Goal: Task Accomplishment & Management: Use online tool/utility

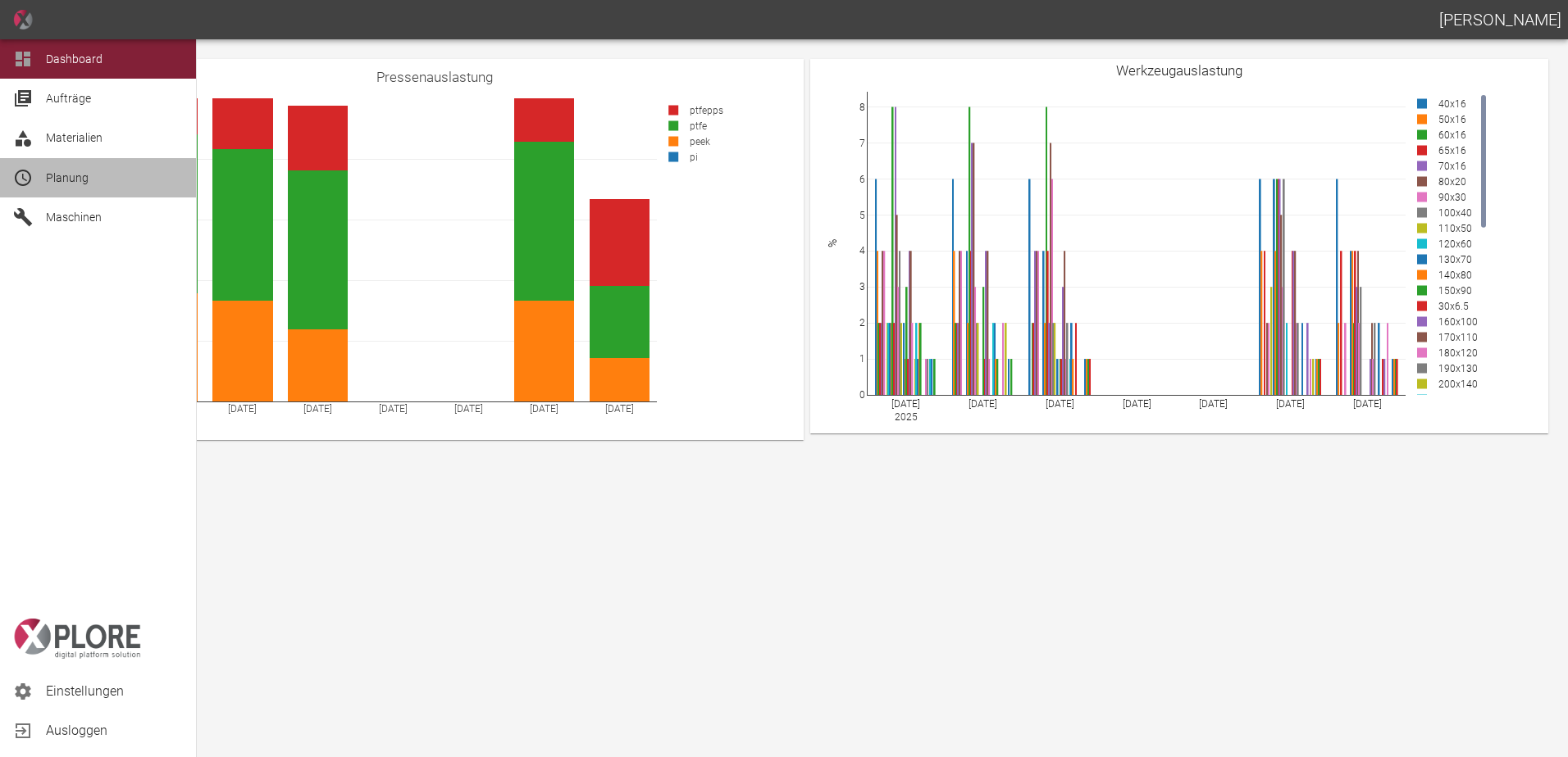
click at [51, 178] on span "Planung" at bounding box center [67, 178] width 43 height 13
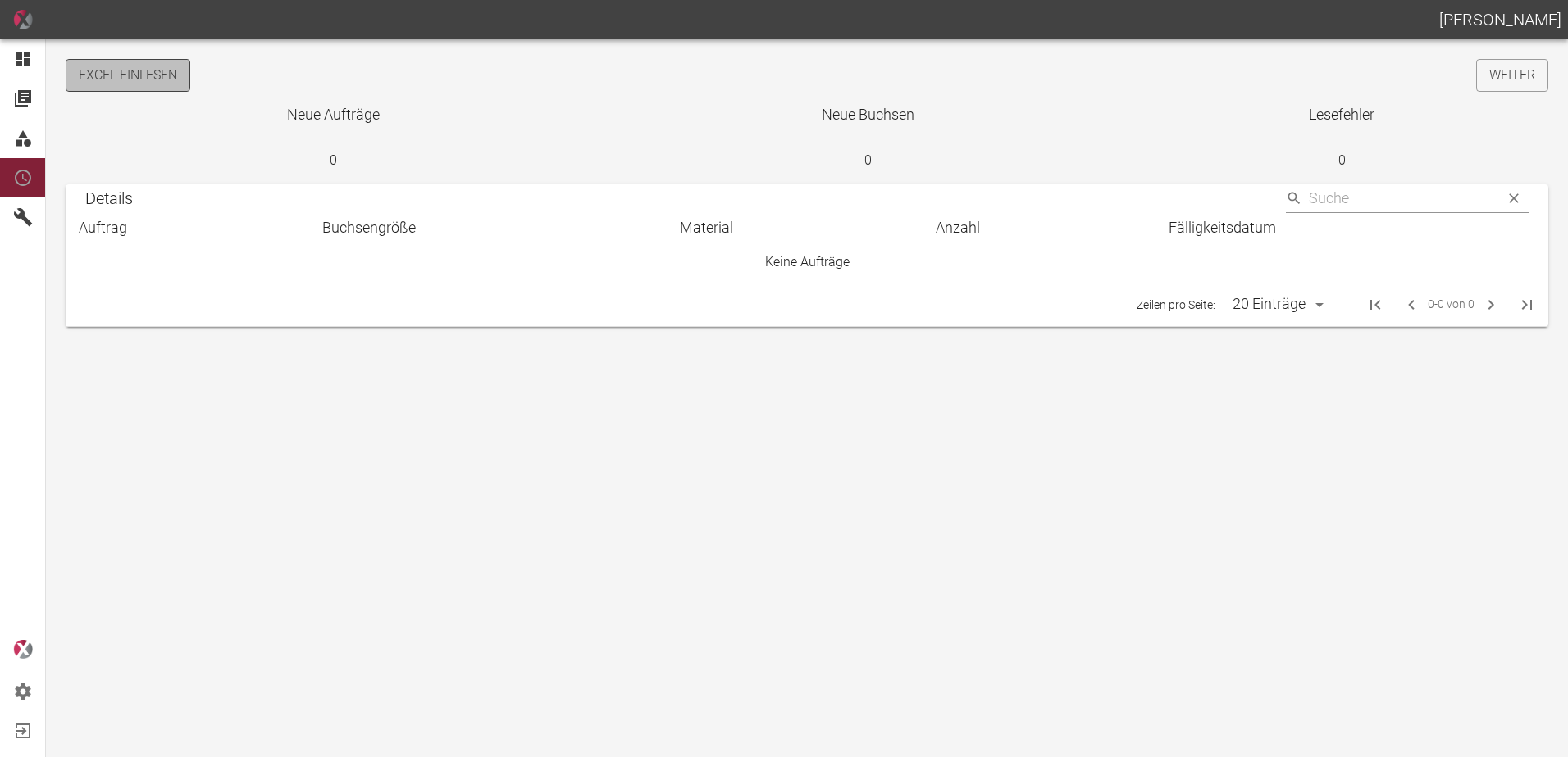
click at [142, 78] on button "Excel einlesen" at bounding box center [128, 75] width 125 height 33
click at [1512, 74] on link "Weiter" at bounding box center [1512, 75] width 72 height 33
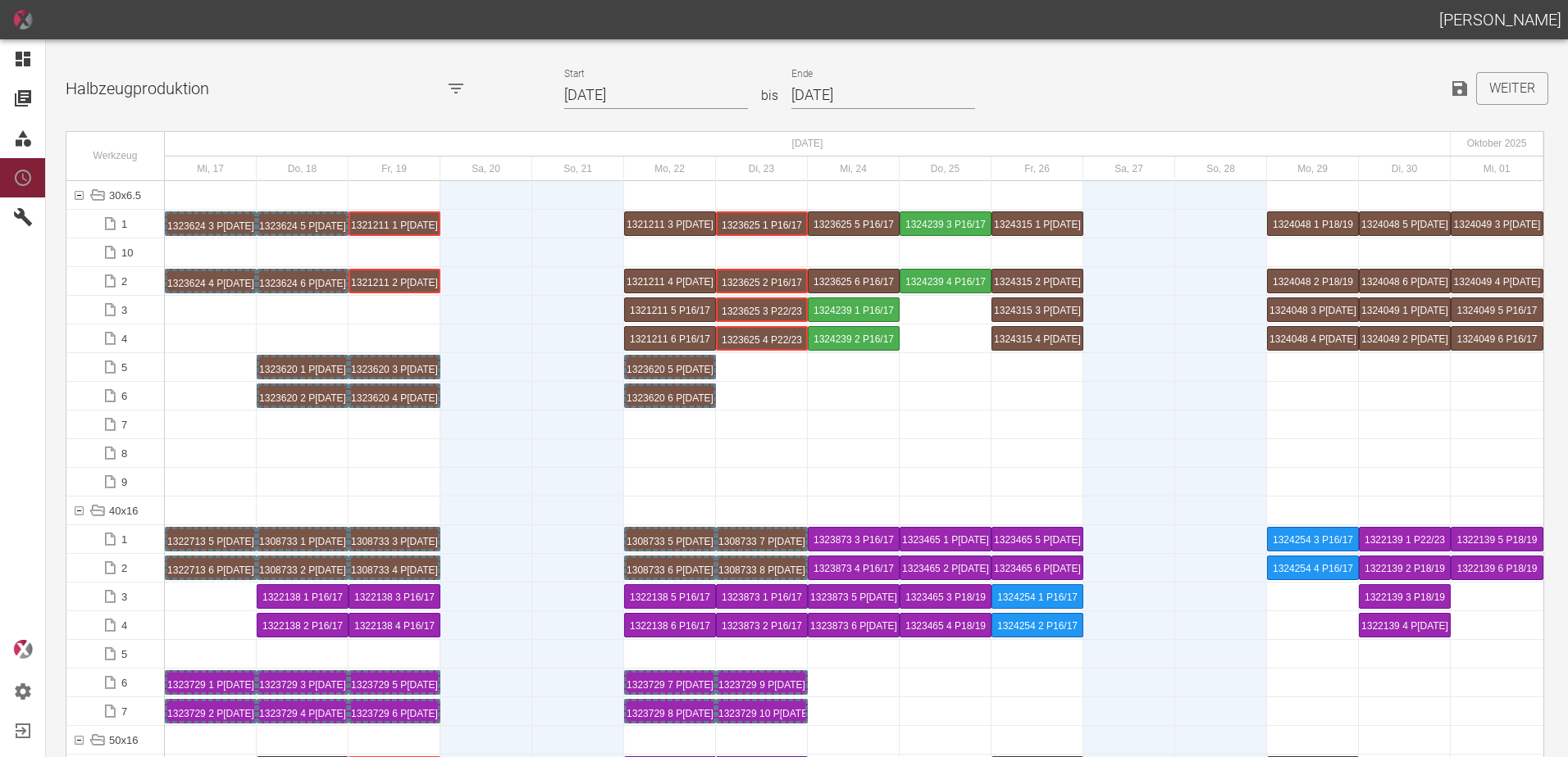
click at [663, 94] on input "17.09.2025" at bounding box center [656, 95] width 184 height 29
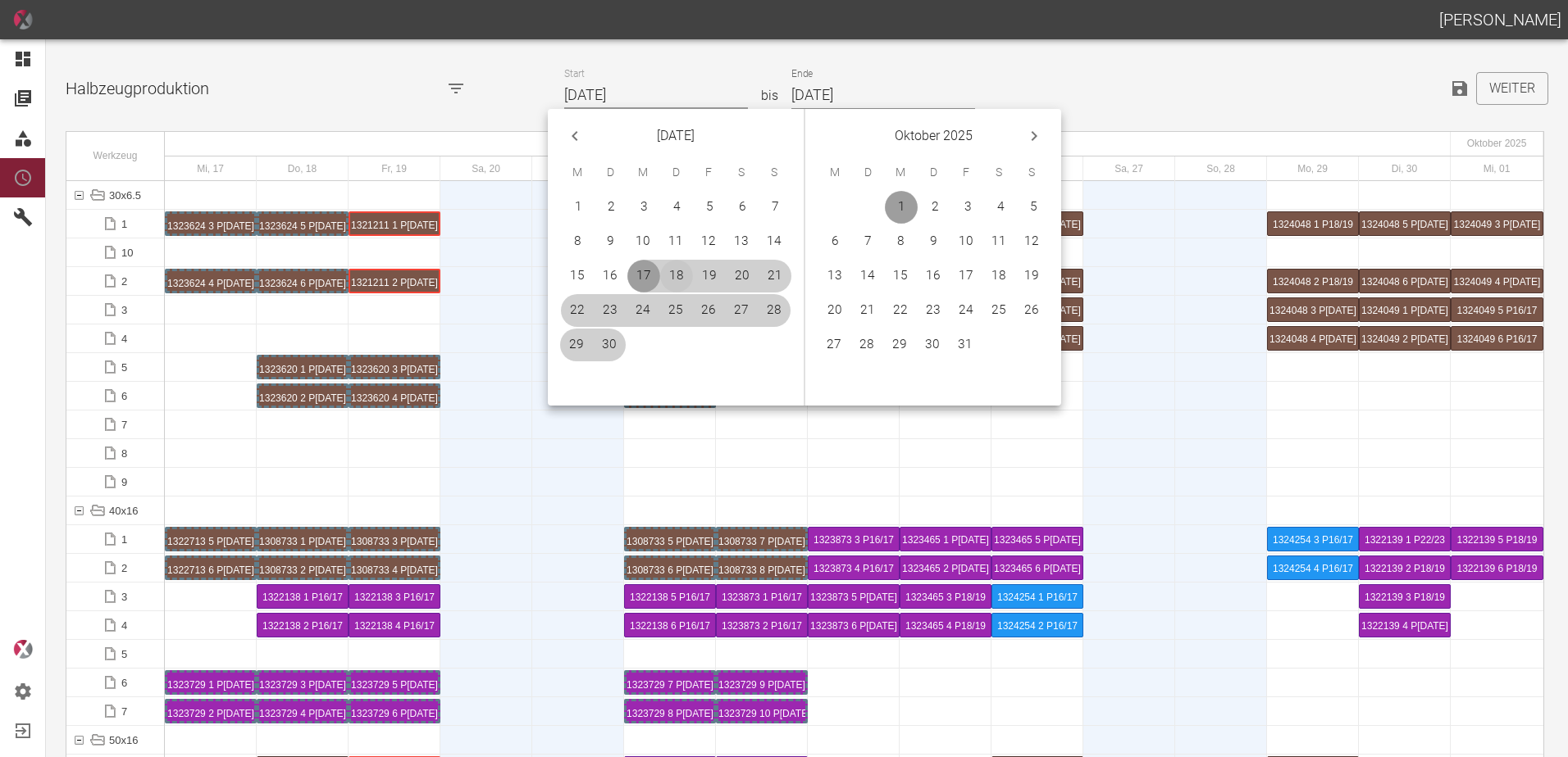
click at [674, 278] on button "18" at bounding box center [676, 276] width 33 height 33
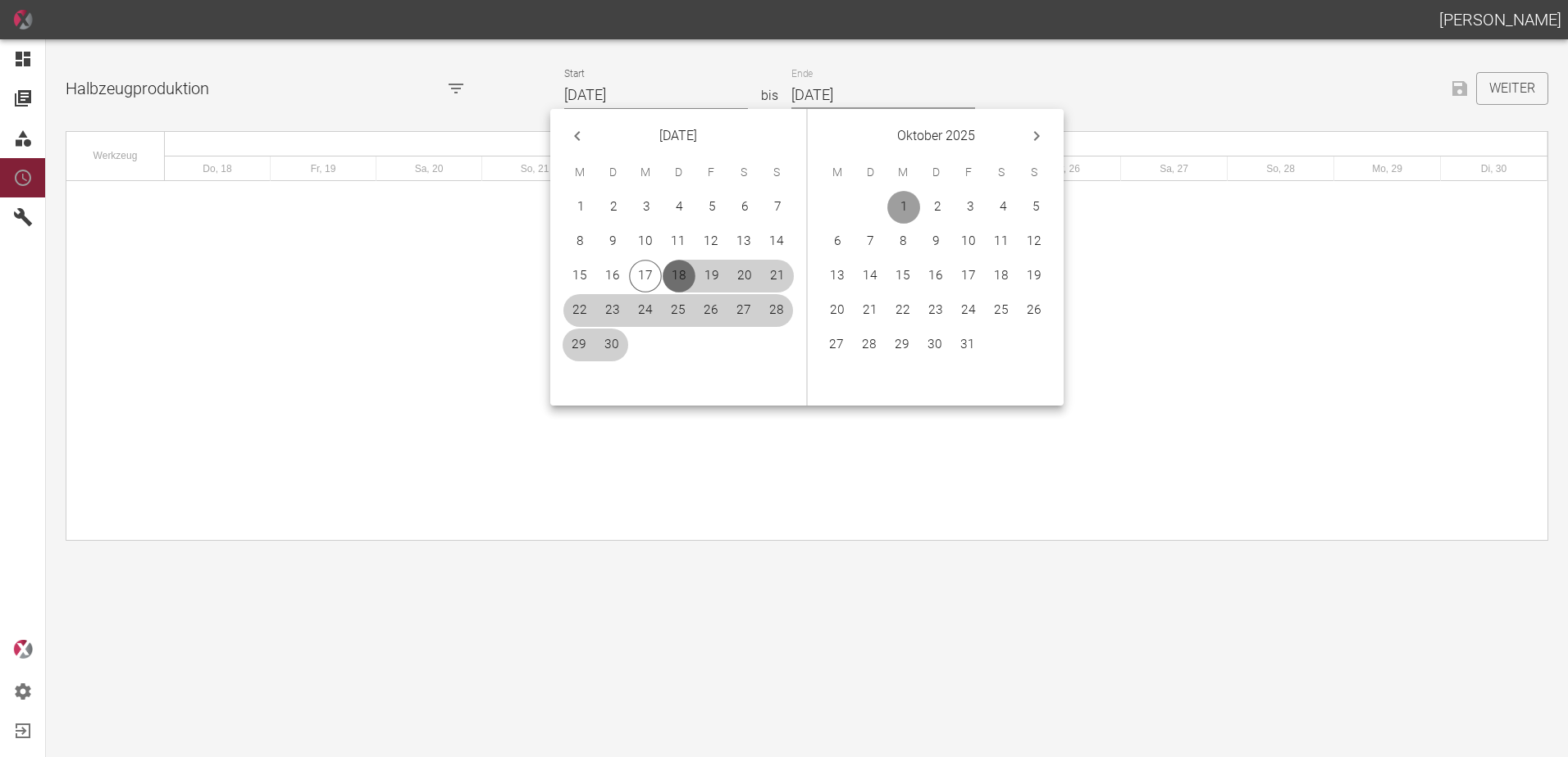
type input "[DATE]"
click at [1029, 241] on button "12" at bounding box center [1033, 241] width 33 height 33
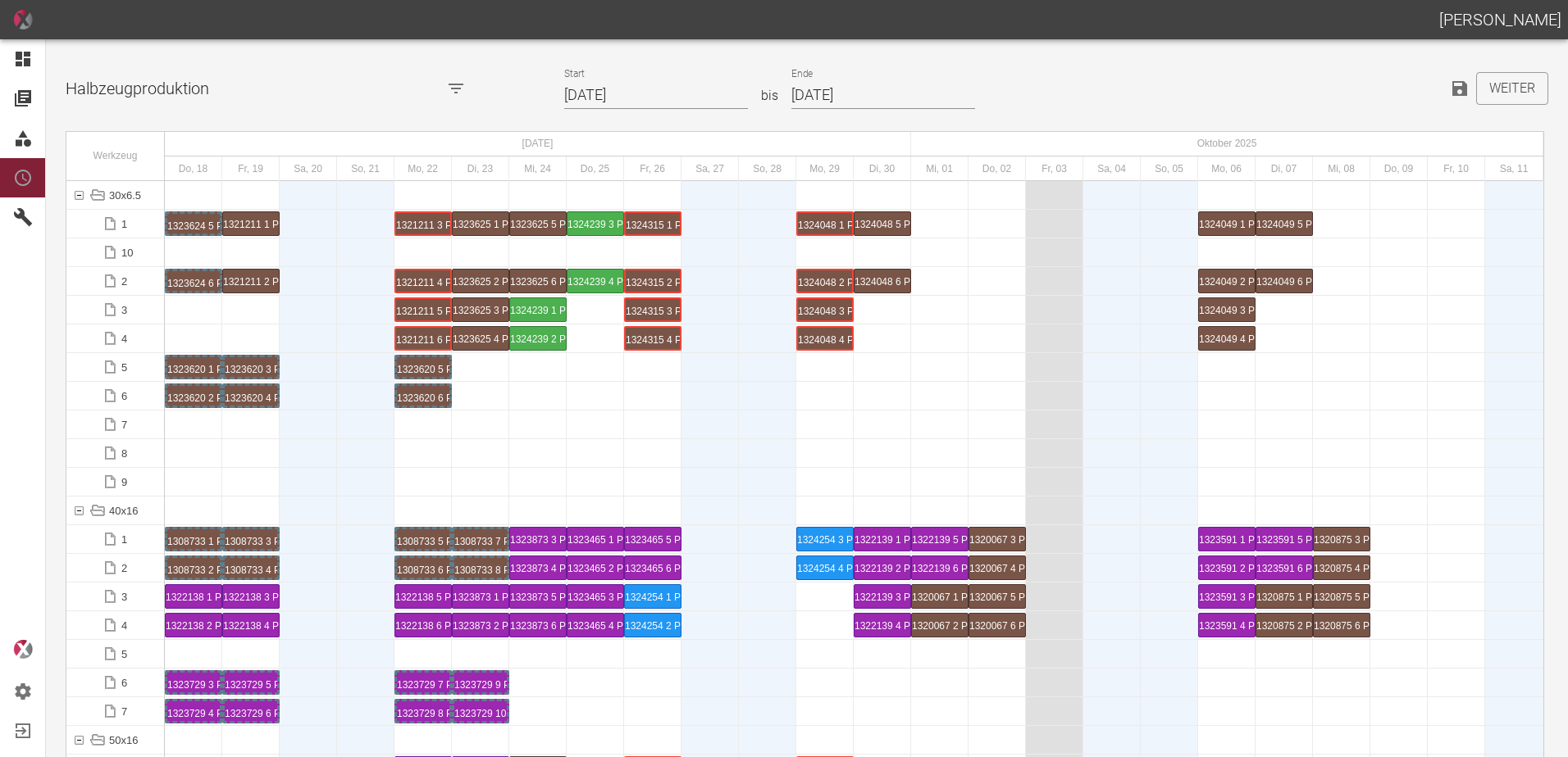
click at [869, 89] on input "12.10.2025" at bounding box center [883, 95] width 184 height 29
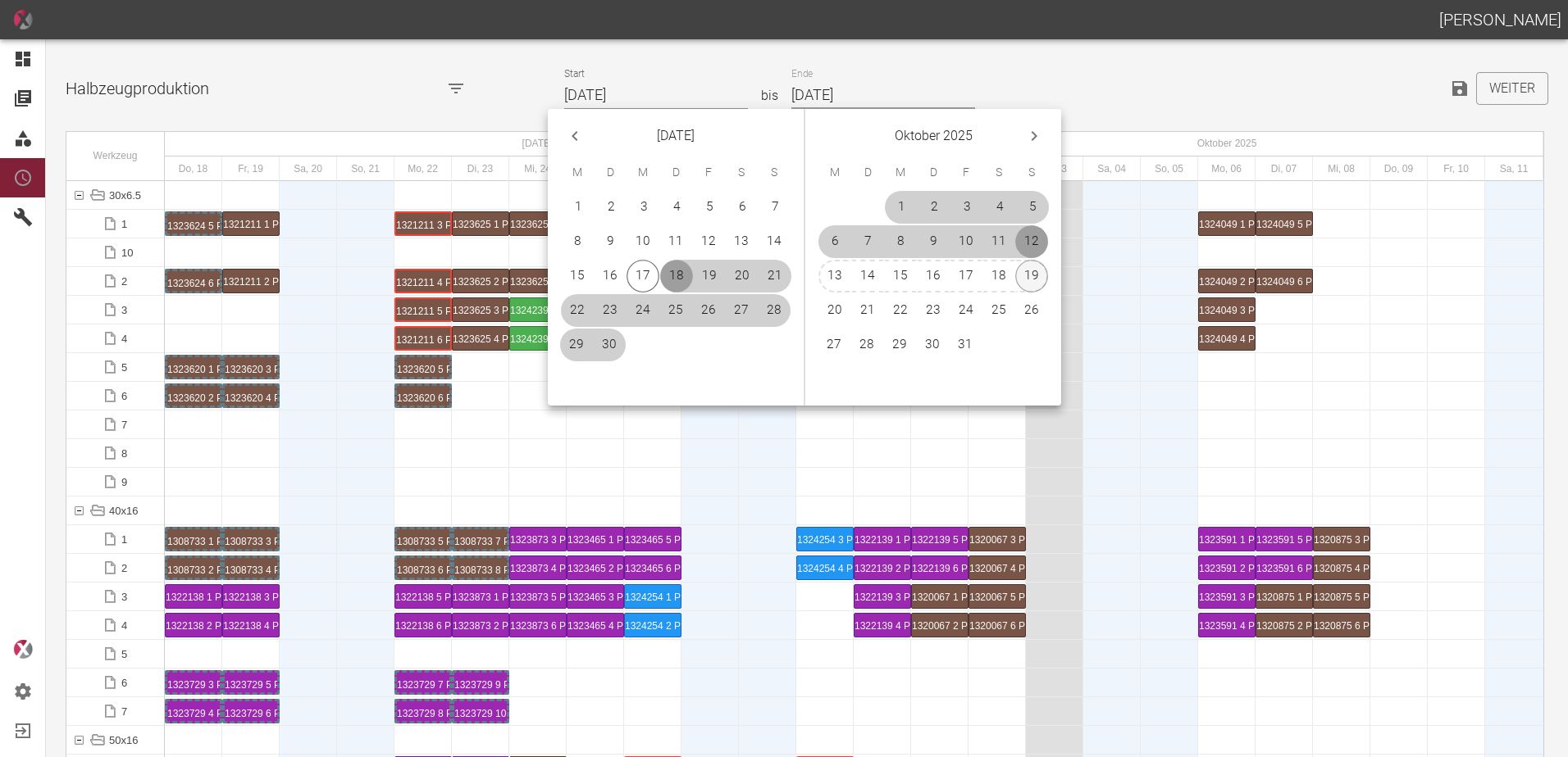
click at [1026, 279] on button "19" at bounding box center [1031, 276] width 33 height 33
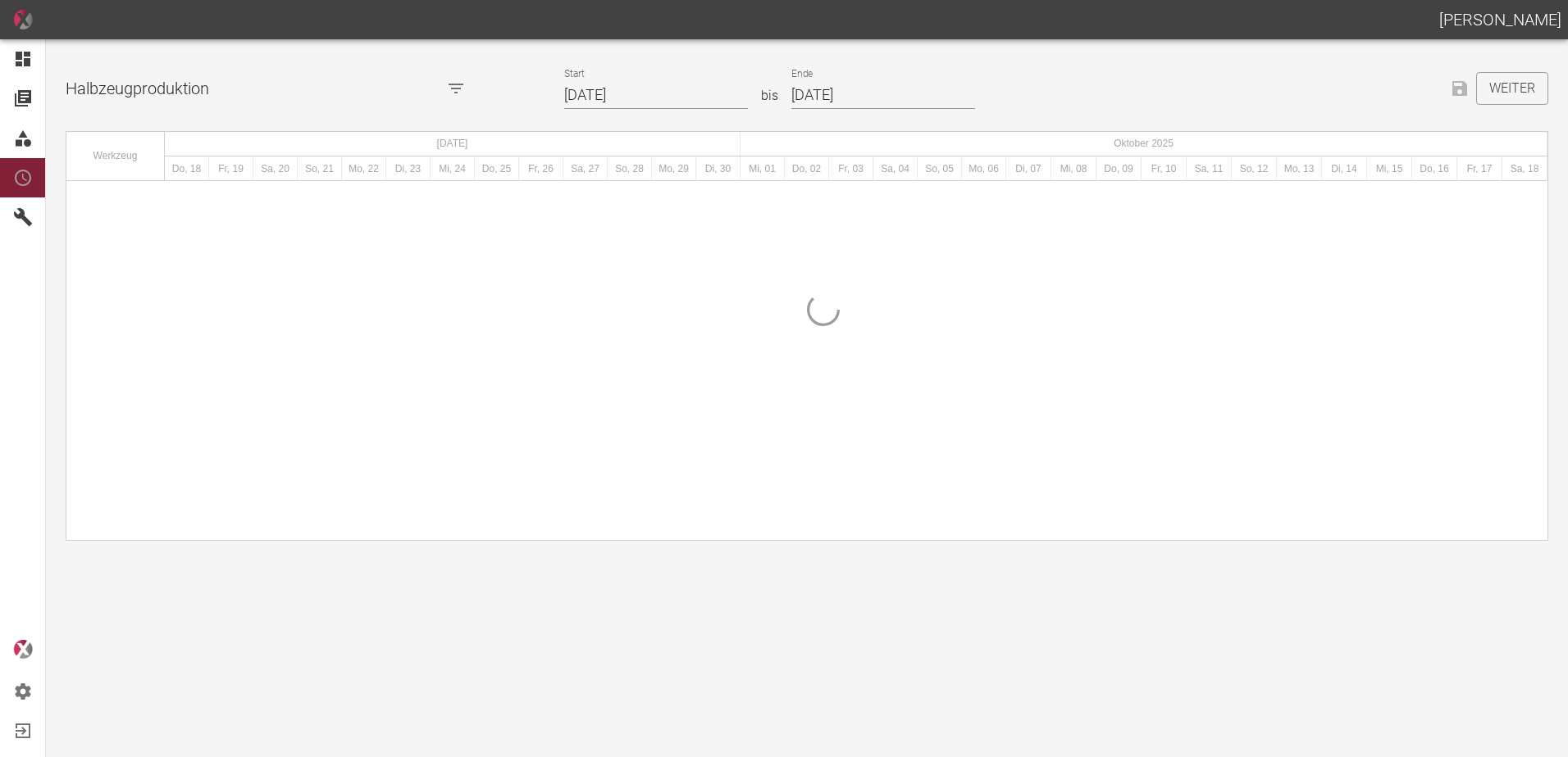
type input "[DATE]"
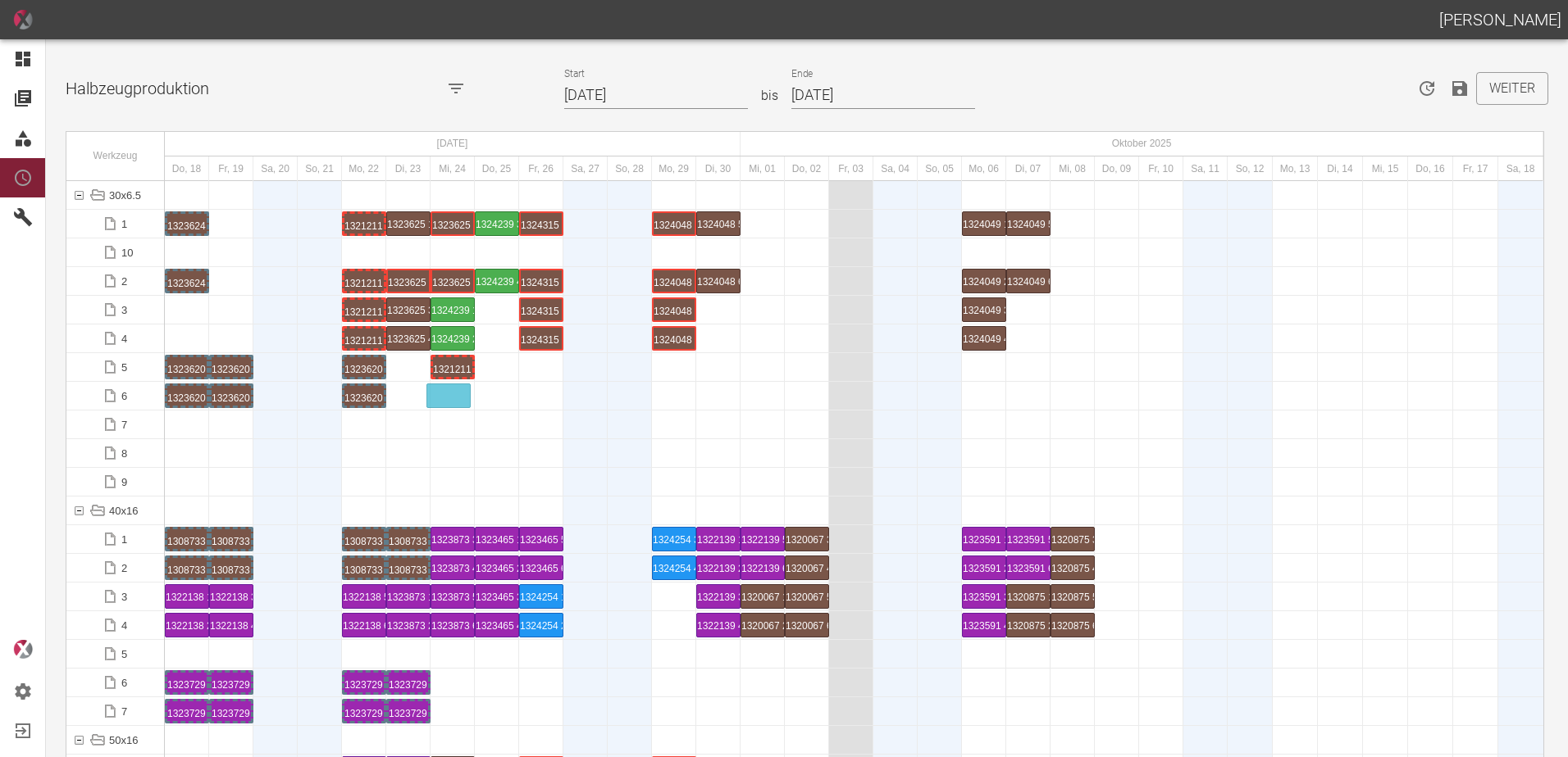
drag, startPoint x: 232, startPoint y: 282, endPoint x: 449, endPoint y: 386, distance: 240.6
drag, startPoint x: 356, startPoint y: 216, endPoint x: 496, endPoint y: 357, distance: 198.7
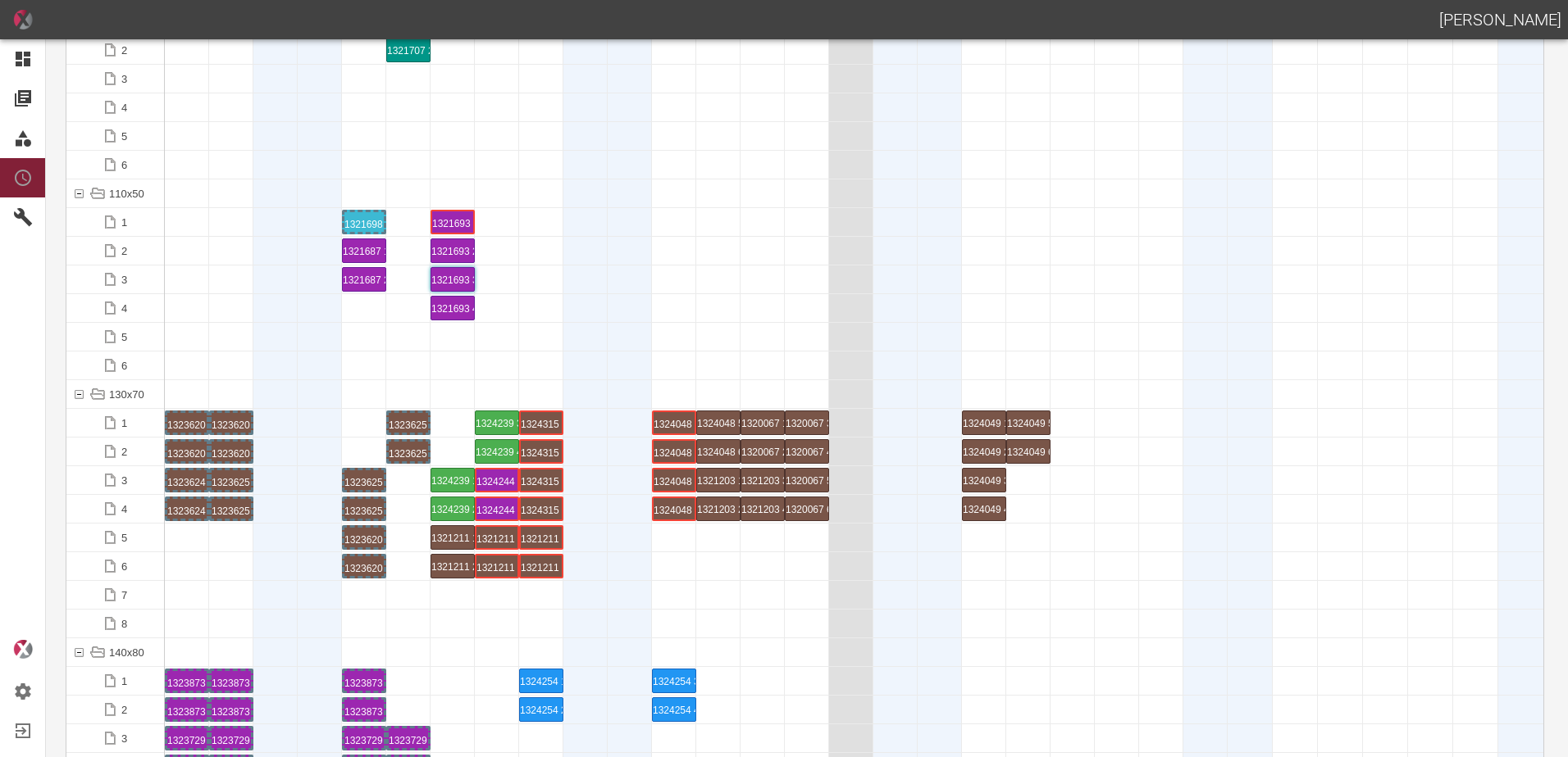
scroll to position [2295, 0]
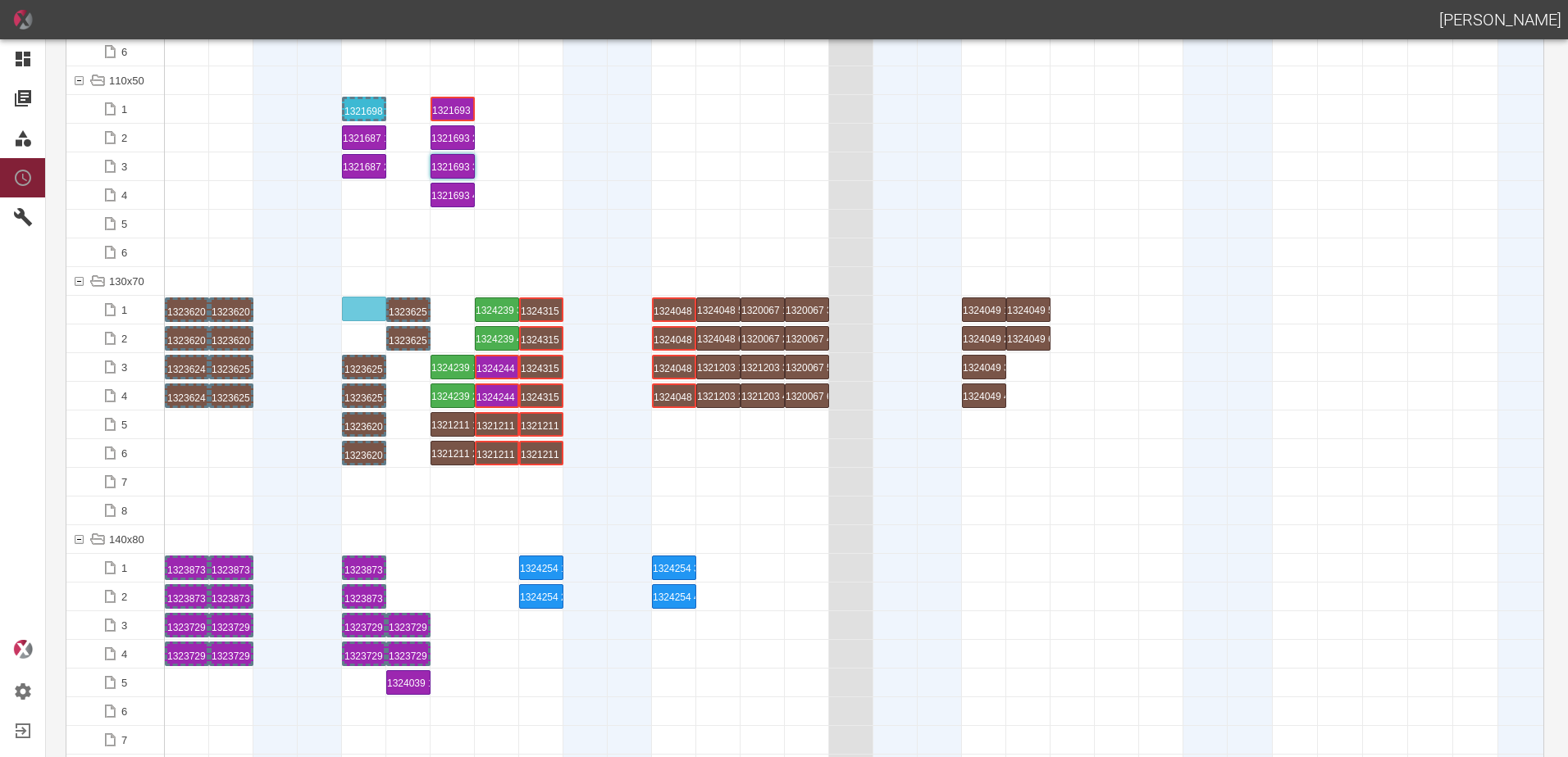
drag, startPoint x: 371, startPoint y: 429, endPoint x: 371, endPoint y: 297, distance: 132.0
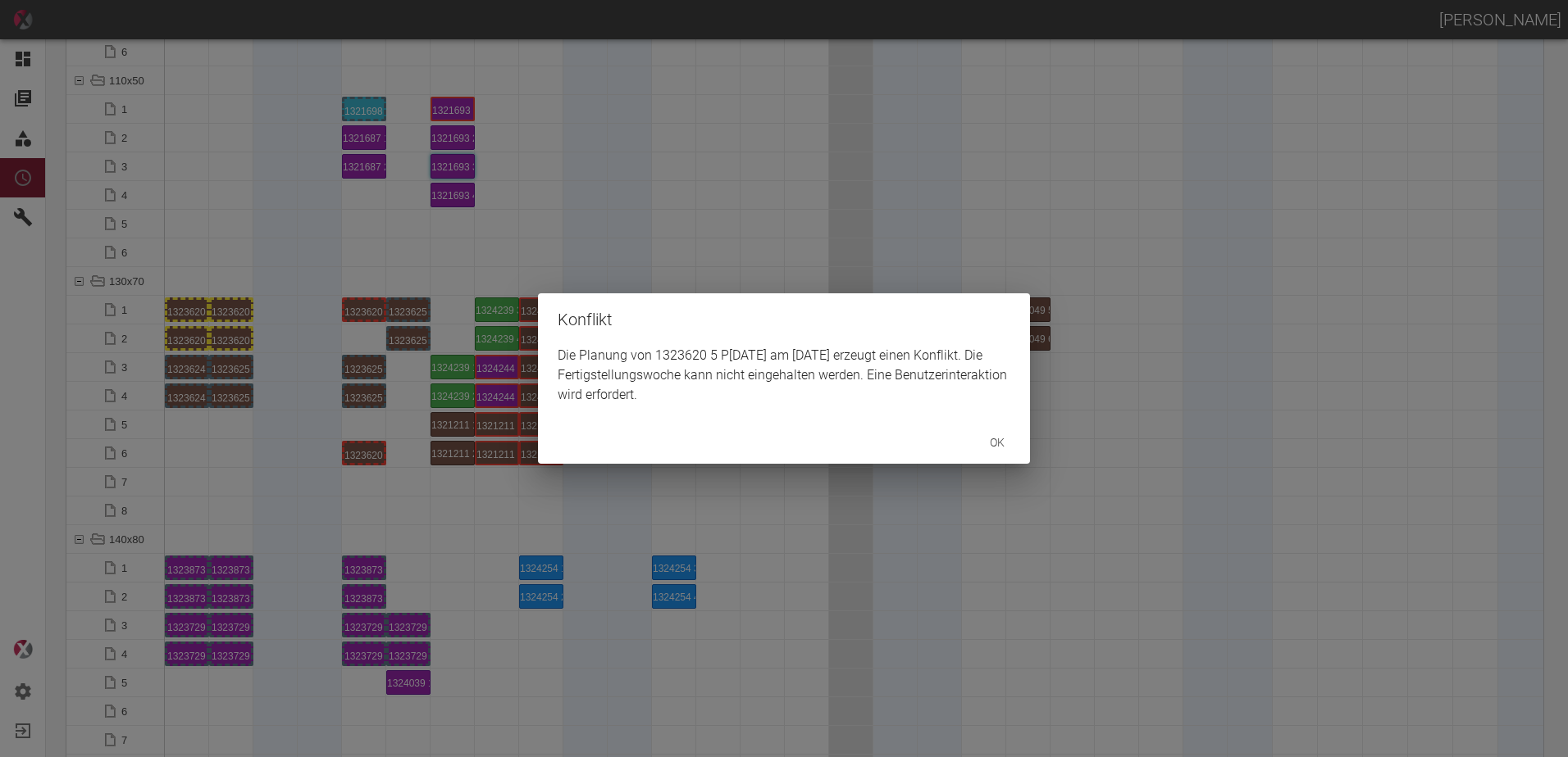
click at [358, 455] on div "Konflikt Die Planung von 1323620 5 P[DATE] am [DATE] erzeugt einen Konflikt. Di…" at bounding box center [784, 378] width 1568 height 757
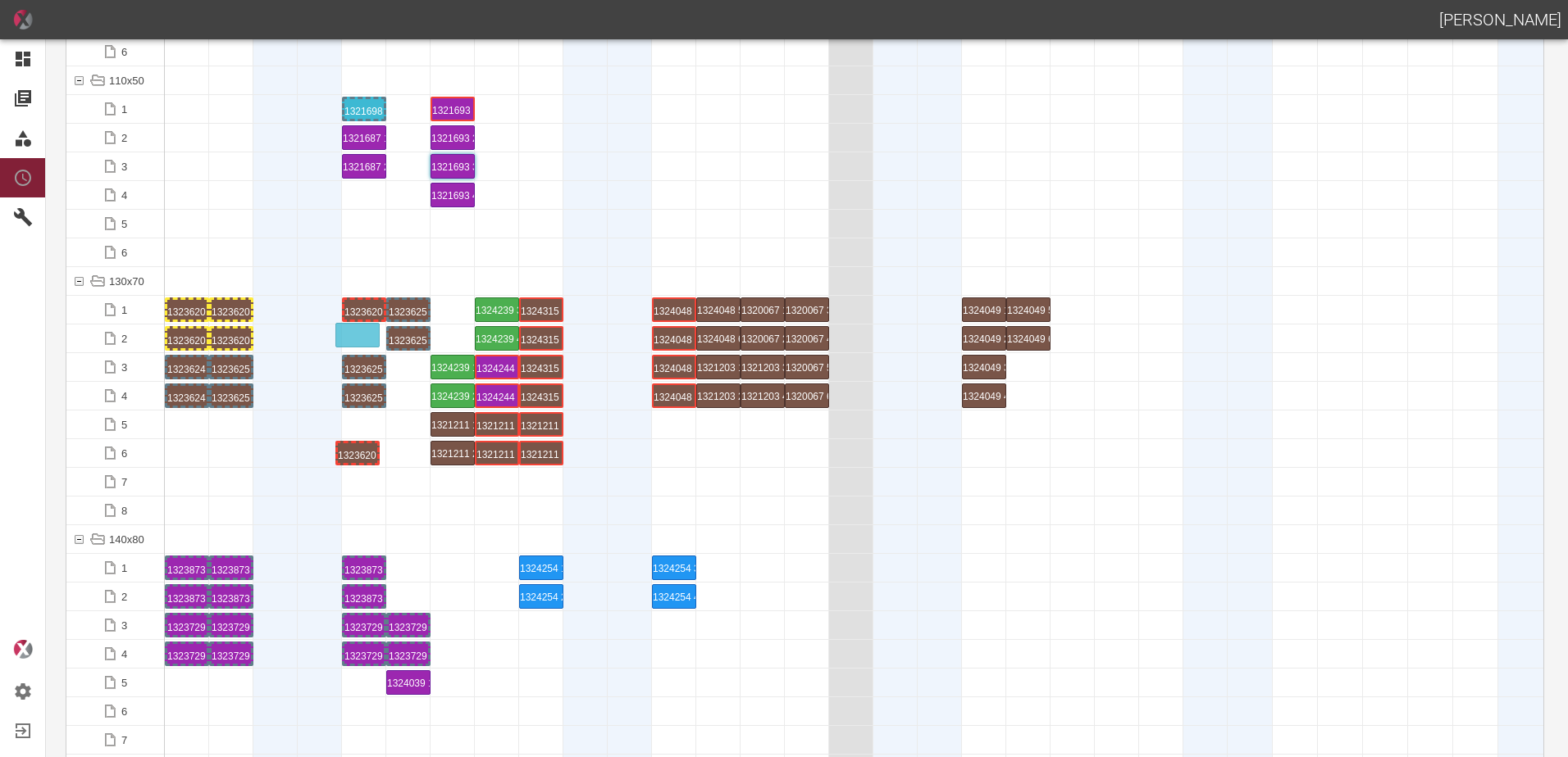
drag, startPoint x: 359, startPoint y: 454, endPoint x: 352, endPoint y: 324, distance: 130.2
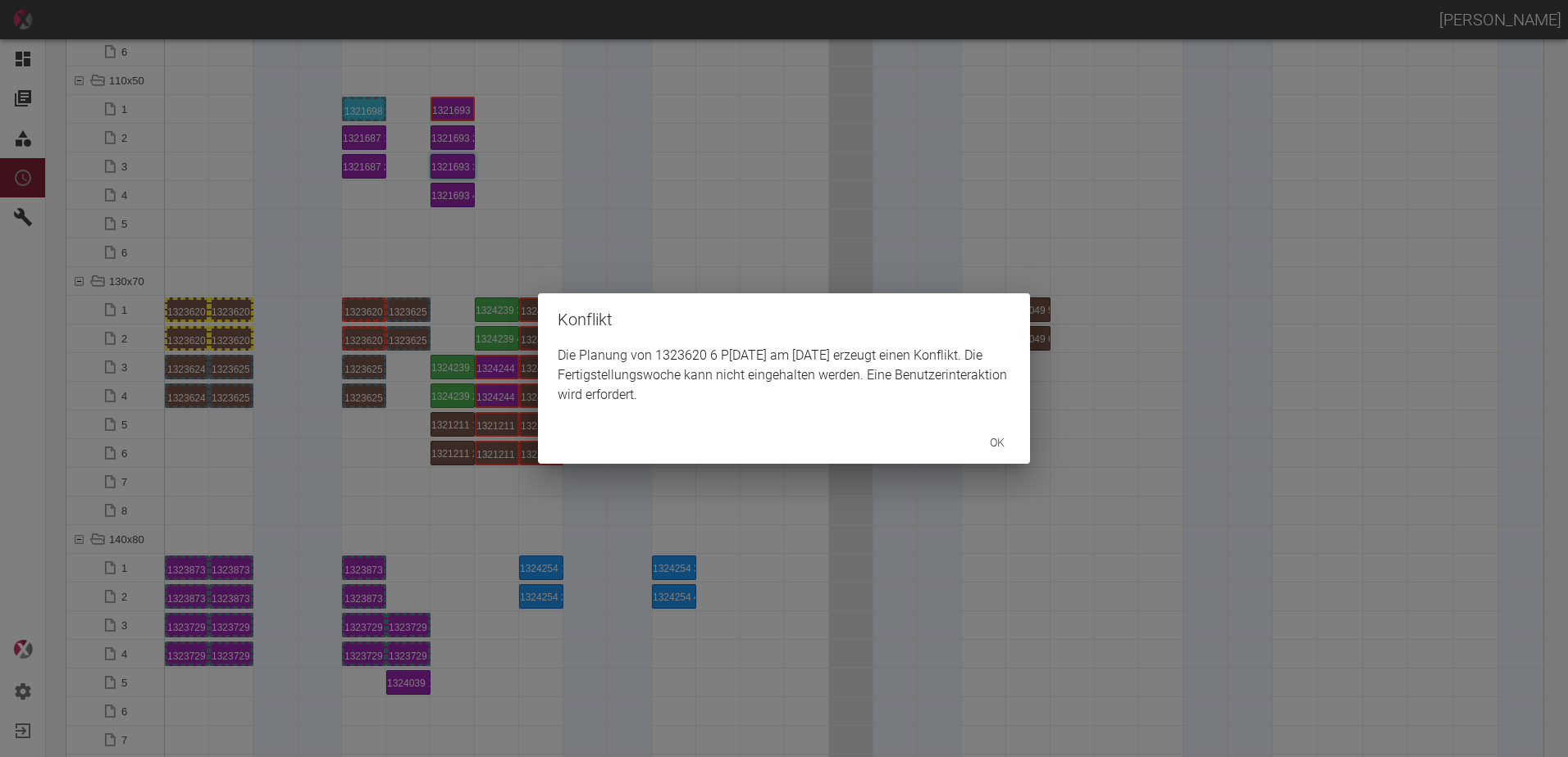
click at [407, 421] on div "Konflikt Die Planung von 1323620 6 P[DATE] am [DATE] erzeugt einen Konflikt. Di…" at bounding box center [784, 378] width 1568 height 757
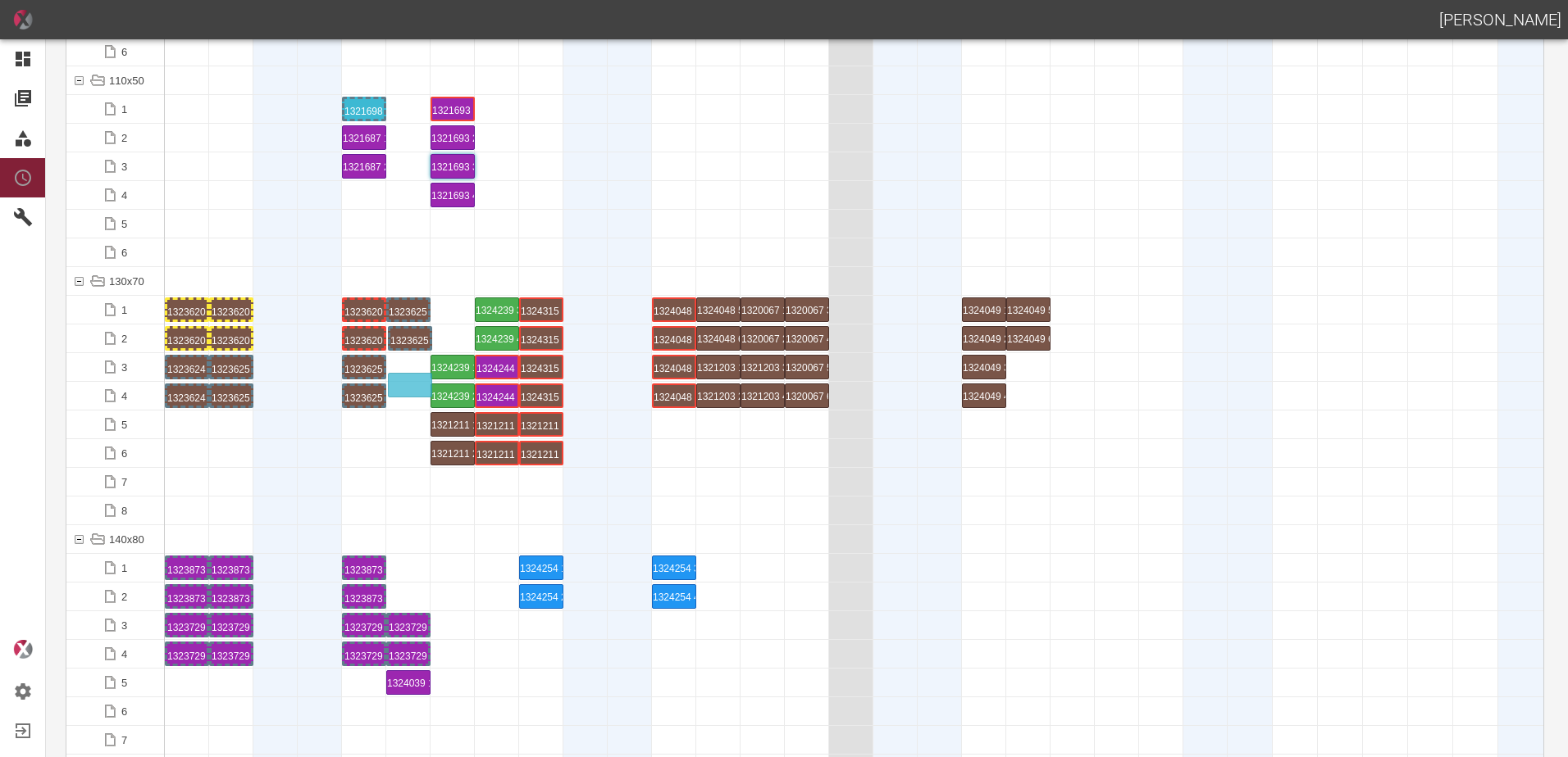
drag, startPoint x: 412, startPoint y: 341, endPoint x: 412, endPoint y: 375, distance: 34.0
drag, startPoint x: 408, startPoint y: 307, endPoint x: 409, endPoint y: 360, distance: 53.0
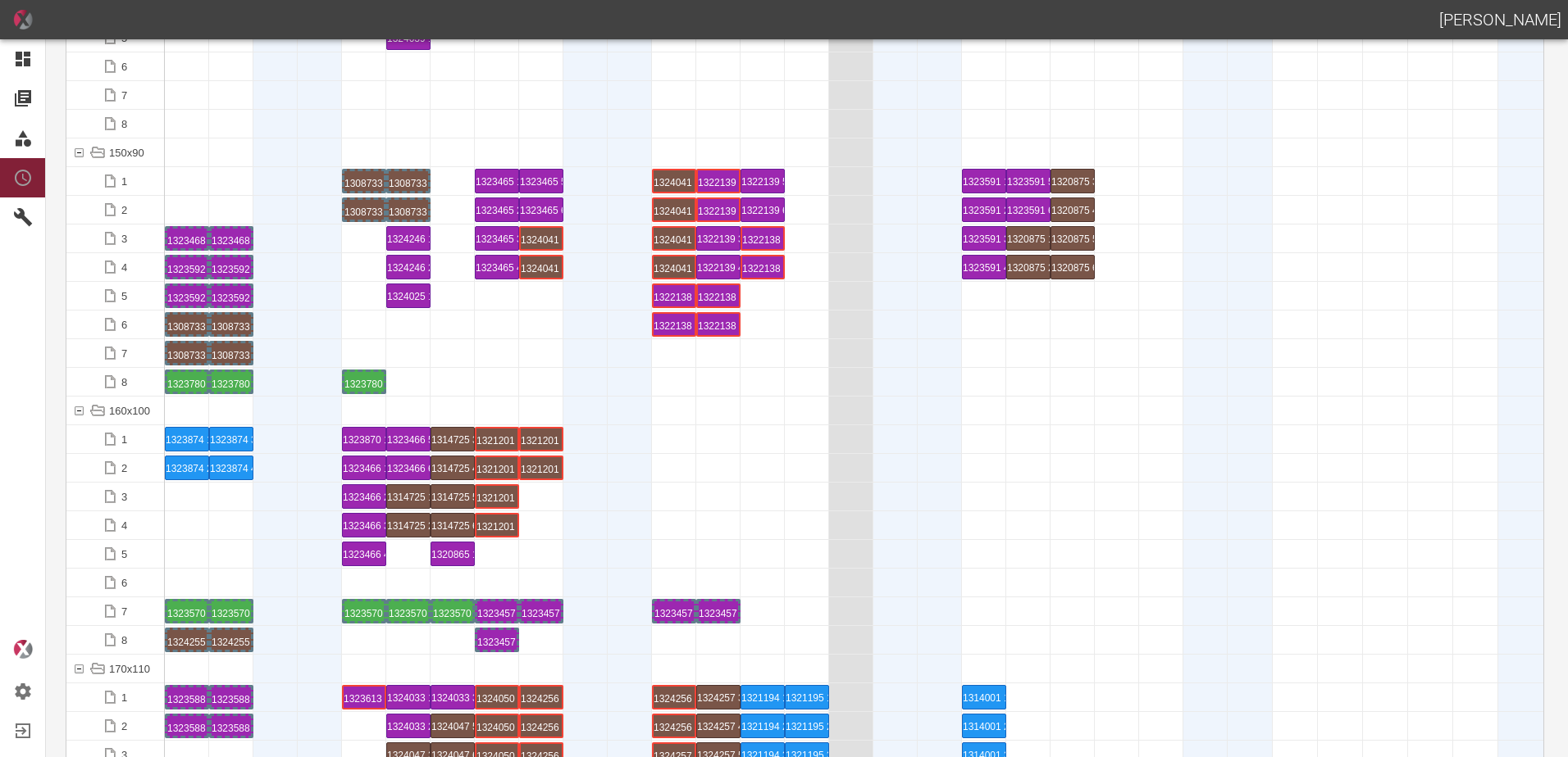
scroll to position [3115, 0]
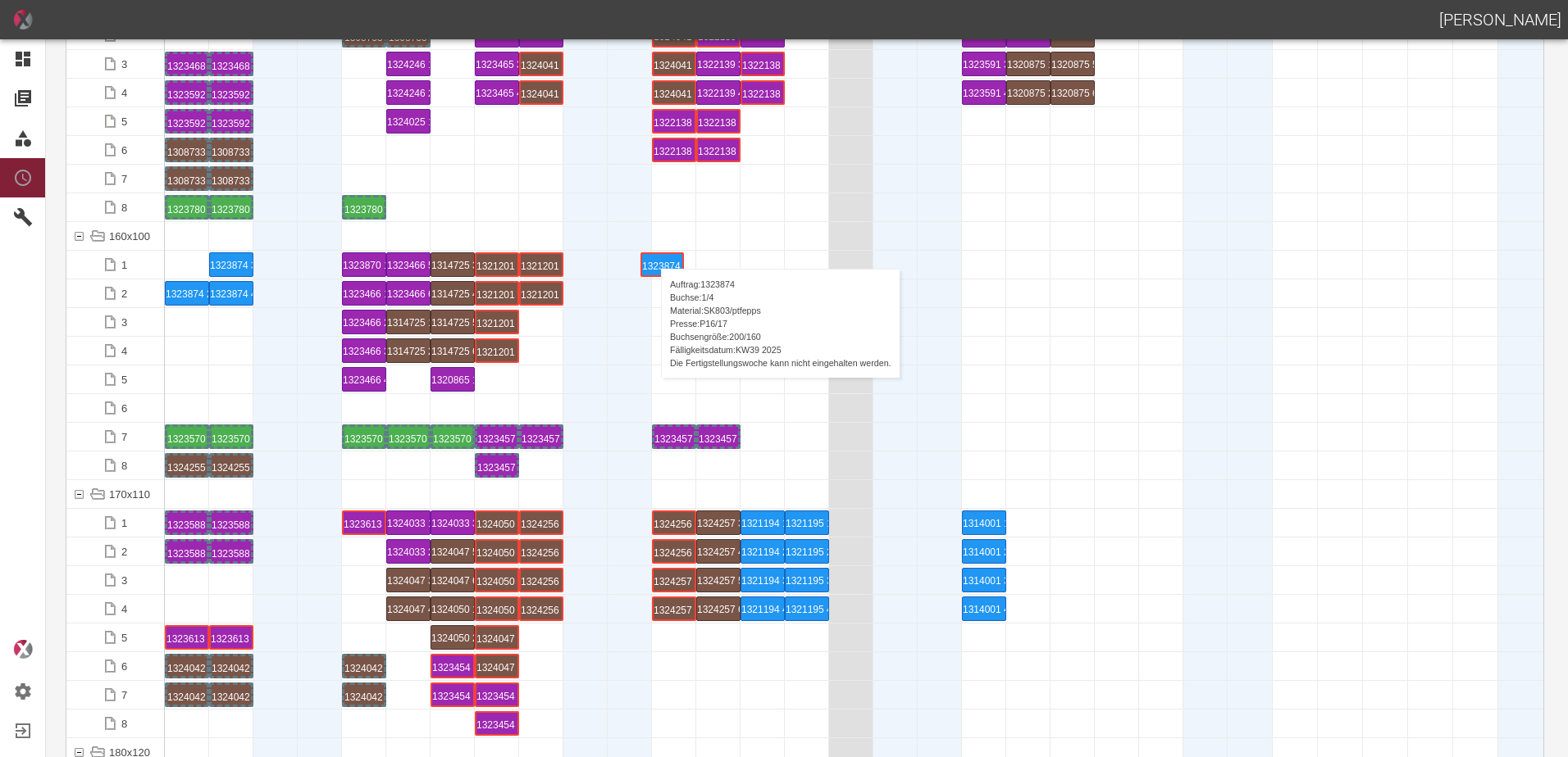
drag, startPoint x: 178, startPoint y: 264, endPoint x: 652, endPoint y: 252, distance: 474.2
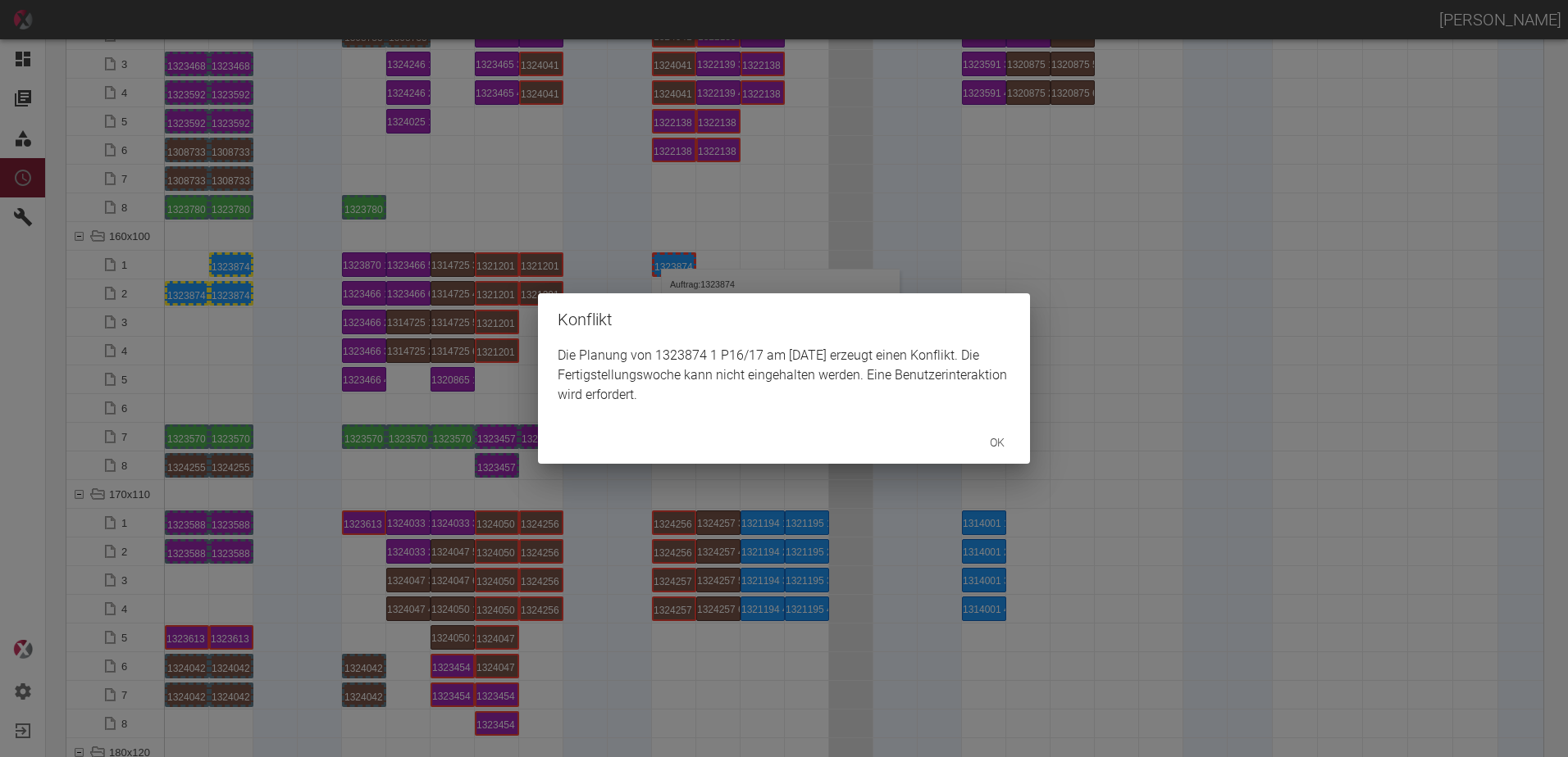
drag, startPoint x: 173, startPoint y: 292, endPoint x: 198, endPoint y: 298, distance: 25.7
click at [198, 298] on div "Konflikt Die Planung von 1323874 1 P16/17 am [DATE] erzeugt einen Konflikt. Die…" at bounding box center [784, 378] width 1568 height 757
drag, startPoint x: 198, startPoint y: 298, endPoint x: 249, endPoint y: 301, distance: 51.1
click at [255, 319] on div "Konflikt Die Planung von 1323874 2 P16/17 am [DATE] erzeugt einen Konflikt. Die…" at bounding box center [784, 378] width 1568 height 757
drag, startPoint x: 228, startPoint y: 258, endPoint x: 214, endPoint y: 307, distance: 51.0
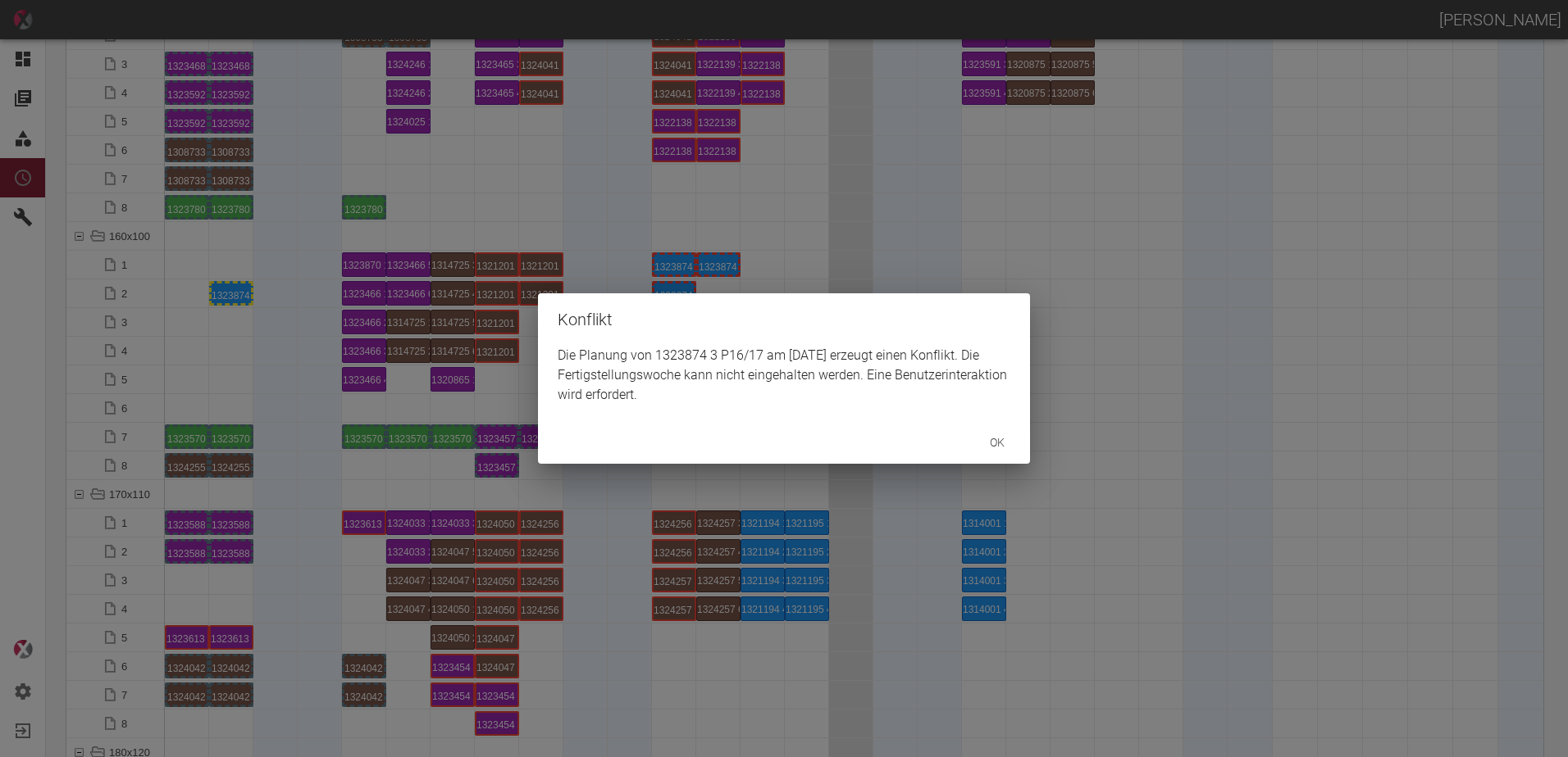
click at [238, 325] on div "Konflikt Die Planung von 1323874 3 P16/17 am [DATE] erzeugt einen Konflikt. Die…" at bounding box center [784, 378] width 1568 height 757
drag, startPoint x: 222, startPoint y: 297, endPoint x: 698, endPoint y: 344, distance: 478.3
click at [689, 361] on div "Die Planung von 1323874 4 P16/17 am [DATE] erzeugt einen Konflikt. Die Fertigst…" at bounding box center [783, 384] width 492 height 76
click at [753, 273] on div "Konflikt Die Planung von 1323874 4 P16/17 am [DATE] erzeugt einen Konflikt. Die…" at bounding box center [784, 378] width 1568 height 757
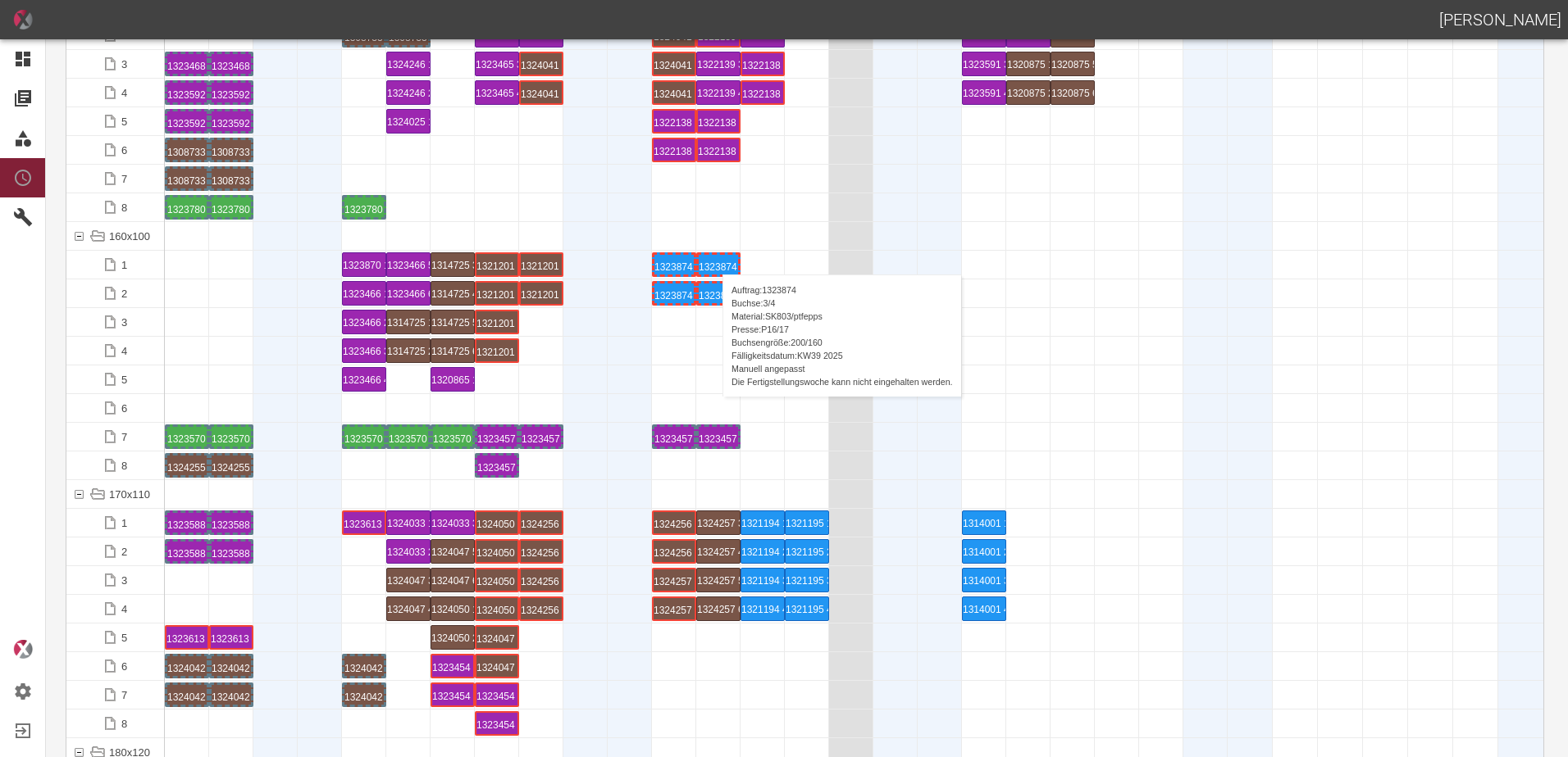
click at [714, 258] on div "1323874 3 P16/17" at bounding box center [717, 265] width 39 height 20
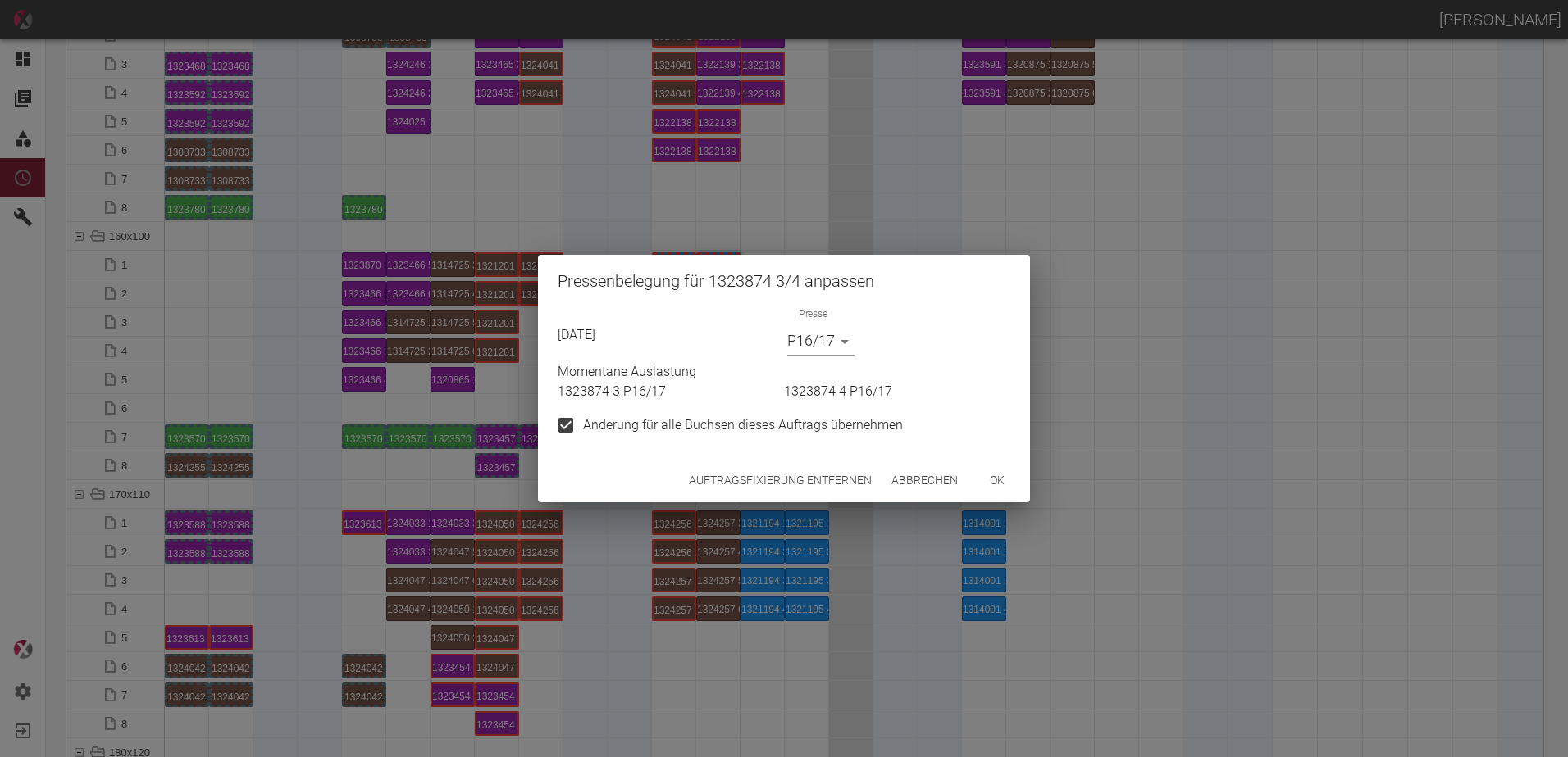
click at [758, 490] on button "Auftragsfixierung entfernen" at bounding box center [780, 481] width 196 height 30
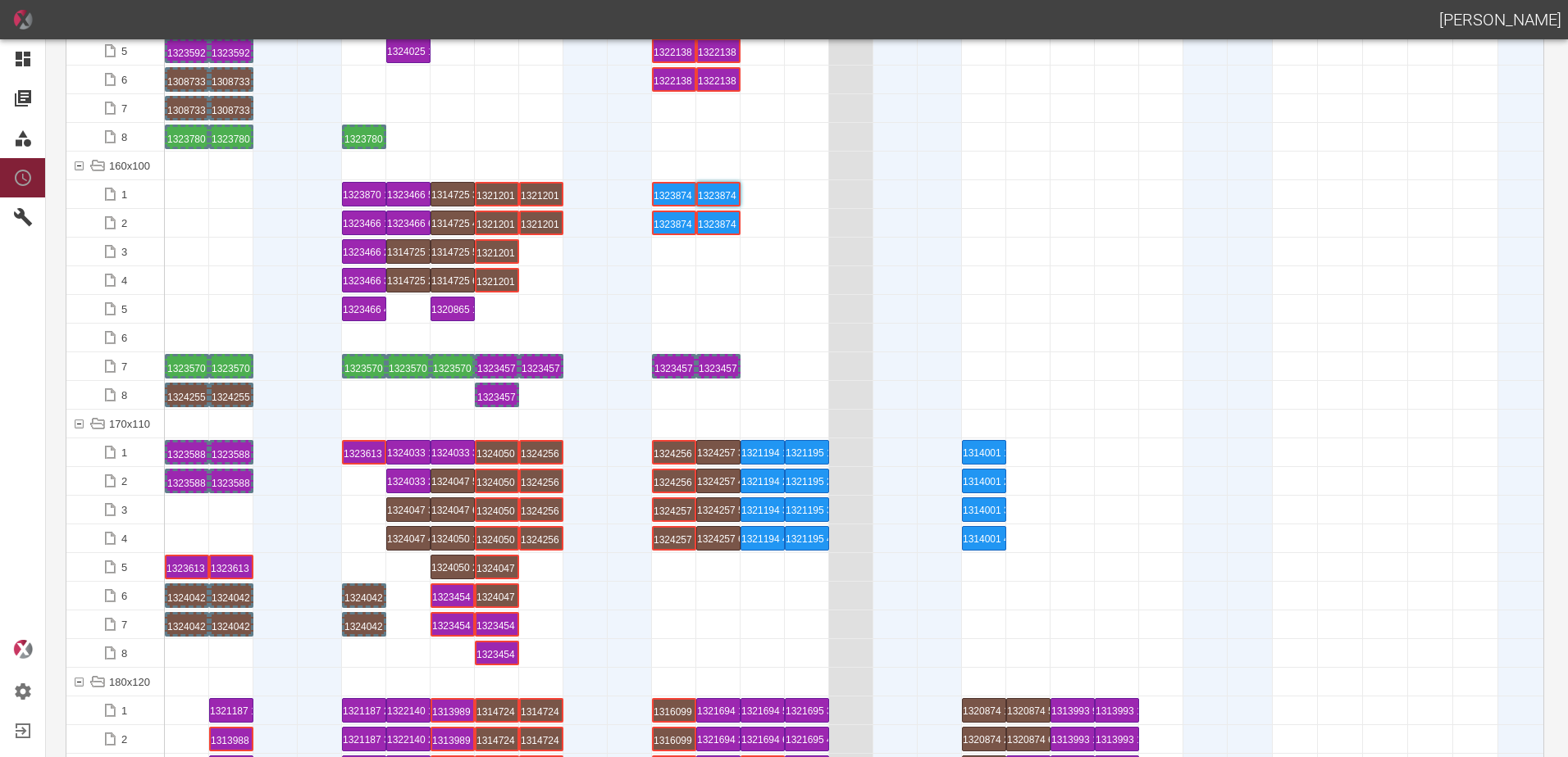
scroll to position [3279, 0]
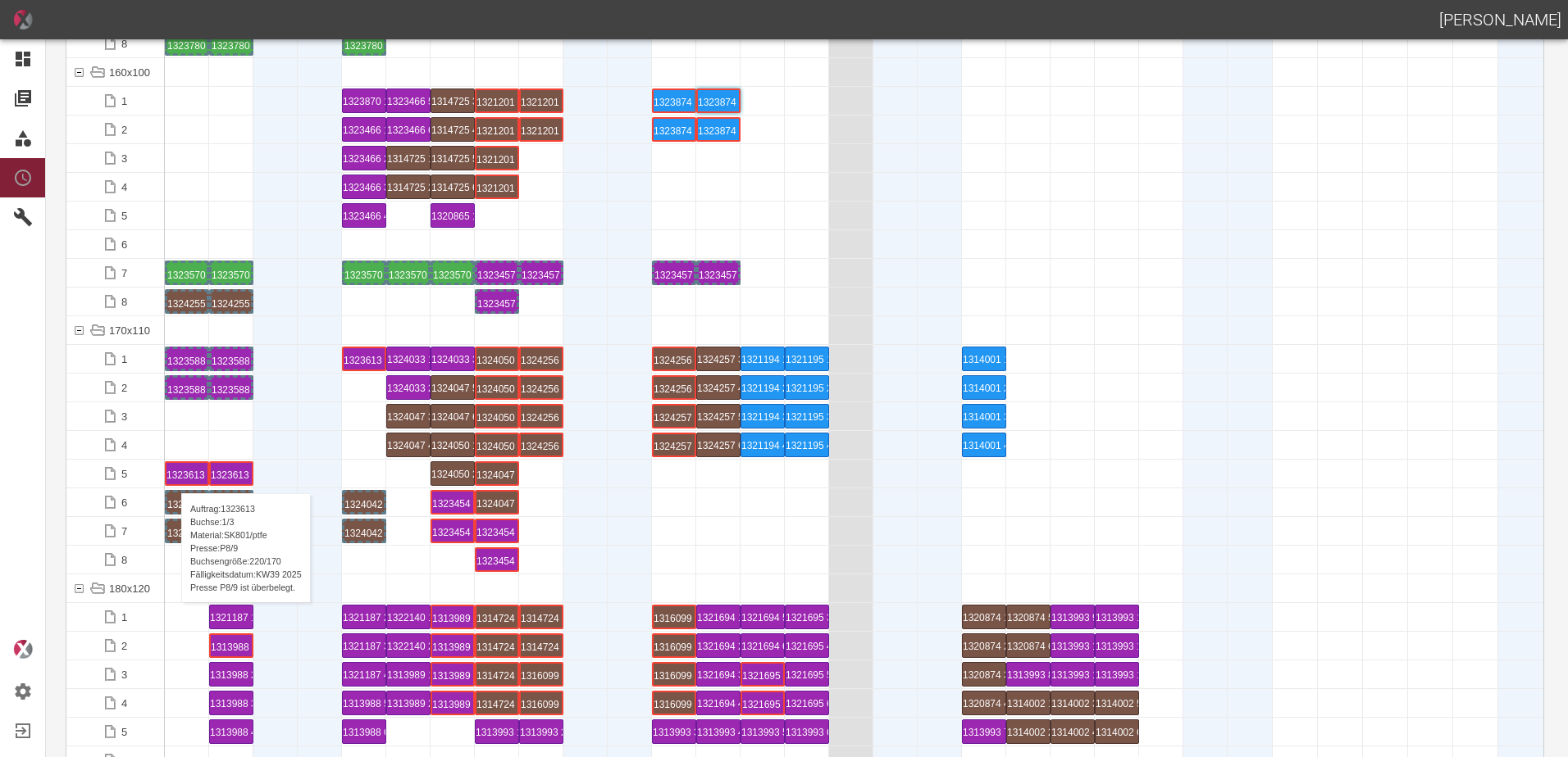
click at [173, 477] on div "1323613 1 P[DATE]" at bounding box center [187, 473] width 41 height 21
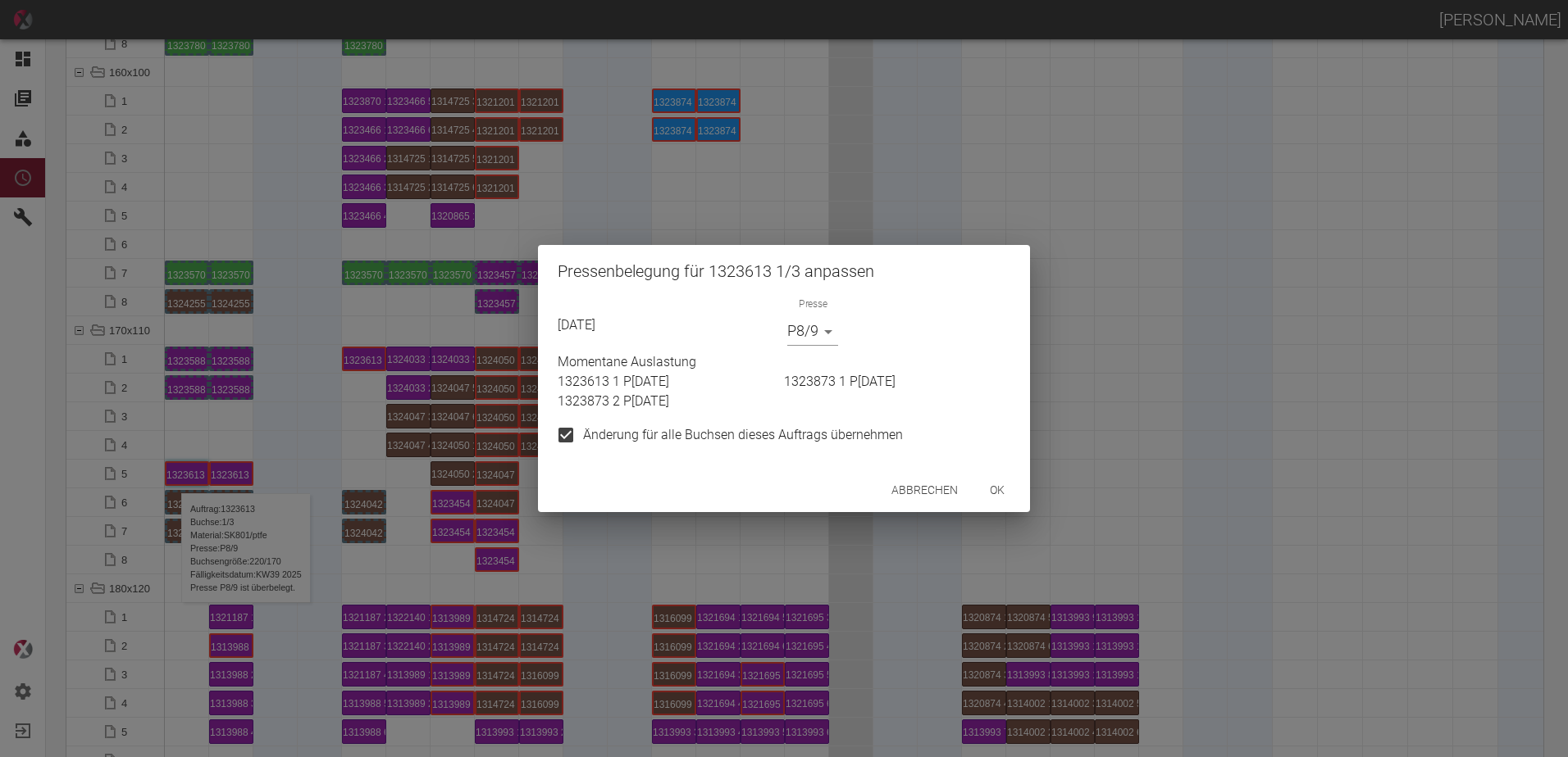
click at [808, 342] on body "[PERSON_NAME] Dashboard Aufträge Materialien Planung Maschinen Einstellungen Au…" at bounding box center [784, 378] width 1568 height 757
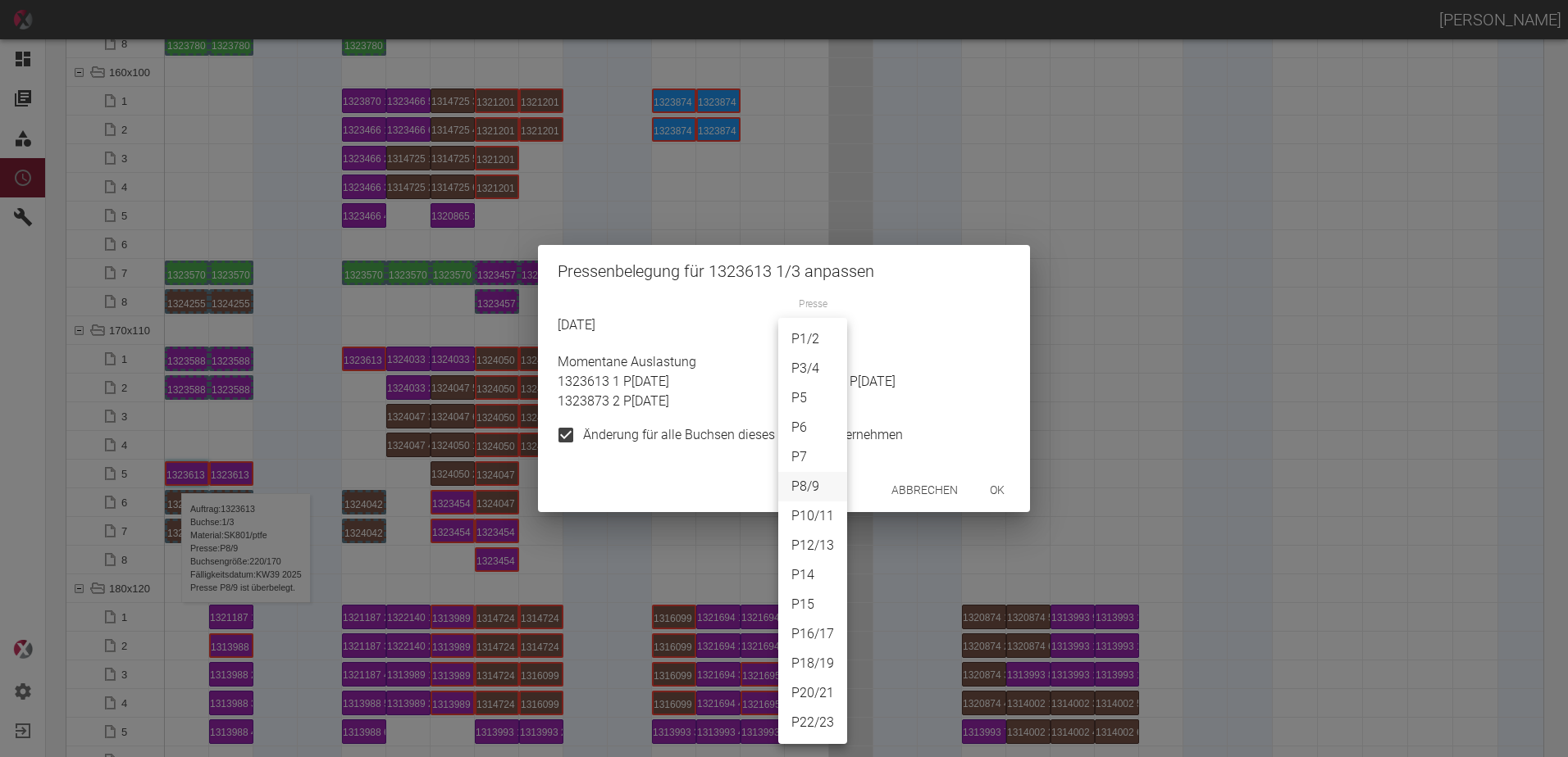
click at [810, 424] on li "P6" at bounding box center [812, 428] width 69 height 30
type input "P6"
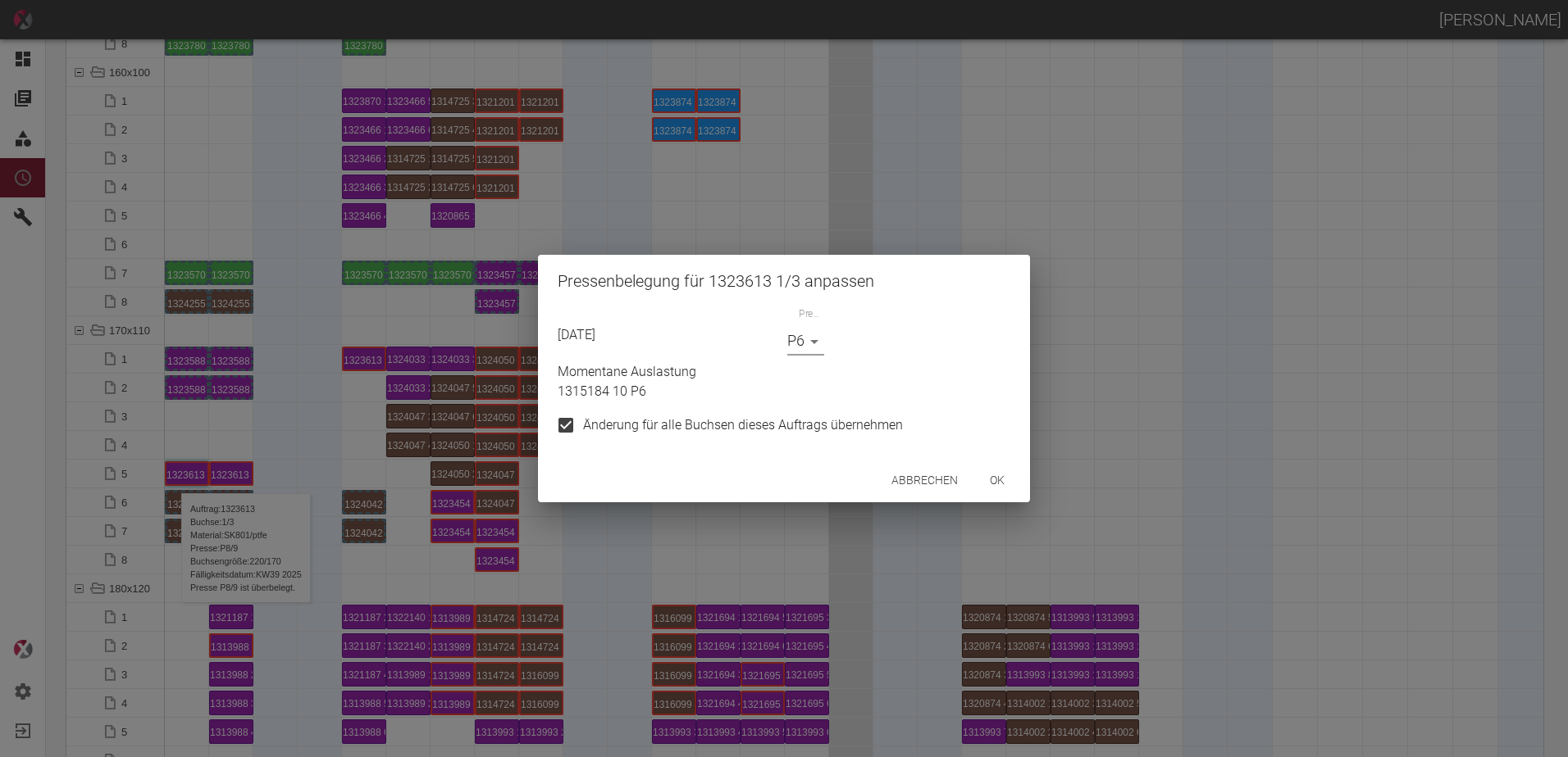
click at [998, 483] on button "ok" at bounding box center [996, 481] width 53 height 30
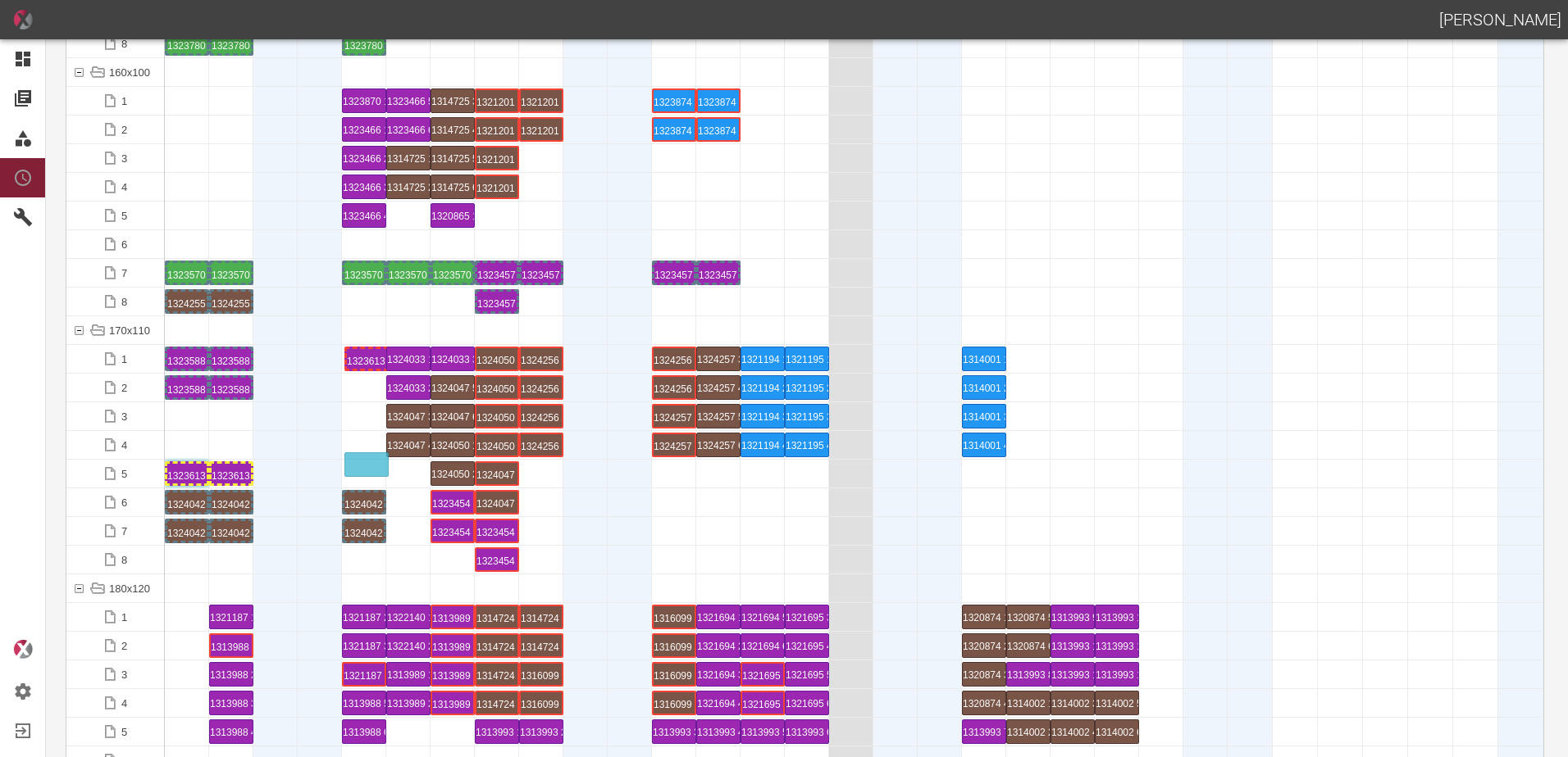
drag, startPoint x: 356, startPoint y: 358, endPoint x: 360, endPoint y: 446, distance: 88.1
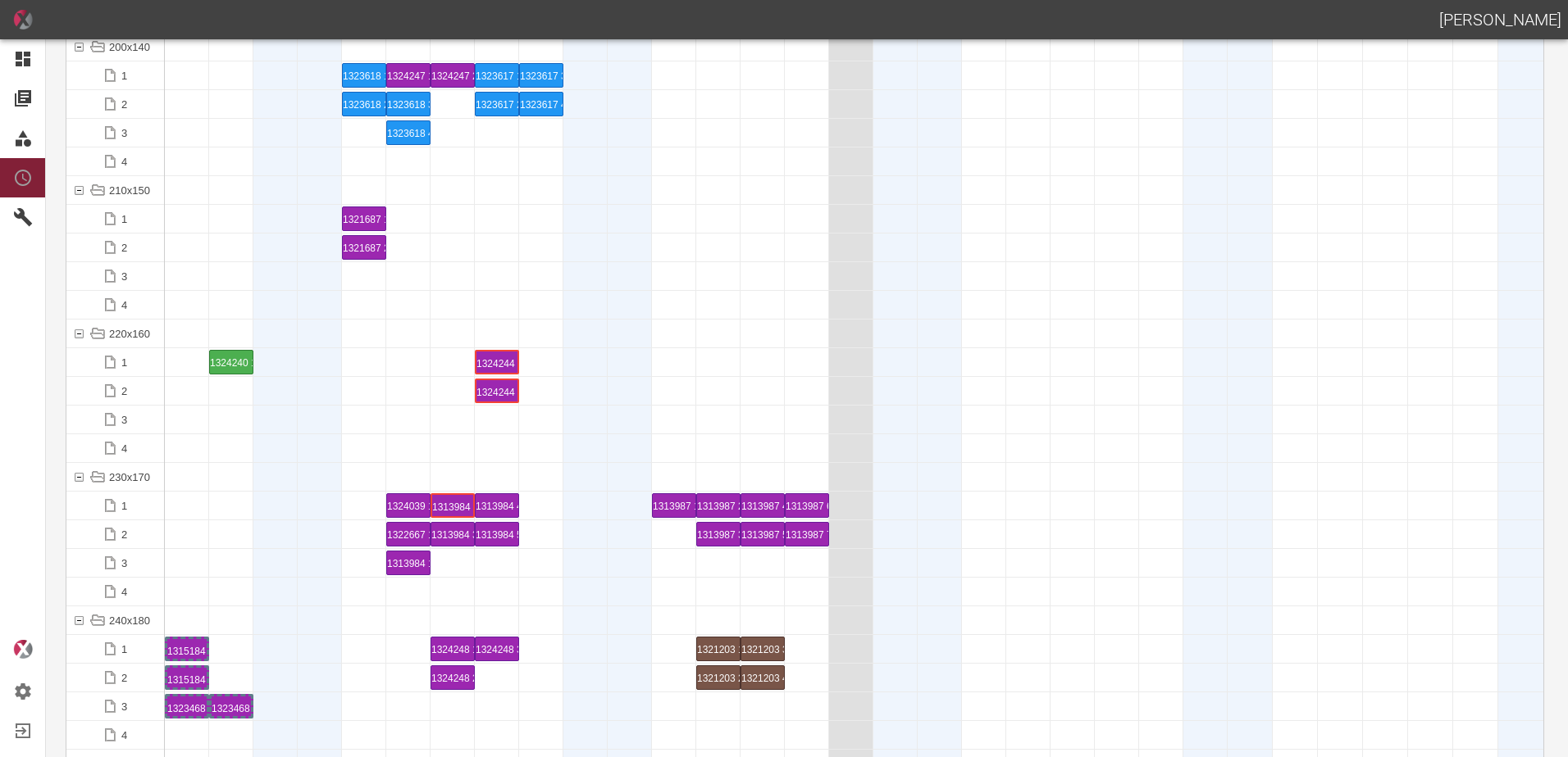
scroll to position [4345, 0]
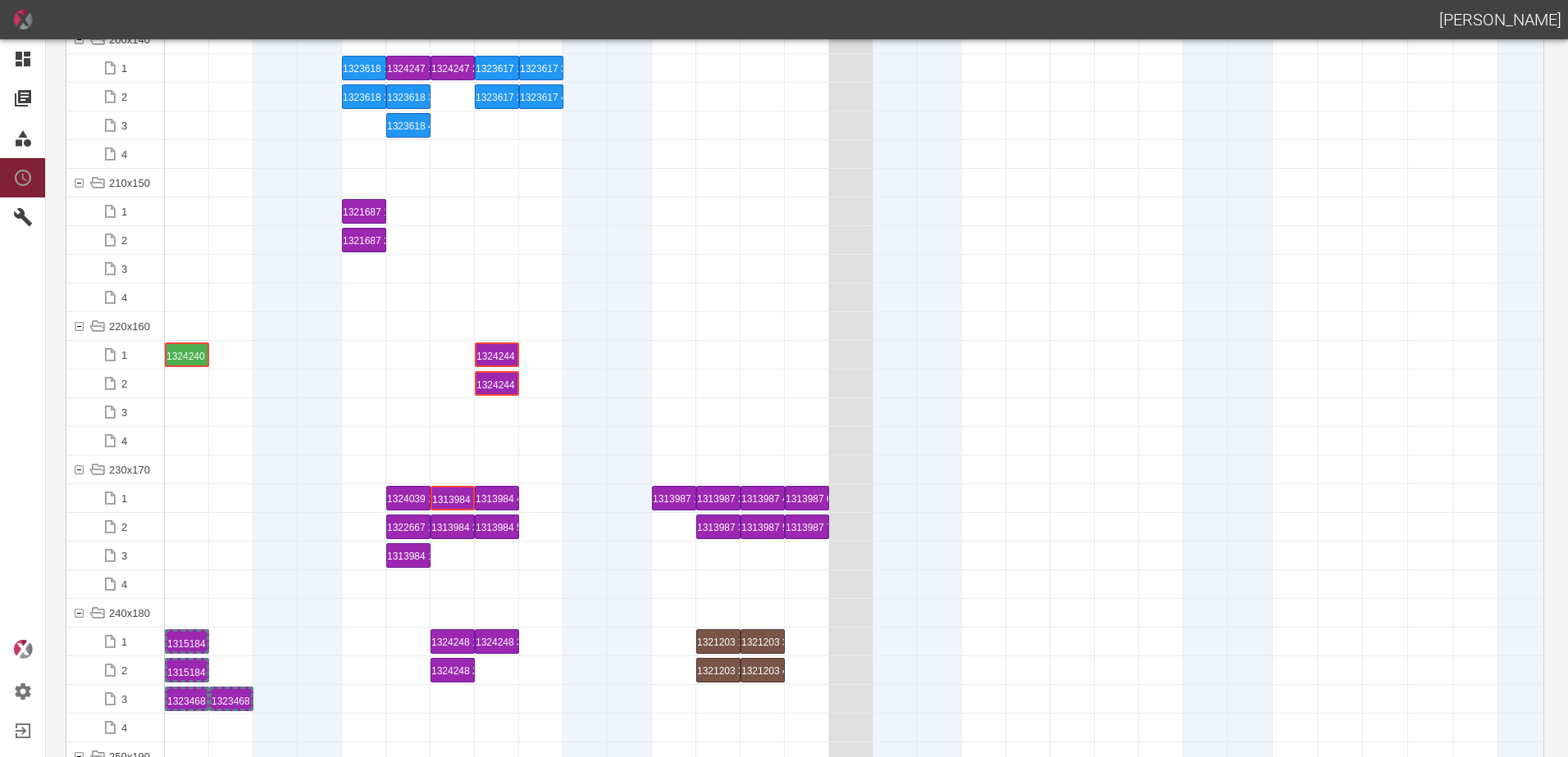
drag, startPoint x: 230, startPoint y: 361, endPoint x: 194, endPoint y: 350, distance: 37.6
click at [234, 419] on div at bounding box center [231, 412] width 44 height 28
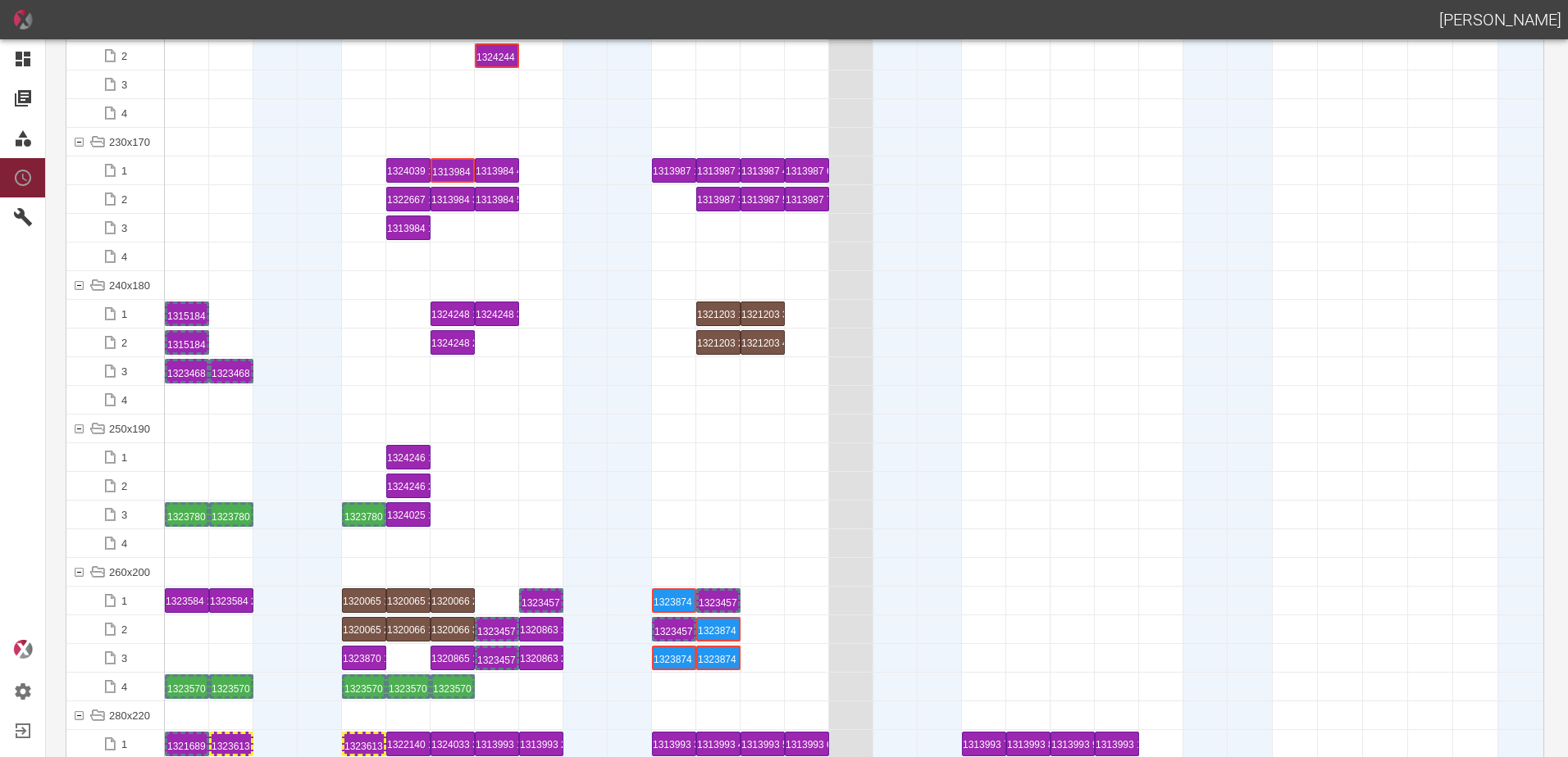
scroll to position [4919, 0]
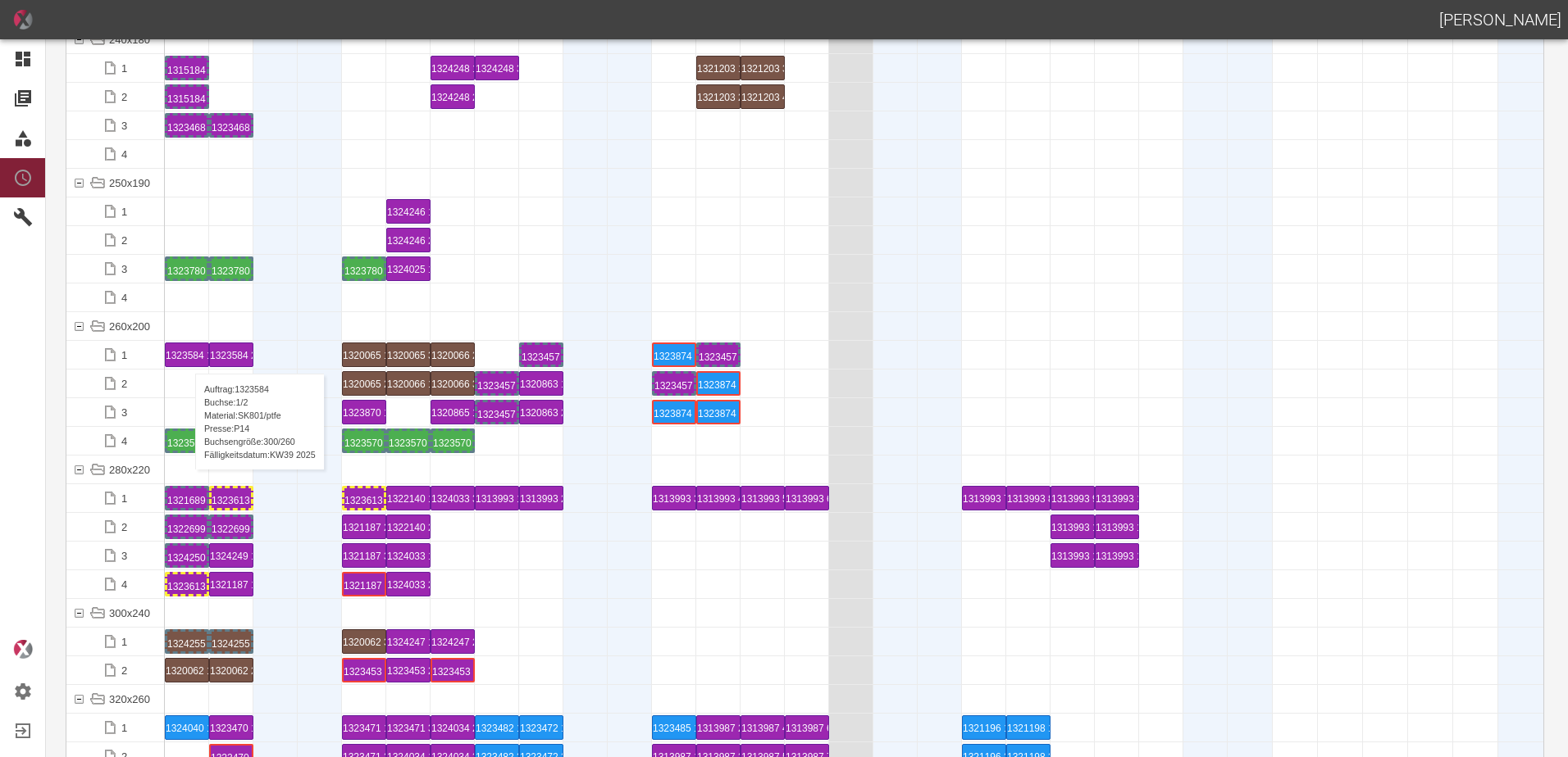
click at [187, 357] on div "1323584 1 P14" at bounding box center [187, 354] width 43 height 23
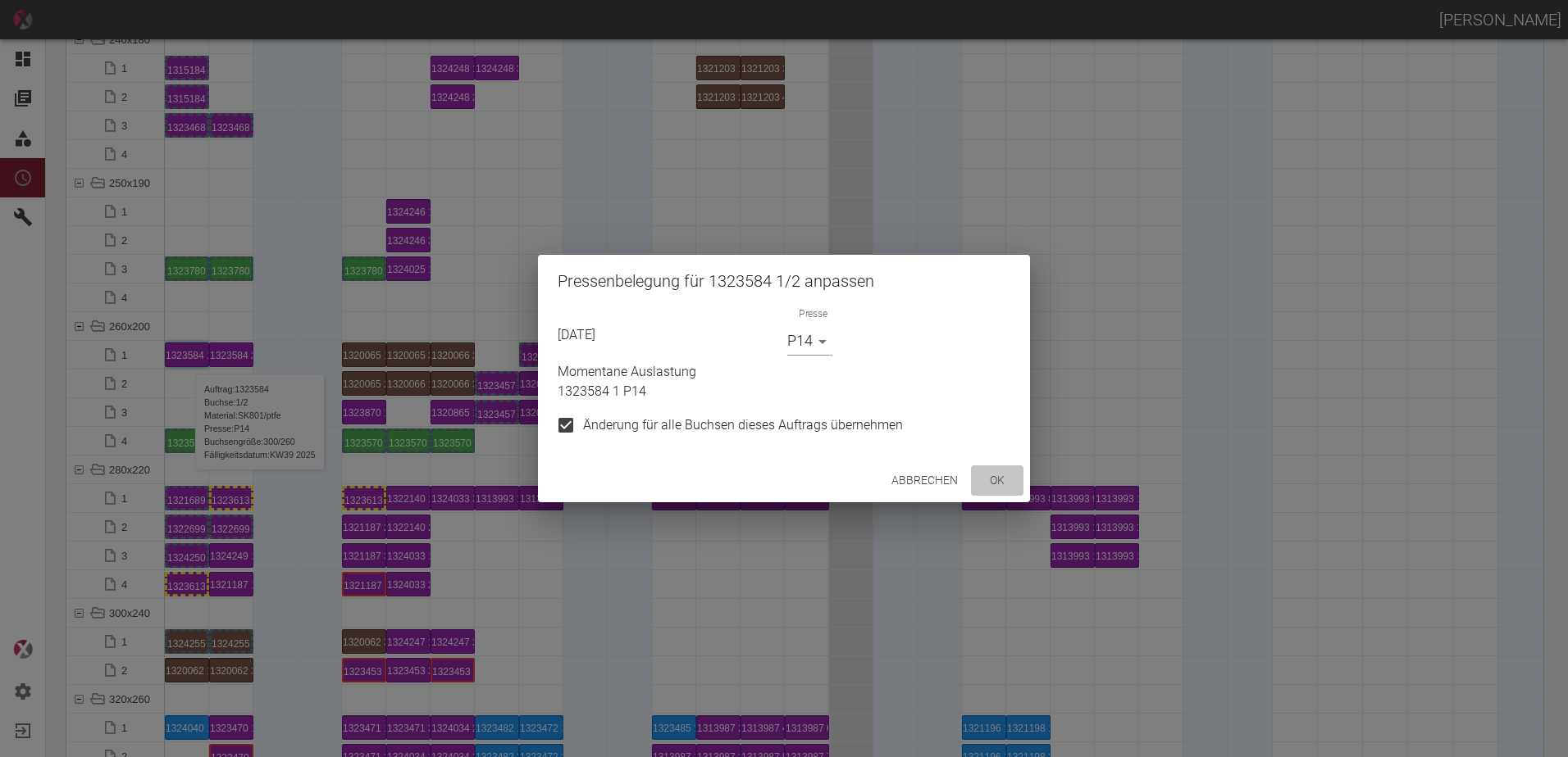
click at [988, 484] on button "ok" at bounding box center [996, 481] width 53 height 30
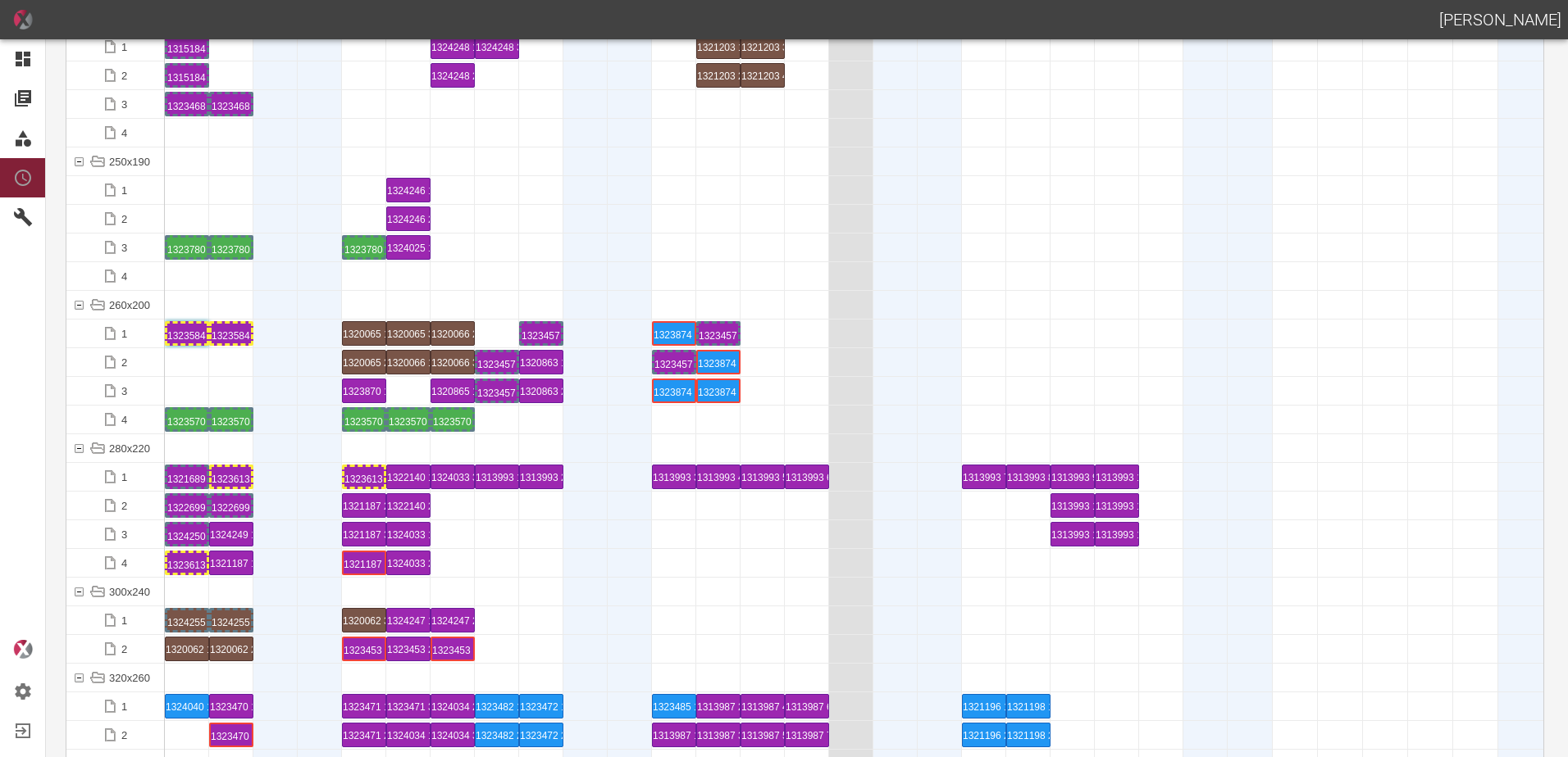
scroll to position [5083, 0]
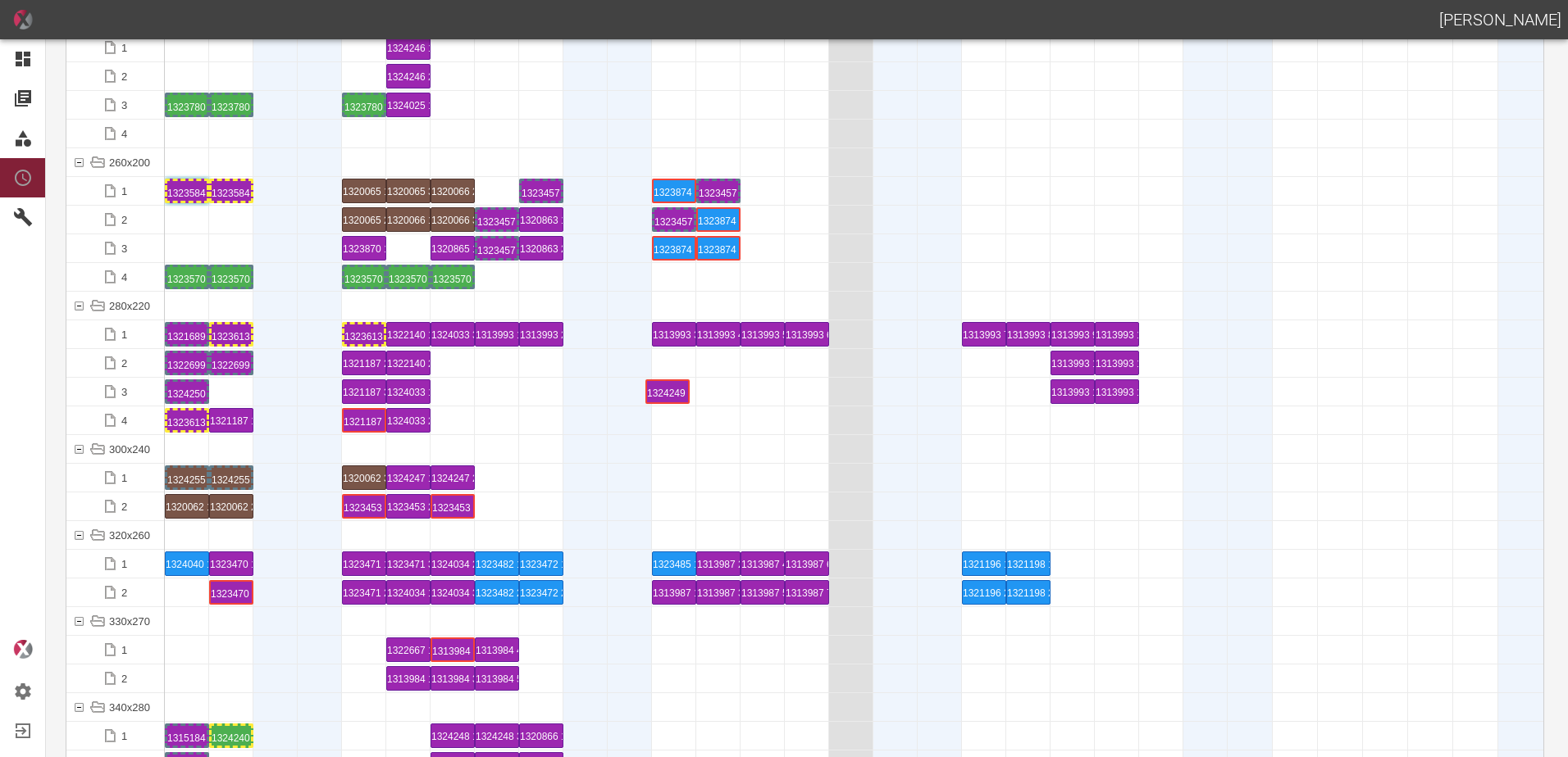
drag, startPoint x: 218, startPoint y: 393, endPoint x: 653, endPoint y: 366, distance: 435.8
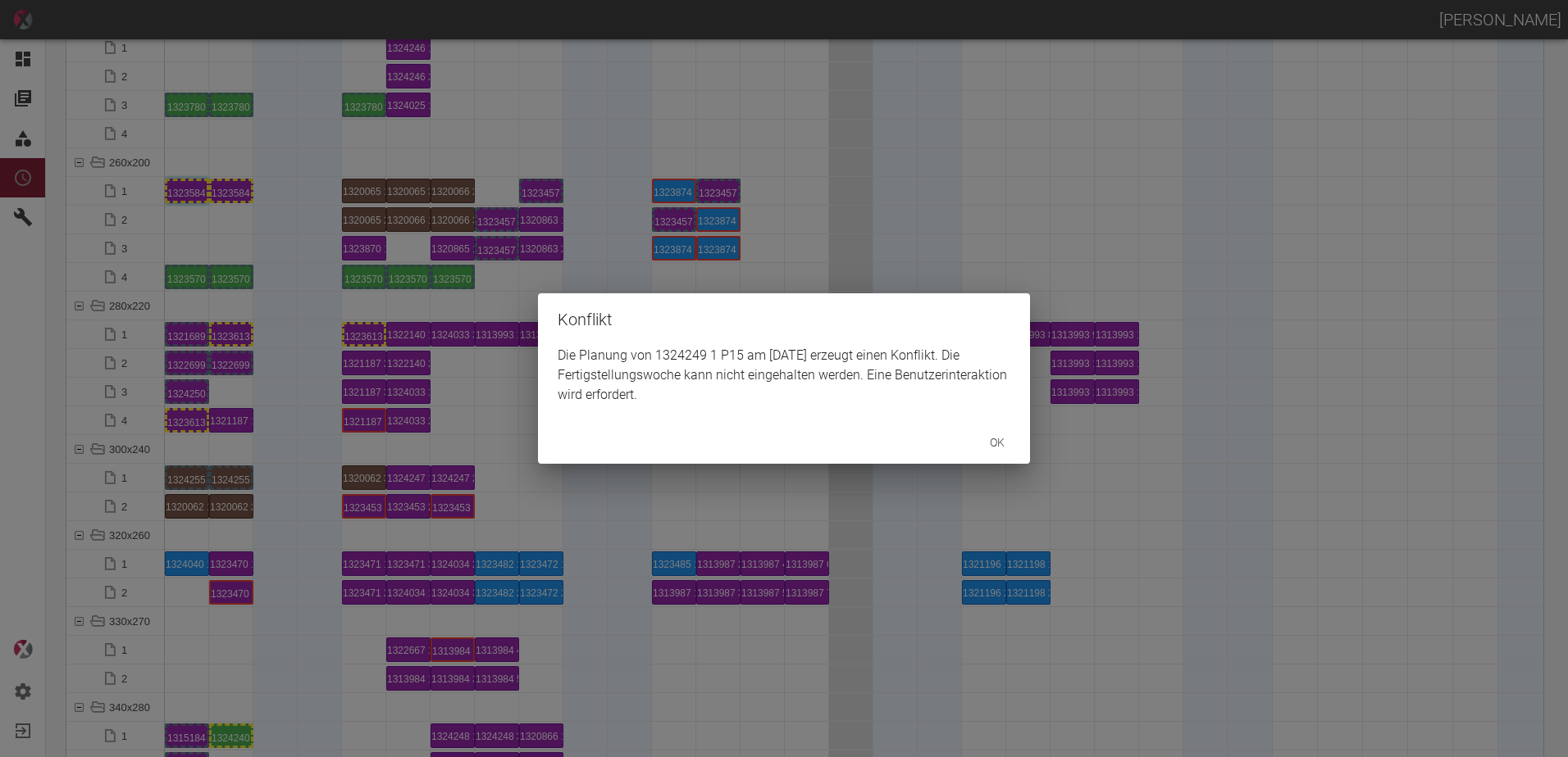
click at [229, 424] on div "Konflikt Die Planung von 1324249 1 P15 am [DATE] erzeugt einen Konflikt. Die Fe…" at bounding box center [784, 378] width 1568 height 757
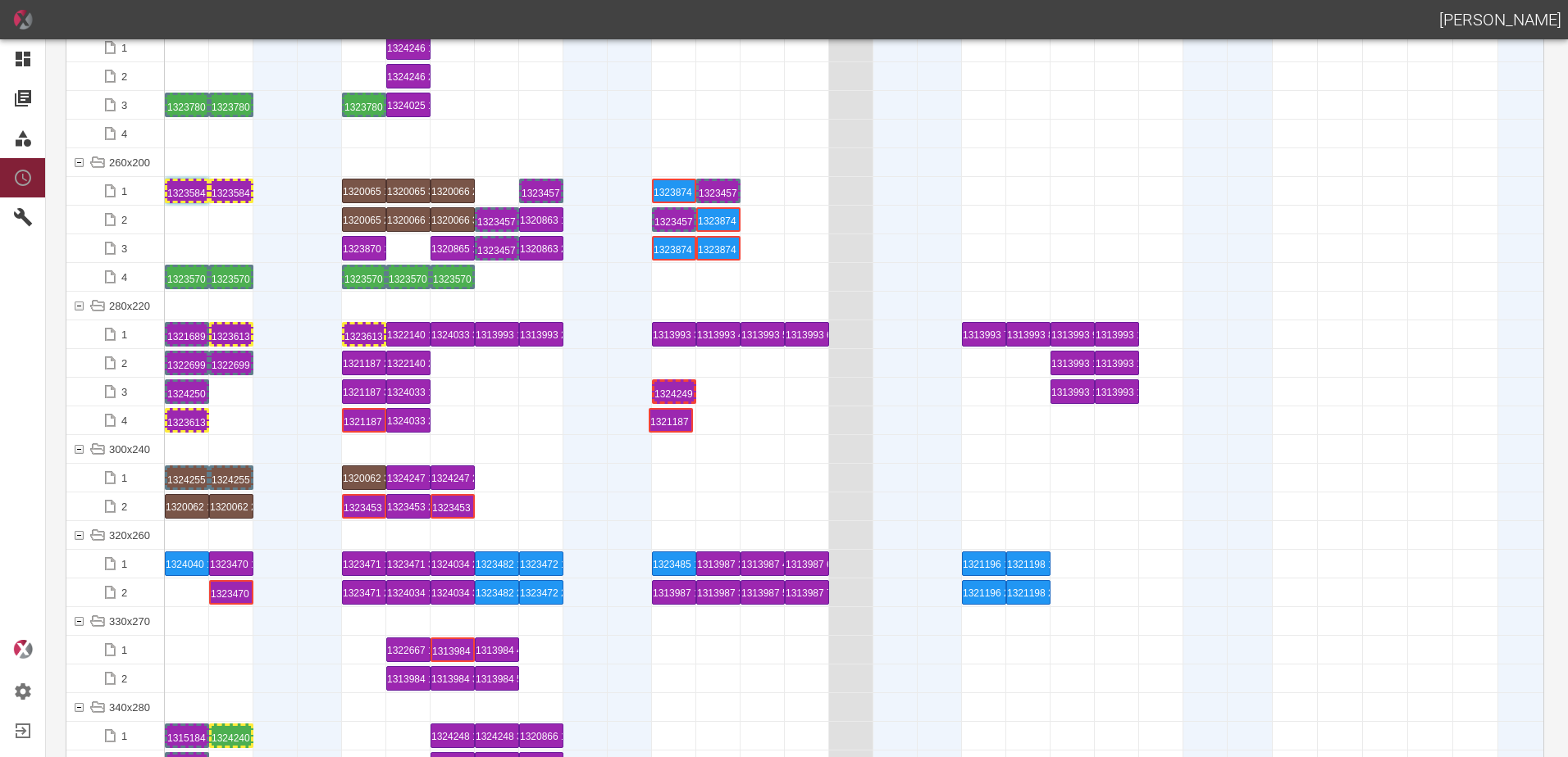
drag, startPoint x: 229, startPoint y: 424, endPoint x: 666, endPoint y: 416, distance: 437.1
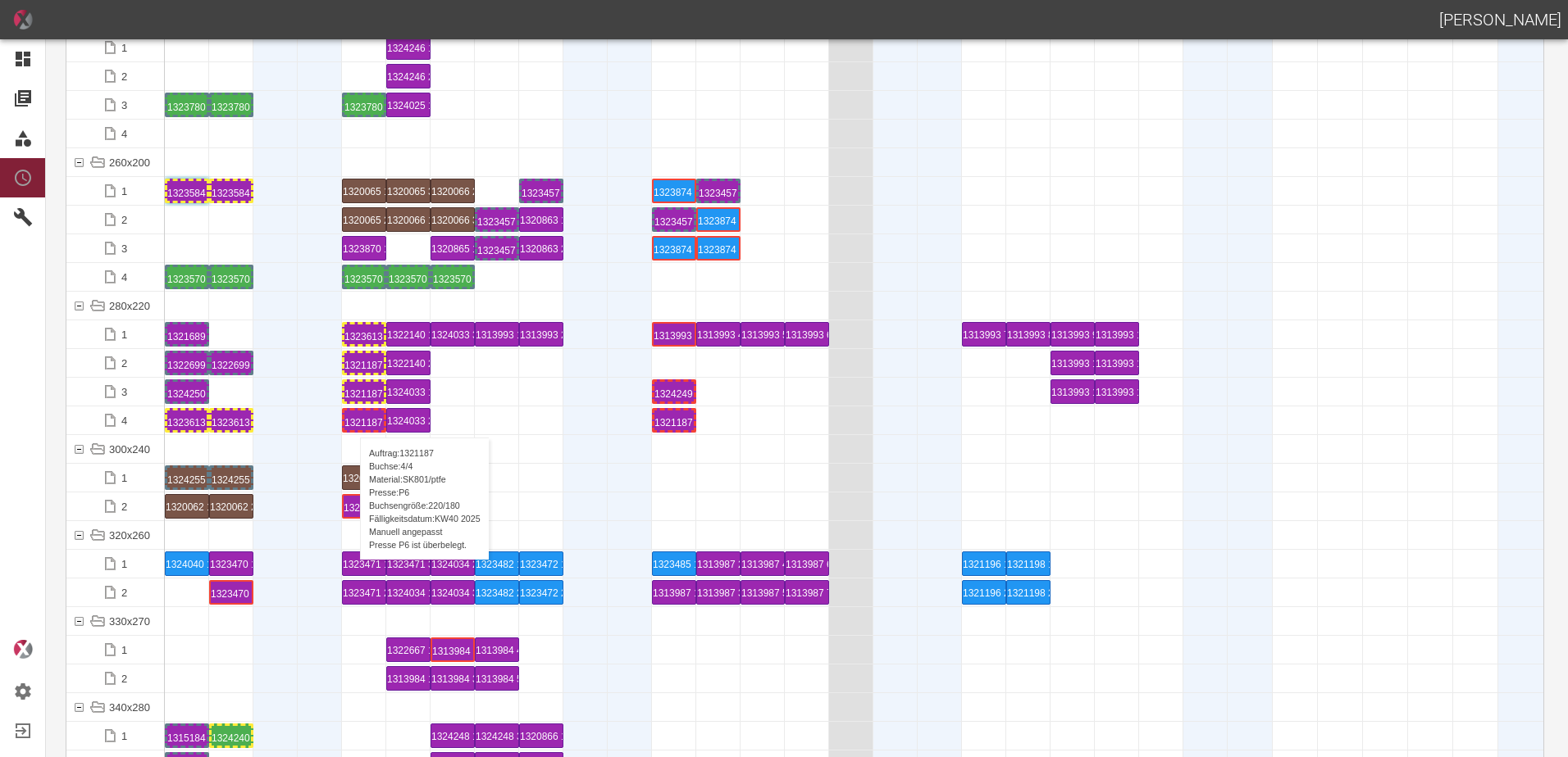
click at [352, 421] on div "1321187 4 P6" at bounding box center [363, 421] width 39 height 20
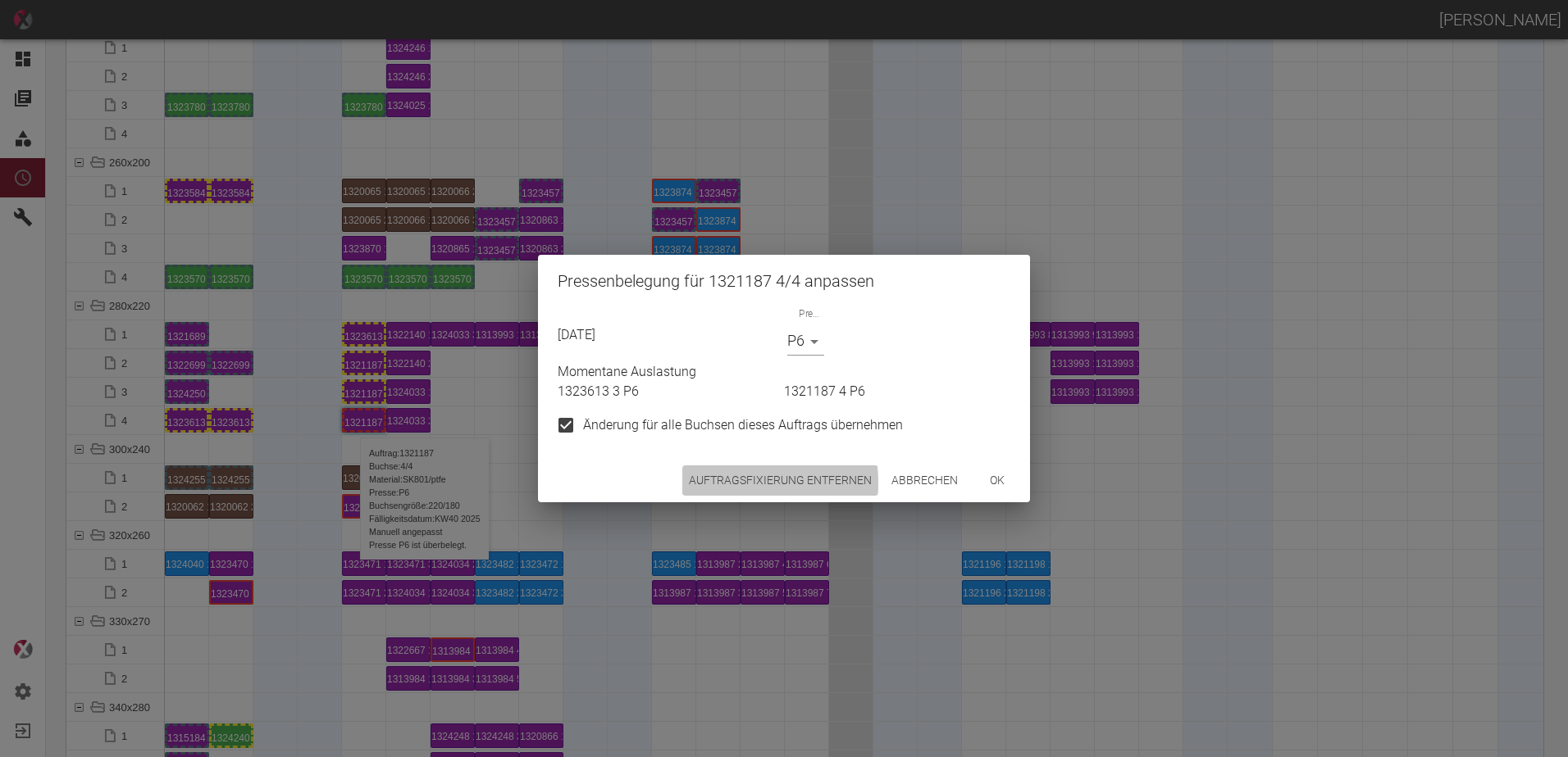
click at [703, 484] on button "Auftragsfixierung entfernen" at bounding box center [780, 481] width 196 height 30
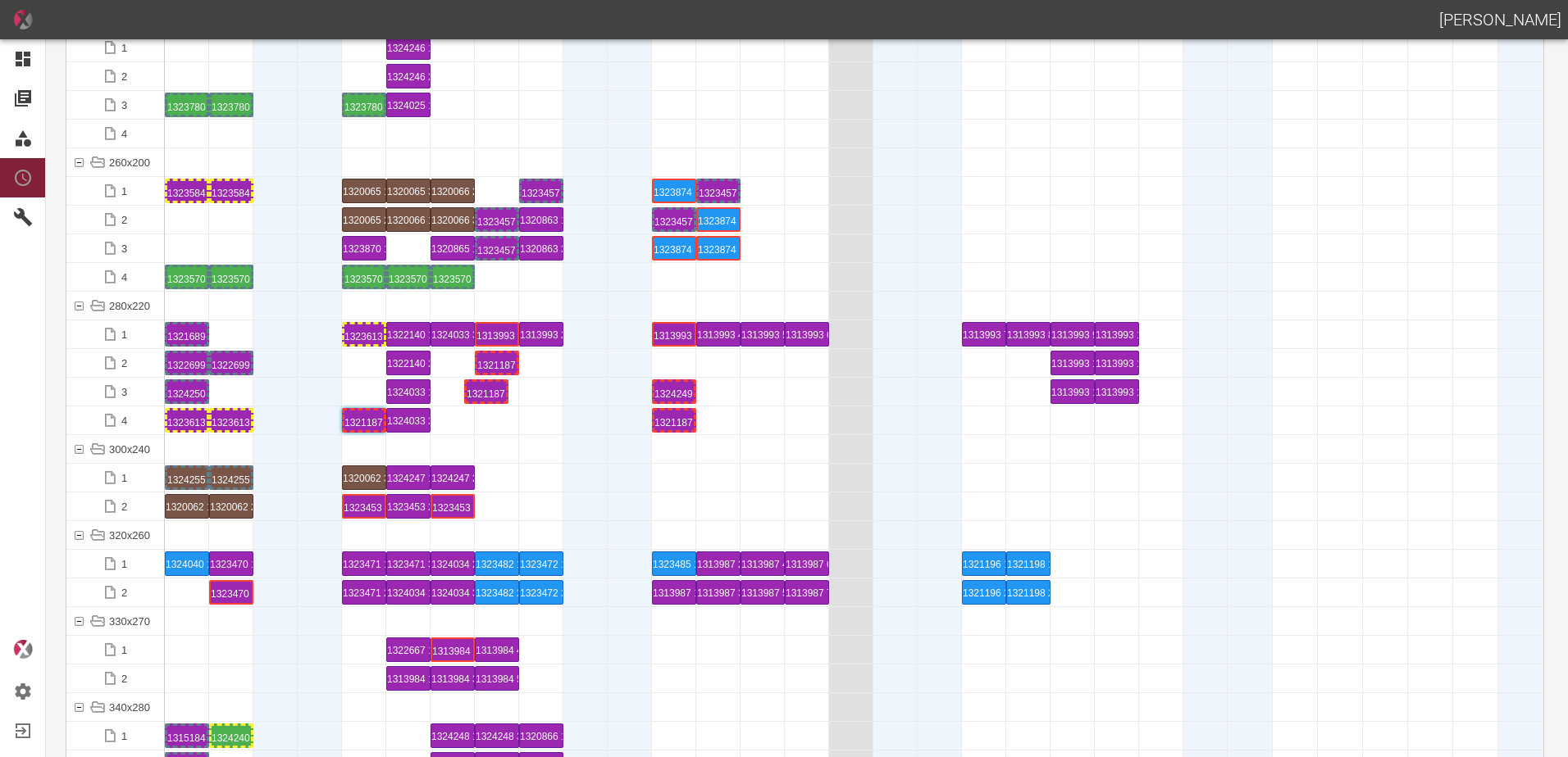
drag, startPoint x: 369, startPoint y: 392, endPoint x: 494, endPoint y: 375, distance: 126.2
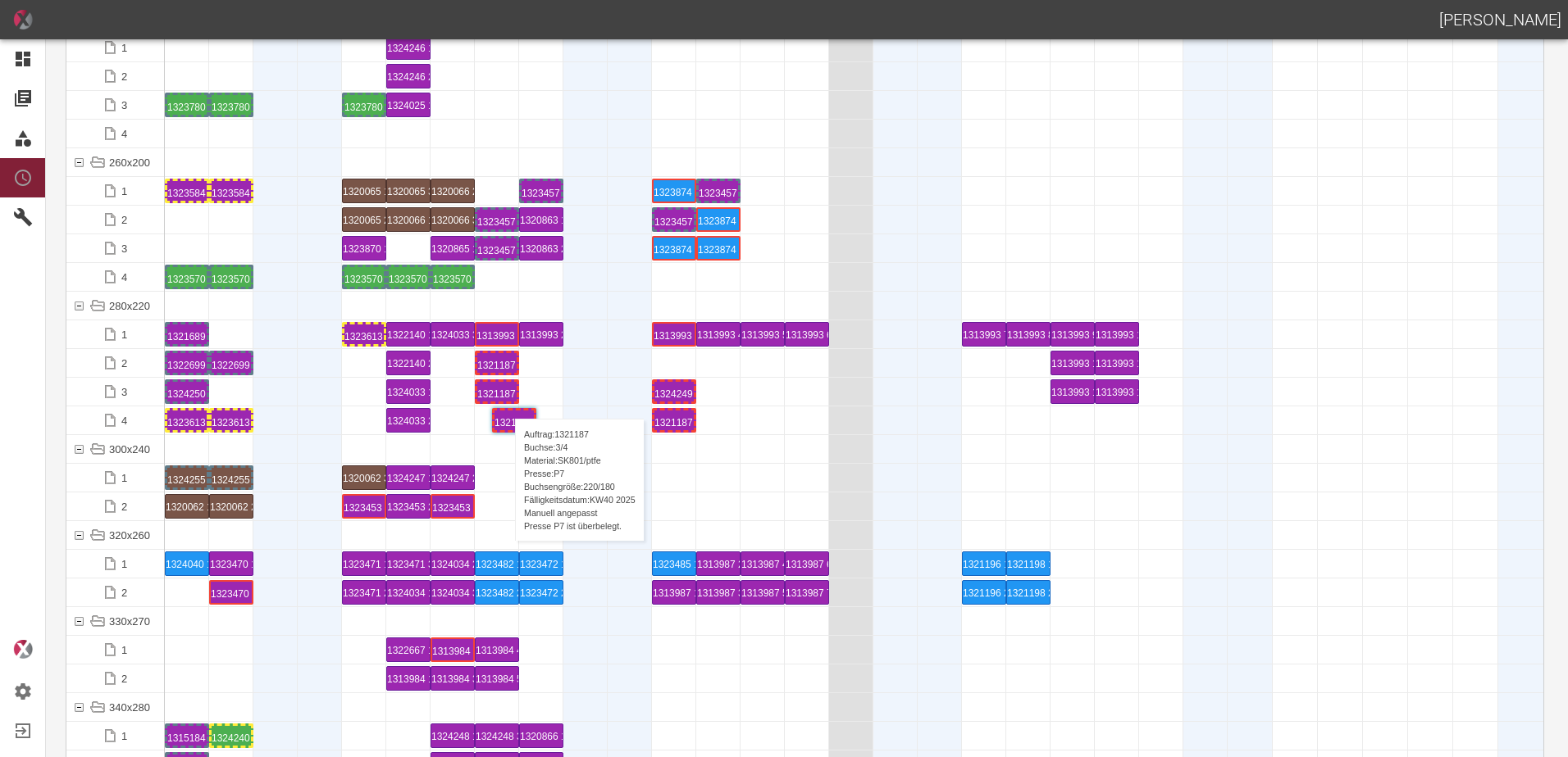
drag, startPoint x: 361, startPoint y: 421, endPoint x: 514, endPoint y: 402, distance: 154.2
click at [507, 426] on div "1321187 4 P6" at bounding box center [496, 421] width 39 height 20
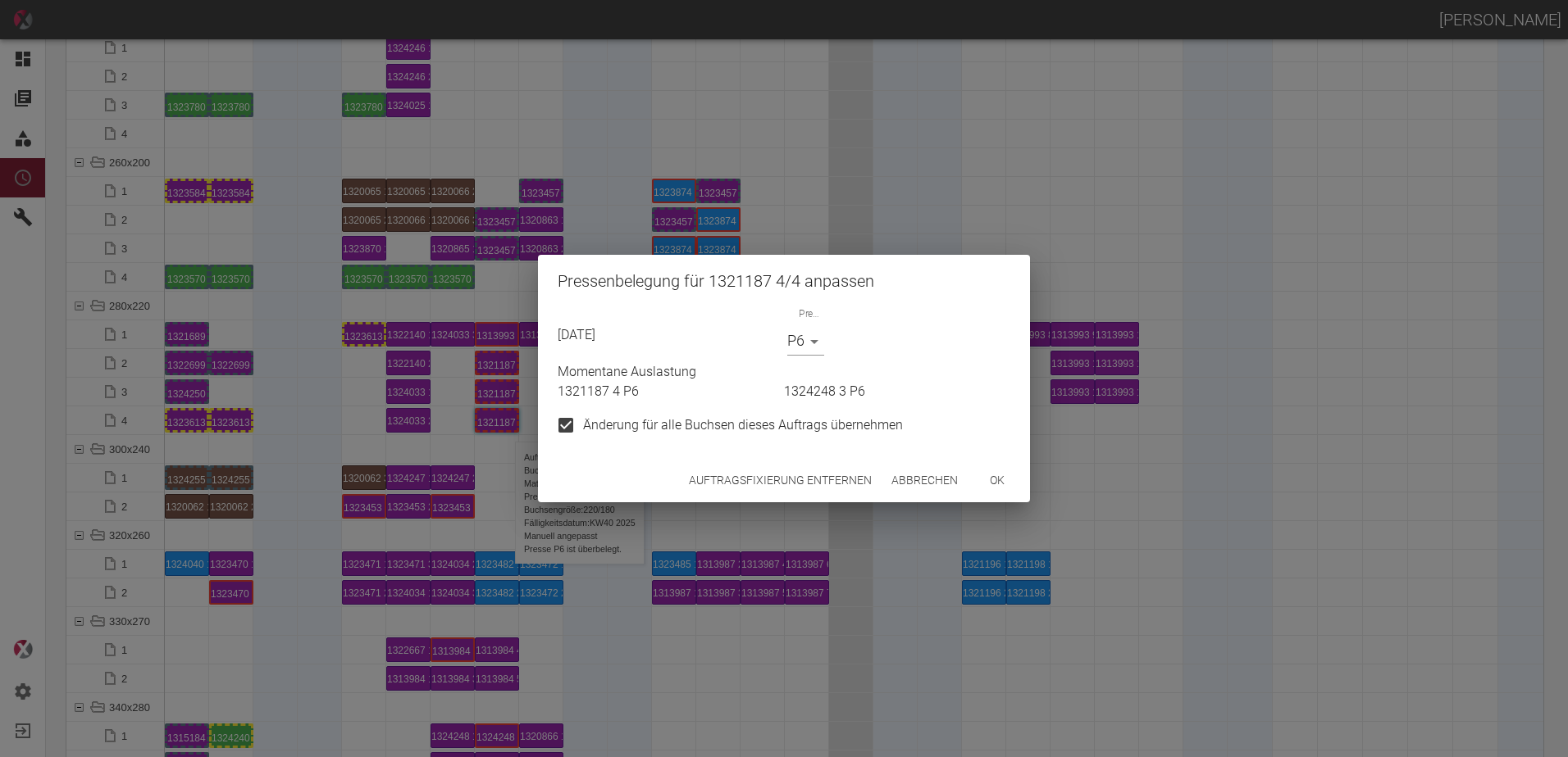
click at [702, 487] on button "Auftragsfixierung entfernen" at bounding box center [780, 481] width 196 height 30
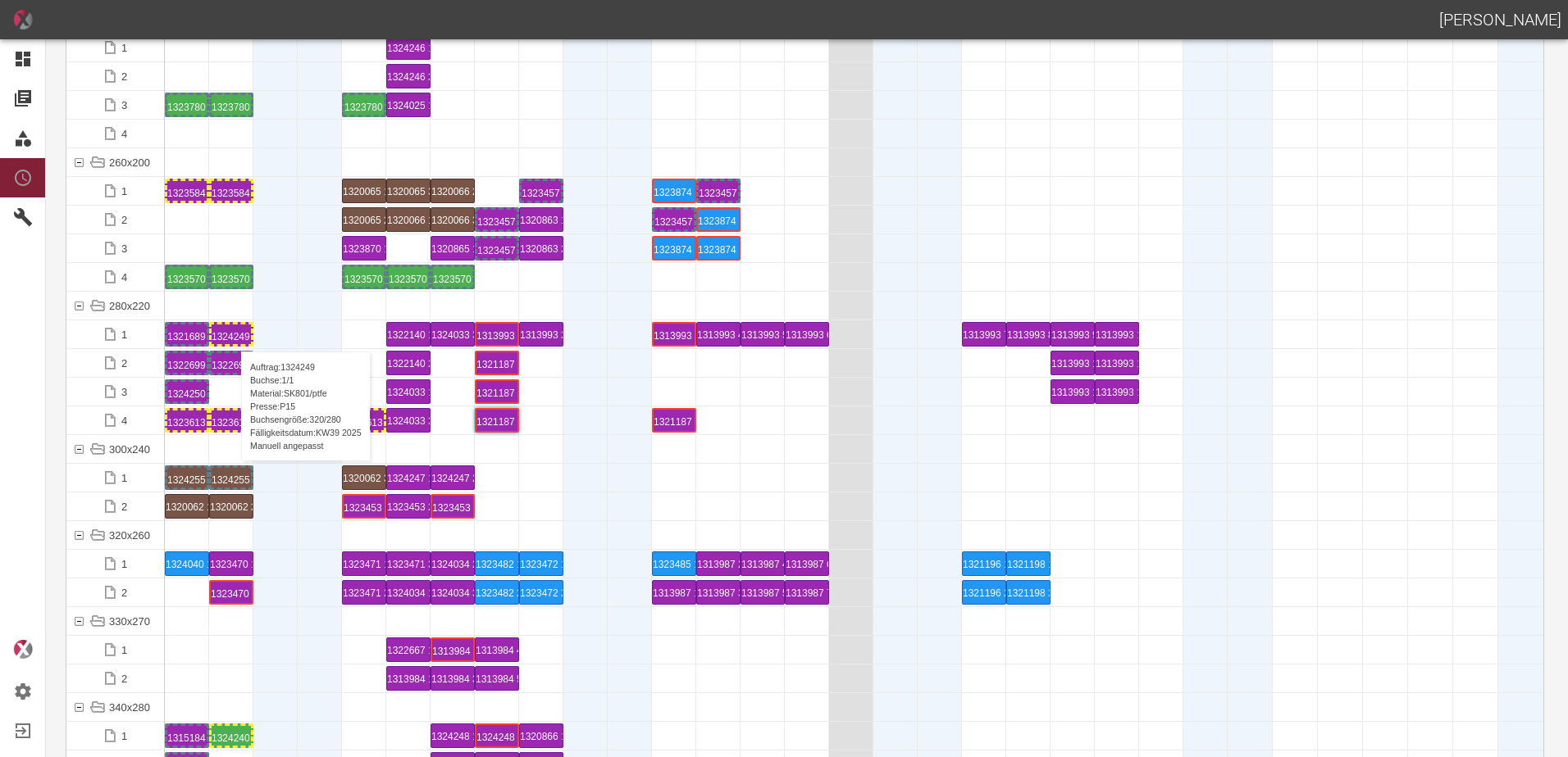
click at [232, 335] on div "1324249 1 P15" at bounding box center [230, 334] width 39 height 20
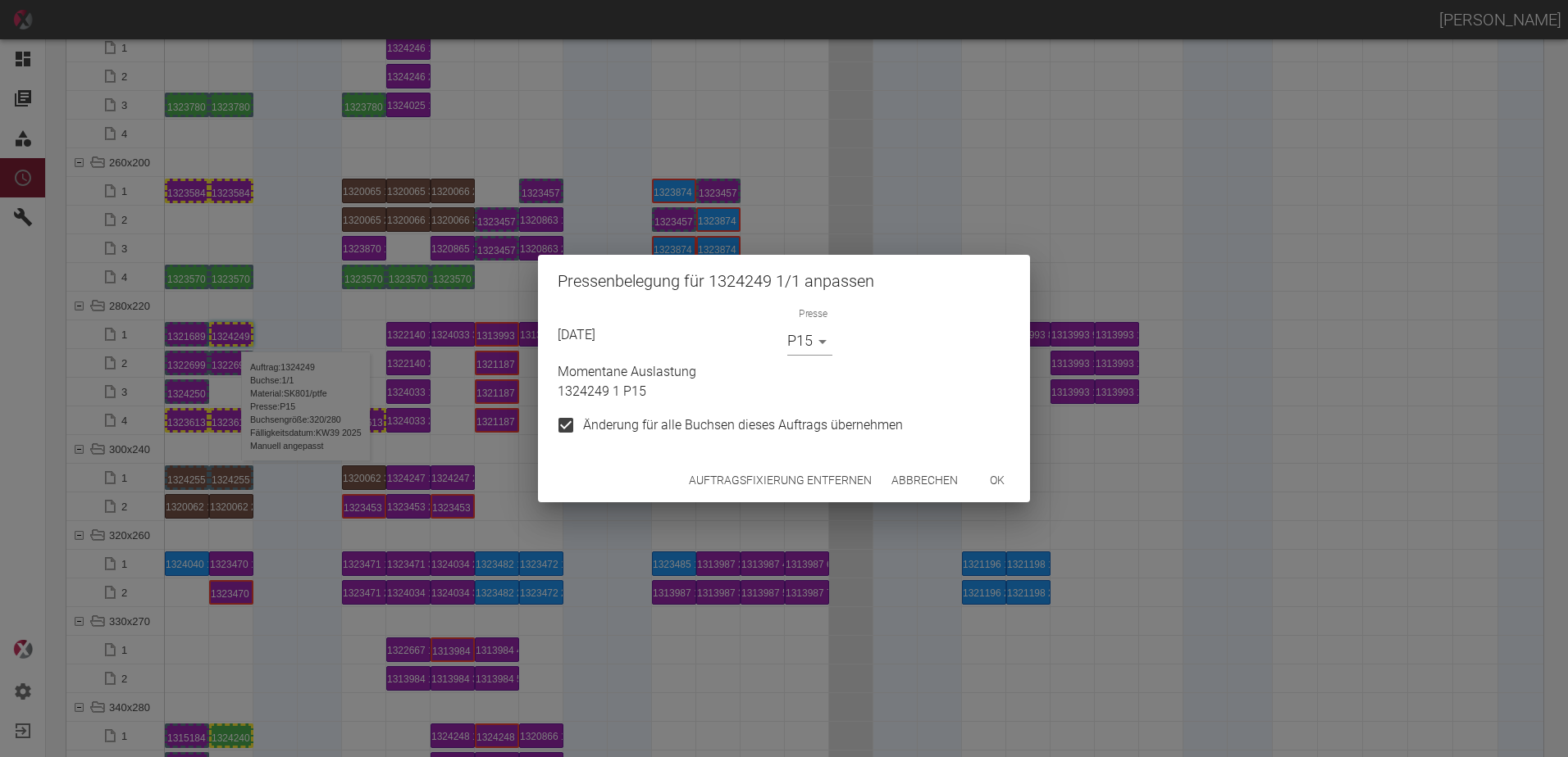
click at [810, 335] on body "[PERSON_NAME] Dashboard Aufträge Materialien Planung Maschinen Einstellungen Au…" at bounding box center [784, 378] width 1568 height 757
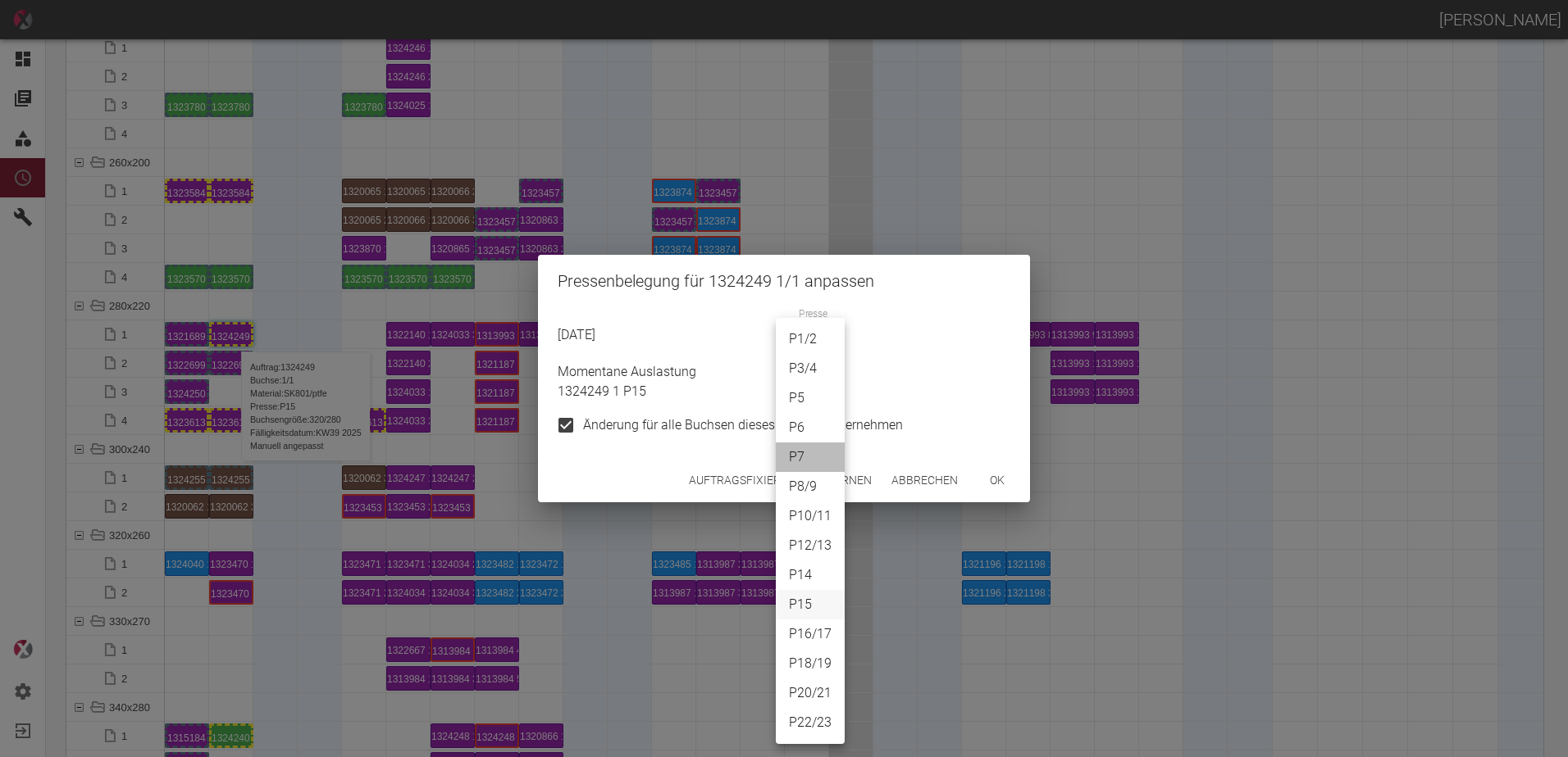
click at [790, 461] on li "P7" at bounding box center [810, 458] width 69 height 30
type input "P7"
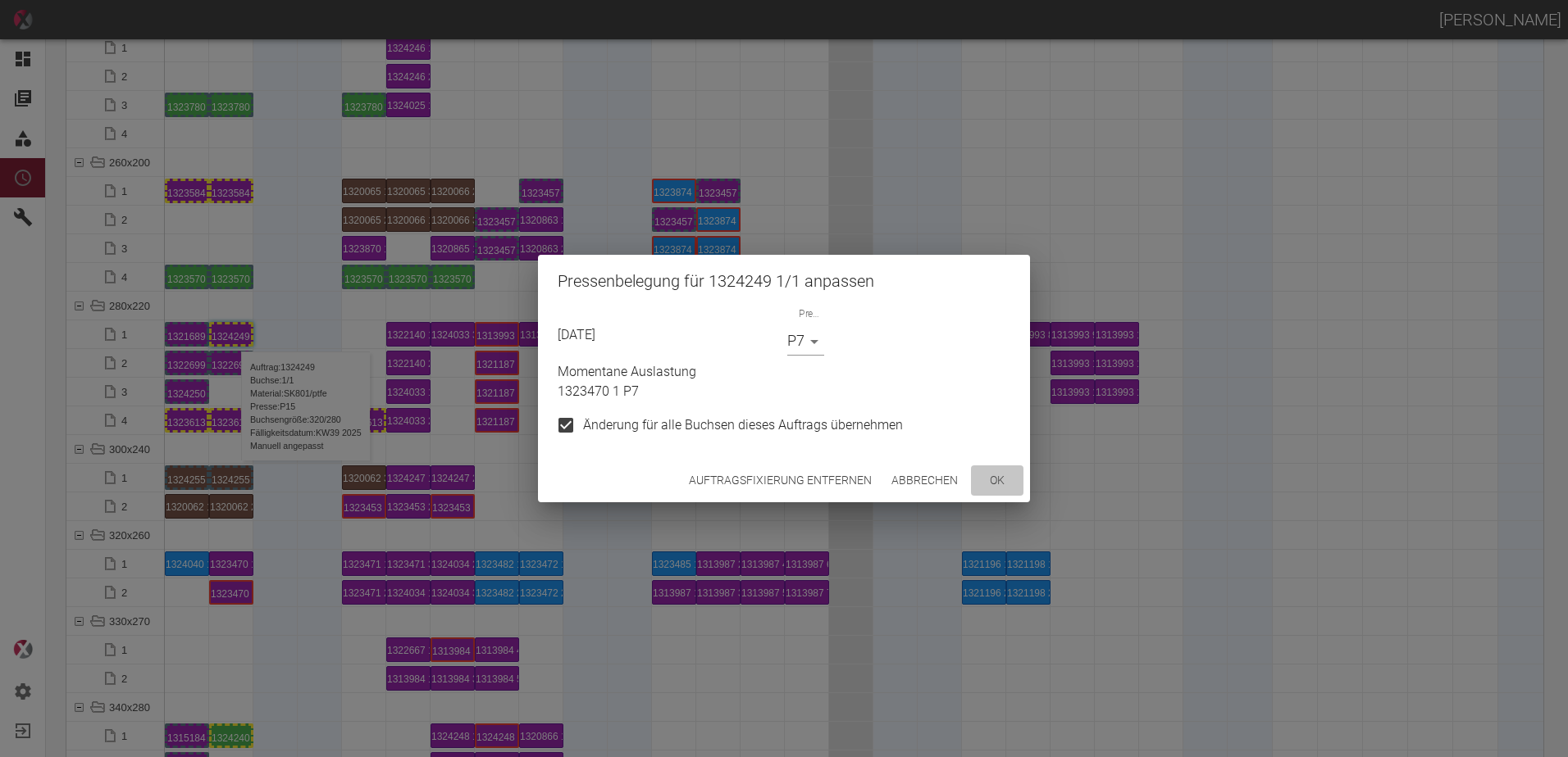
click at [982, 480] on button "ok" at bounding box center [996, 481] width 53 height 30
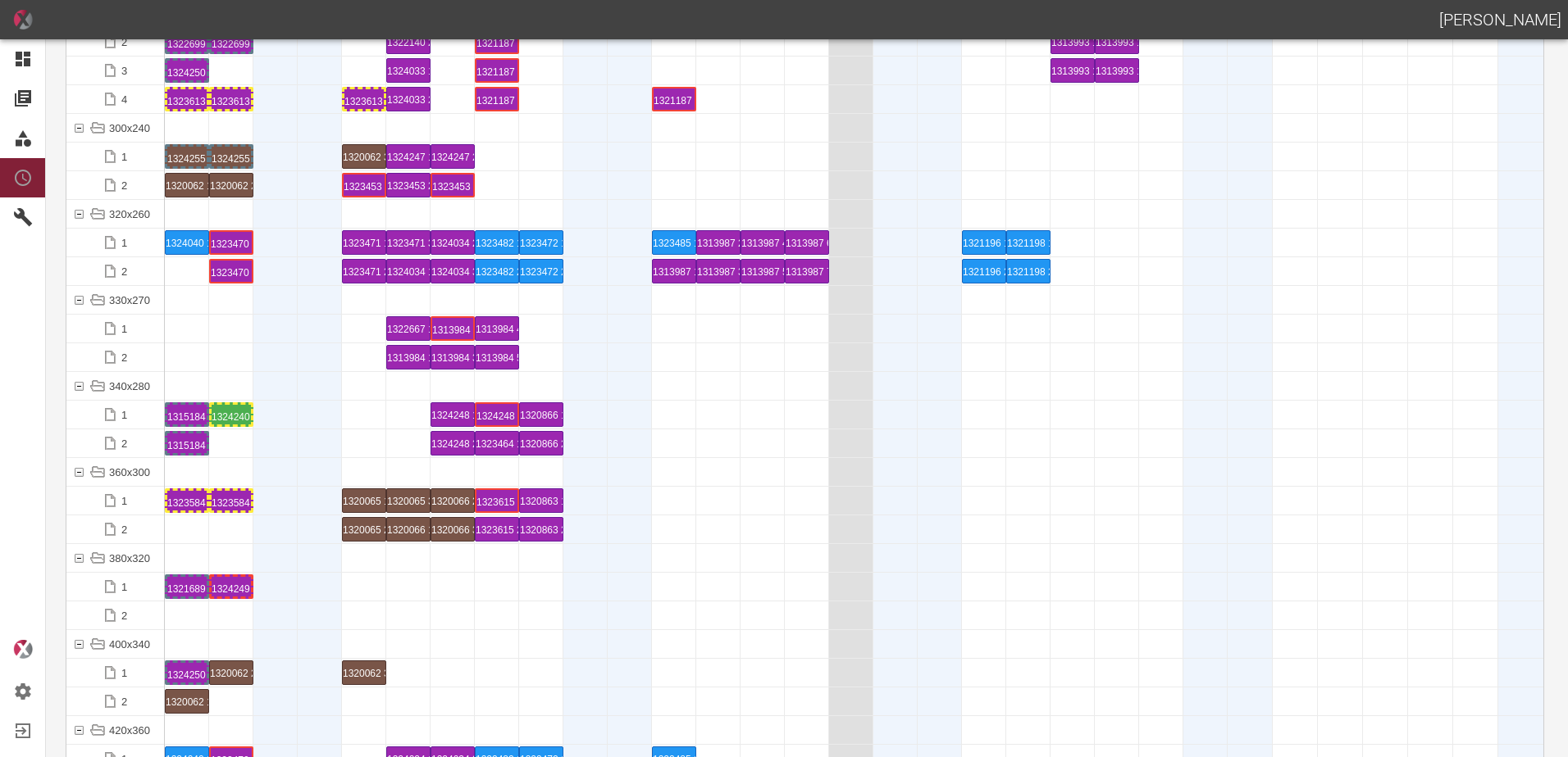
scroll to position [5411, 0]
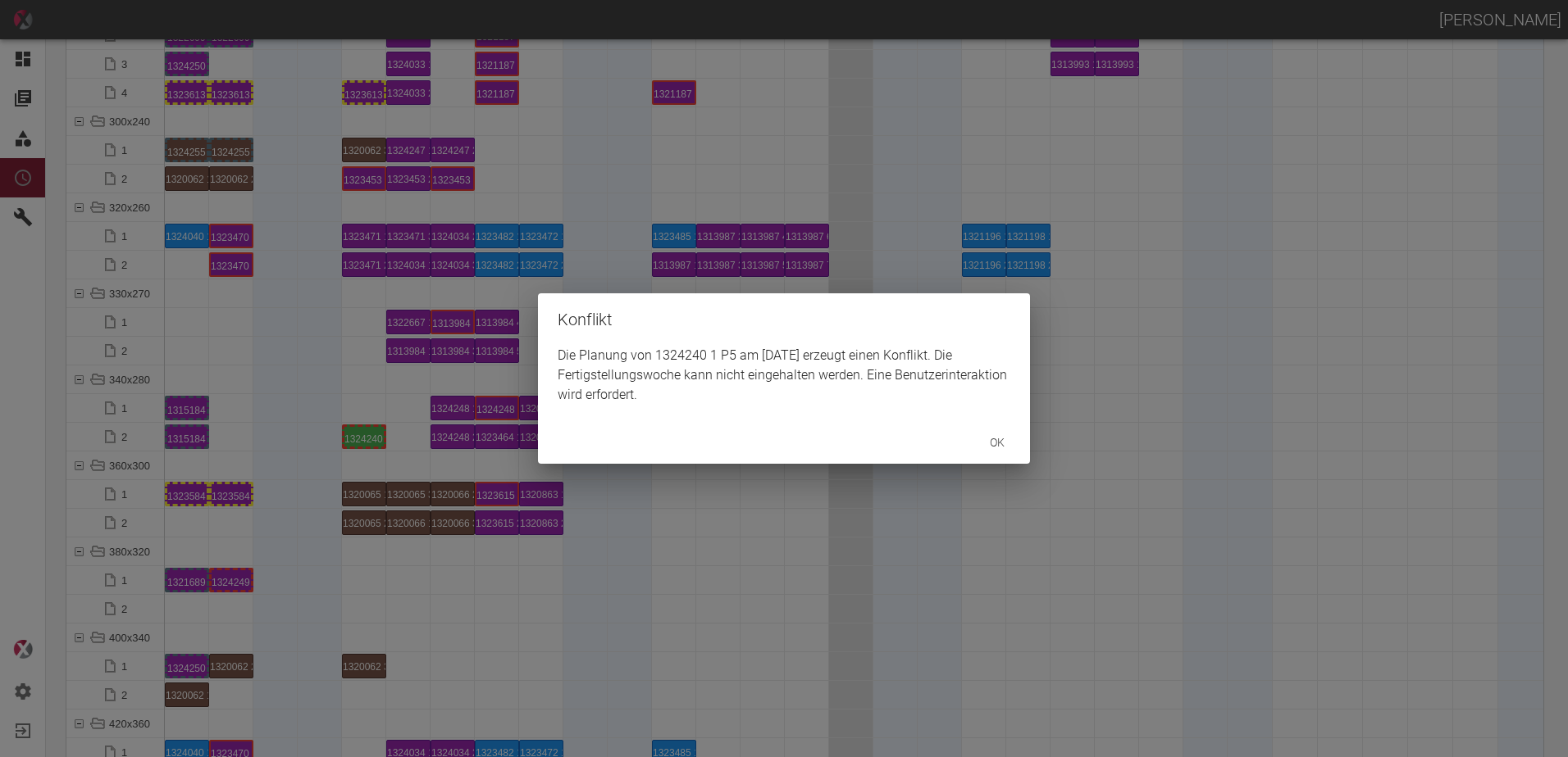
drag, startPoint x: 269, startPoint y: 454, endPoint x: 237, endPoint y: 447, distance: 32.8
click at [260, 453] on div "Konflikt Die Planung von 1324240 1 P5 am [DATE] erzeugt einen Konflikt. Die Fer…" at bounding box center [784, 378] width 1568 height 757
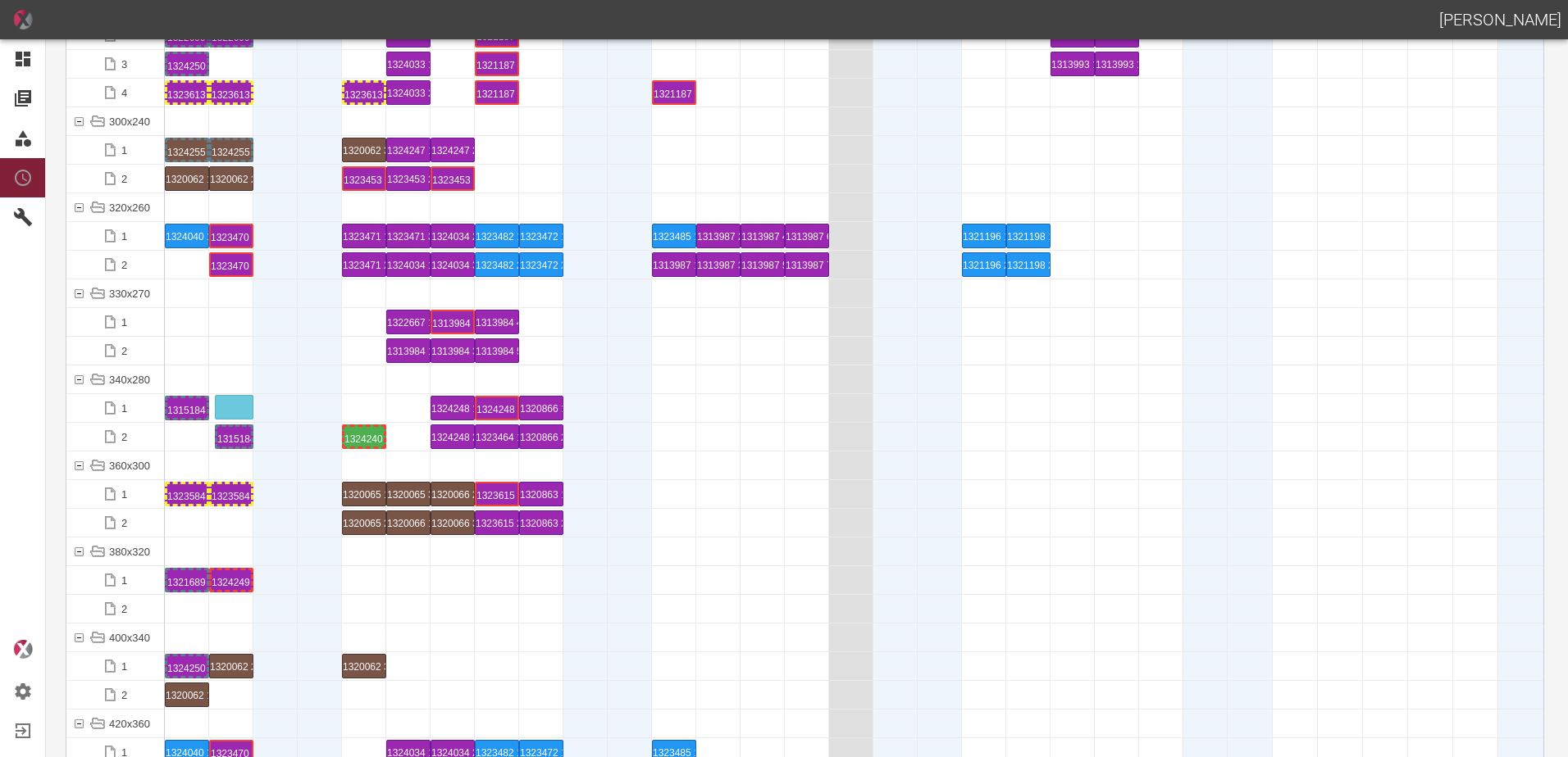
drag, startPoint x: 193, startPoint y: 434, endPoint x: 236, endPoint y: 398, distance: 56.1
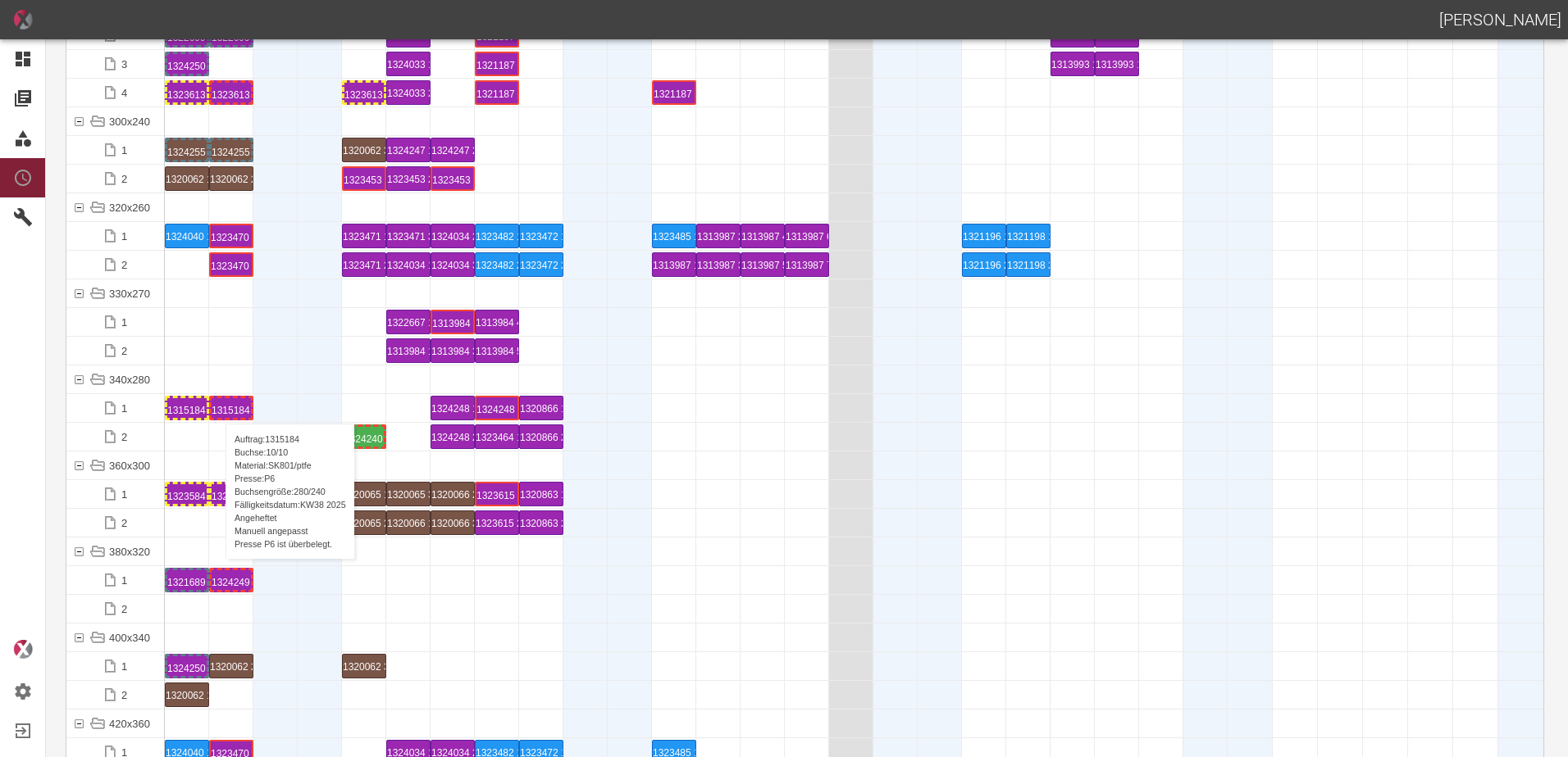
click at [217, 408] on div "1315184 10 P6" at bounding box center [230, 408] width 39 height 20
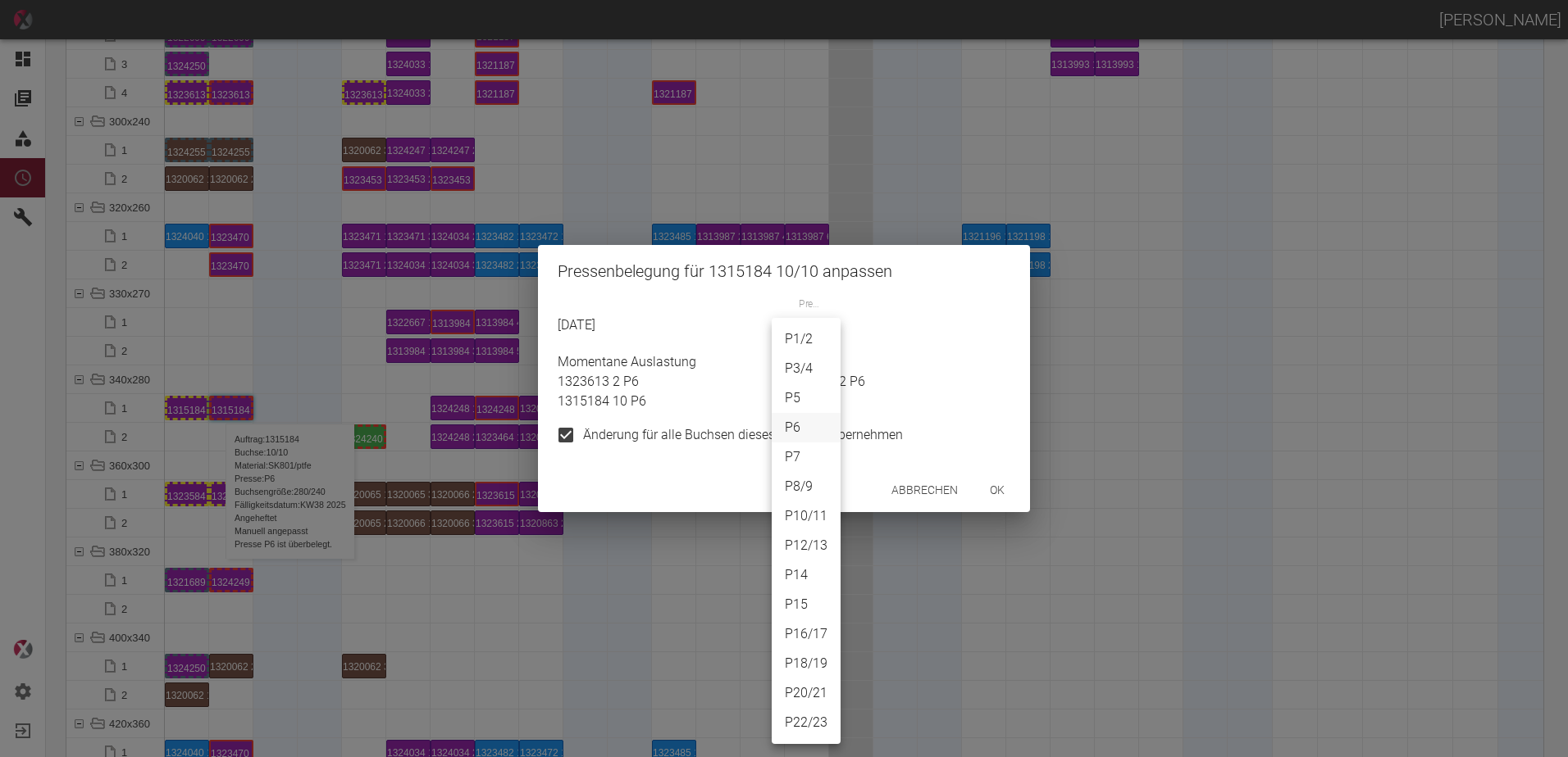
drag, startPoint x: 798, startPoint y: 332, endPoint x: 807, endPoint y: 343, distance: 14.2
click at [799, 332] on body "[PERSON_NAME] Dashboard Aufträge Materialien Planung Maschinen Einstellungen Au…" at bounding box center [784, 378] width 1568 height 757
click at [798, 398] on li "P5" at bounding box center [805, 399] width 69 height 30
type input "P5"
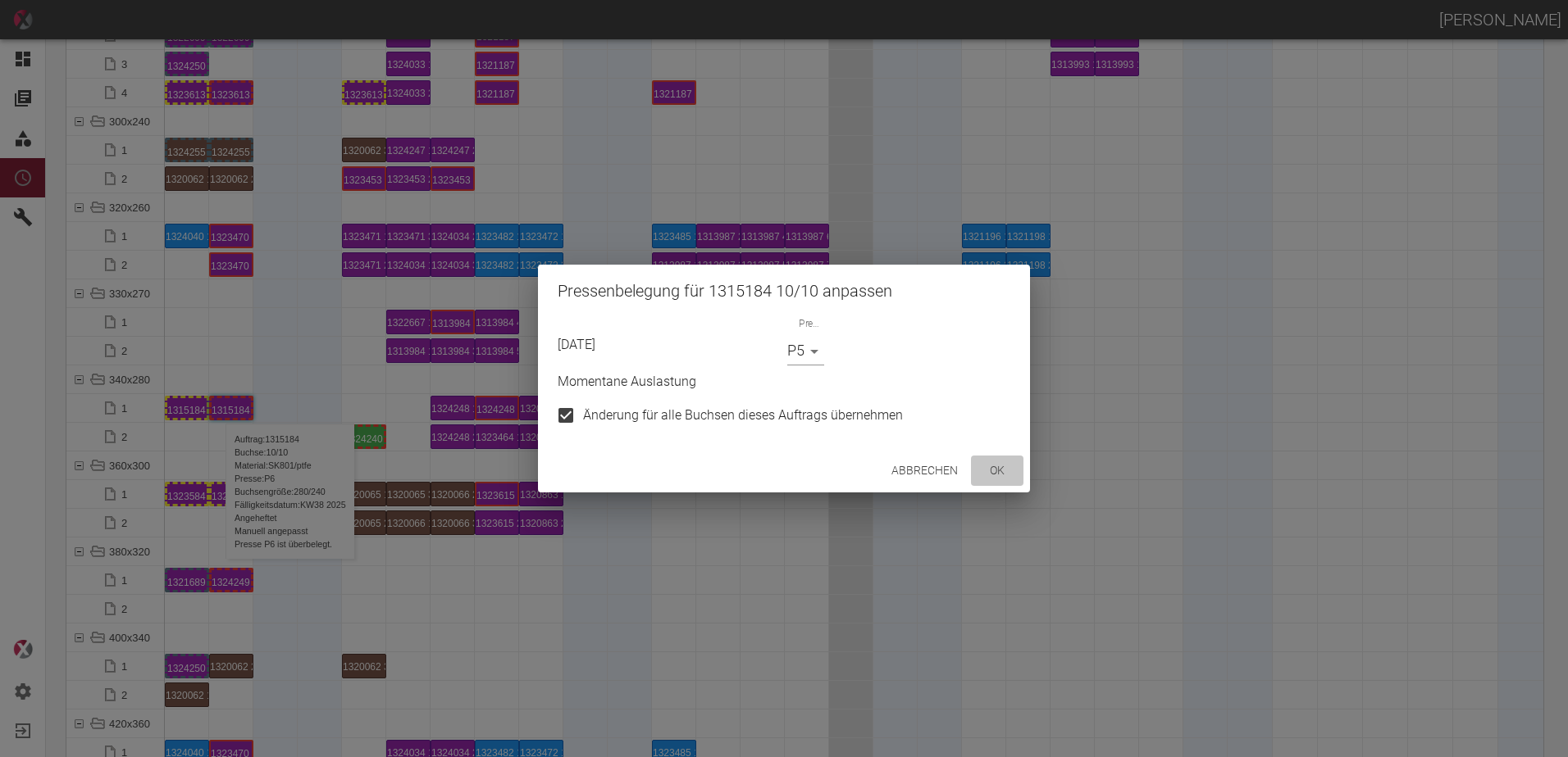
click at [1003, 473] on button "ok" at bounding box center [996, 471] width 53 height 30
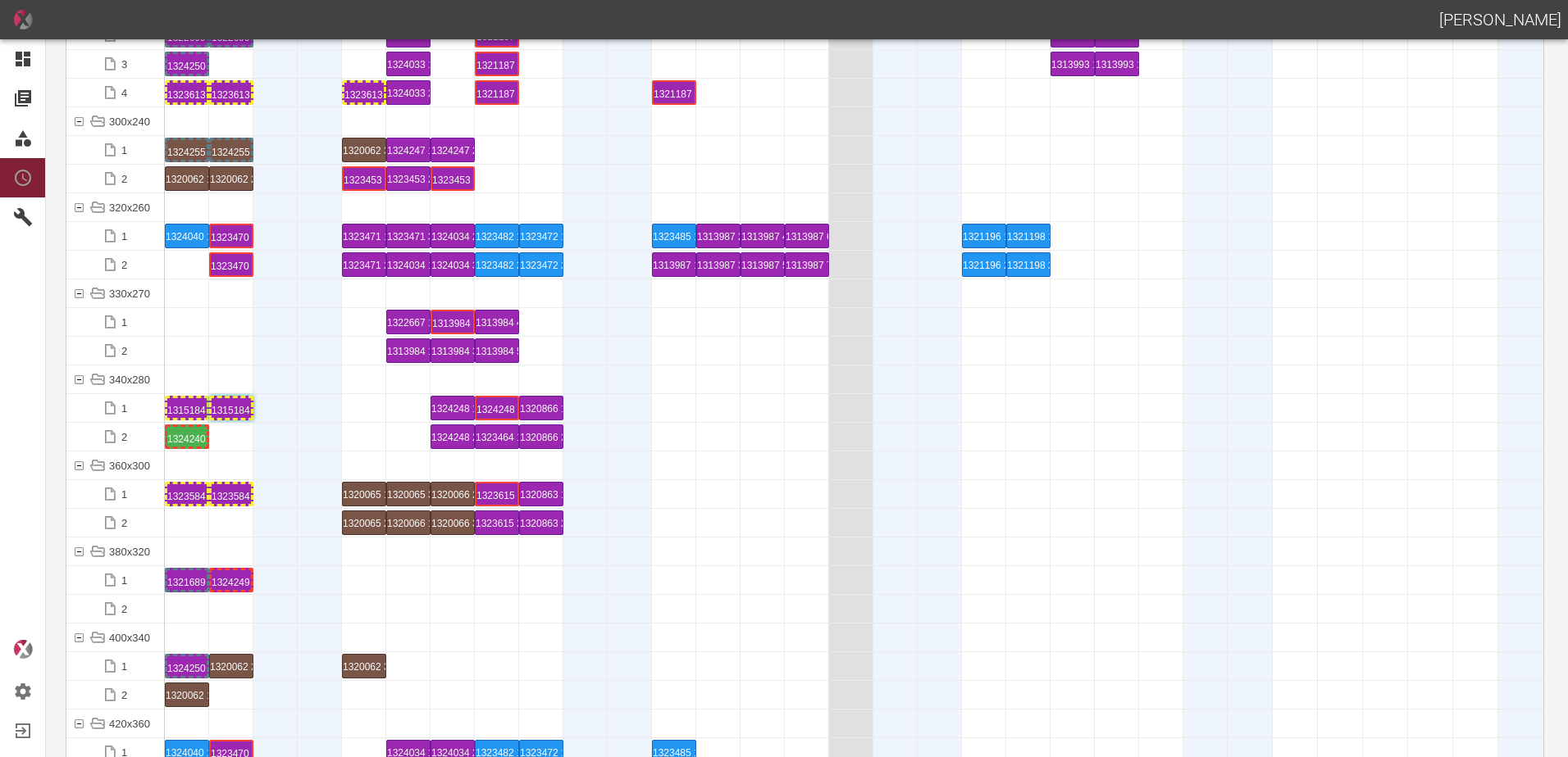
drag, startPoint x: 351, startPoint y: 440, endPoint x: 200, endPoint y: 435, distance: 151.1
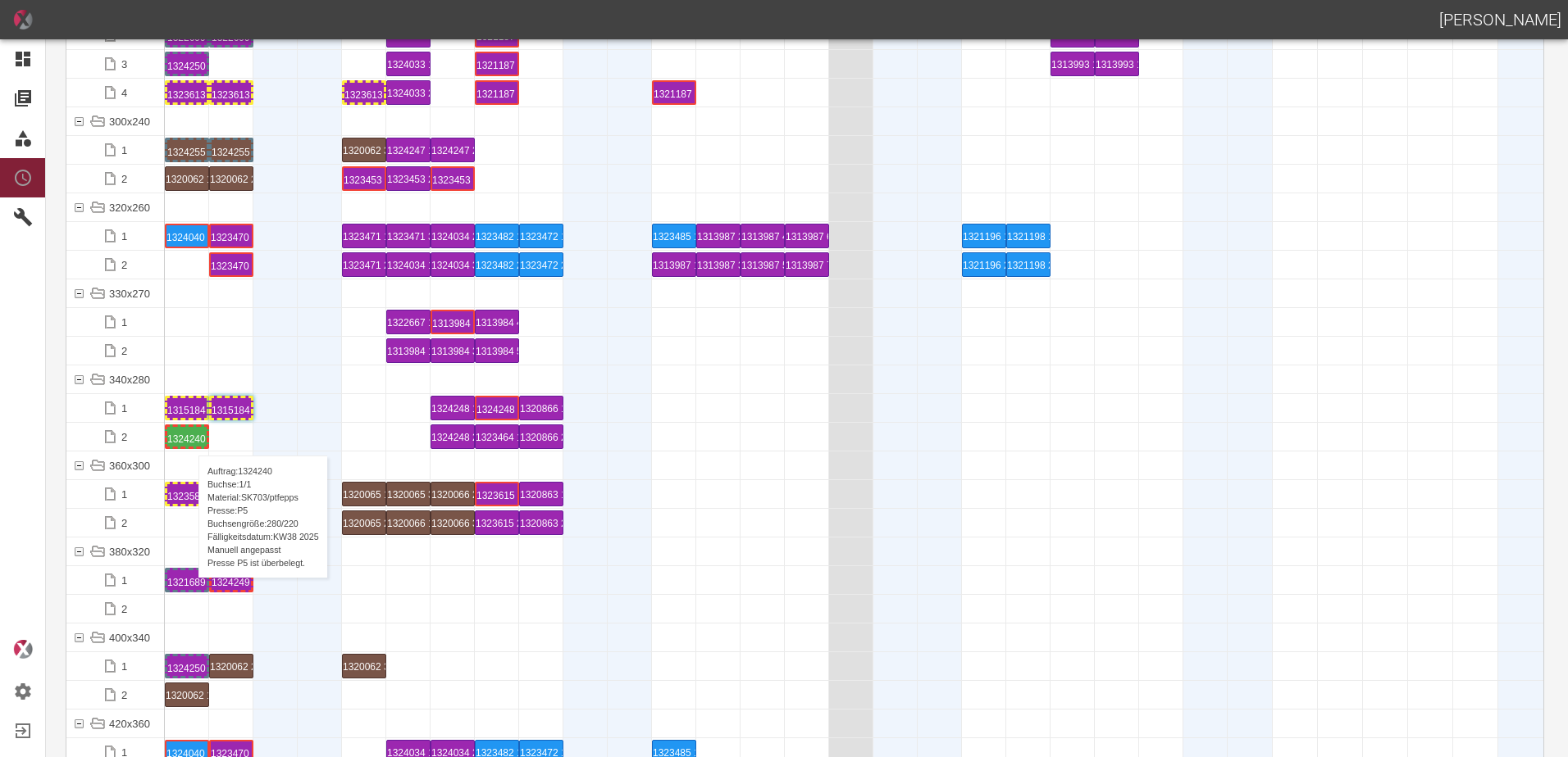
click at [191, 440] on div "1324240 1 P5" at bounding box center [187, 437] width 39 height 20
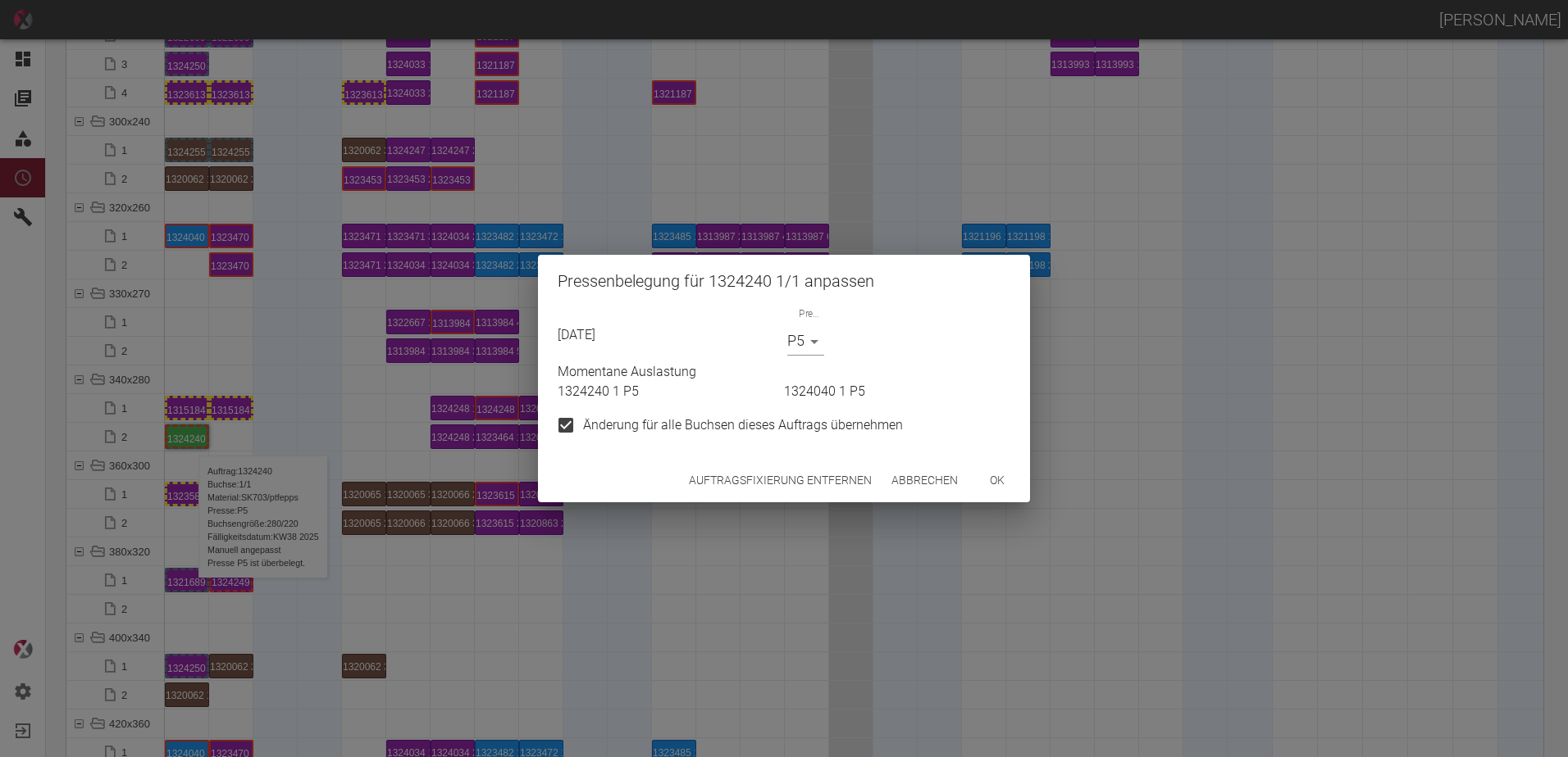
click at [992, 481] on button "ok" at bounding box center [996, 481] width 53 height 30
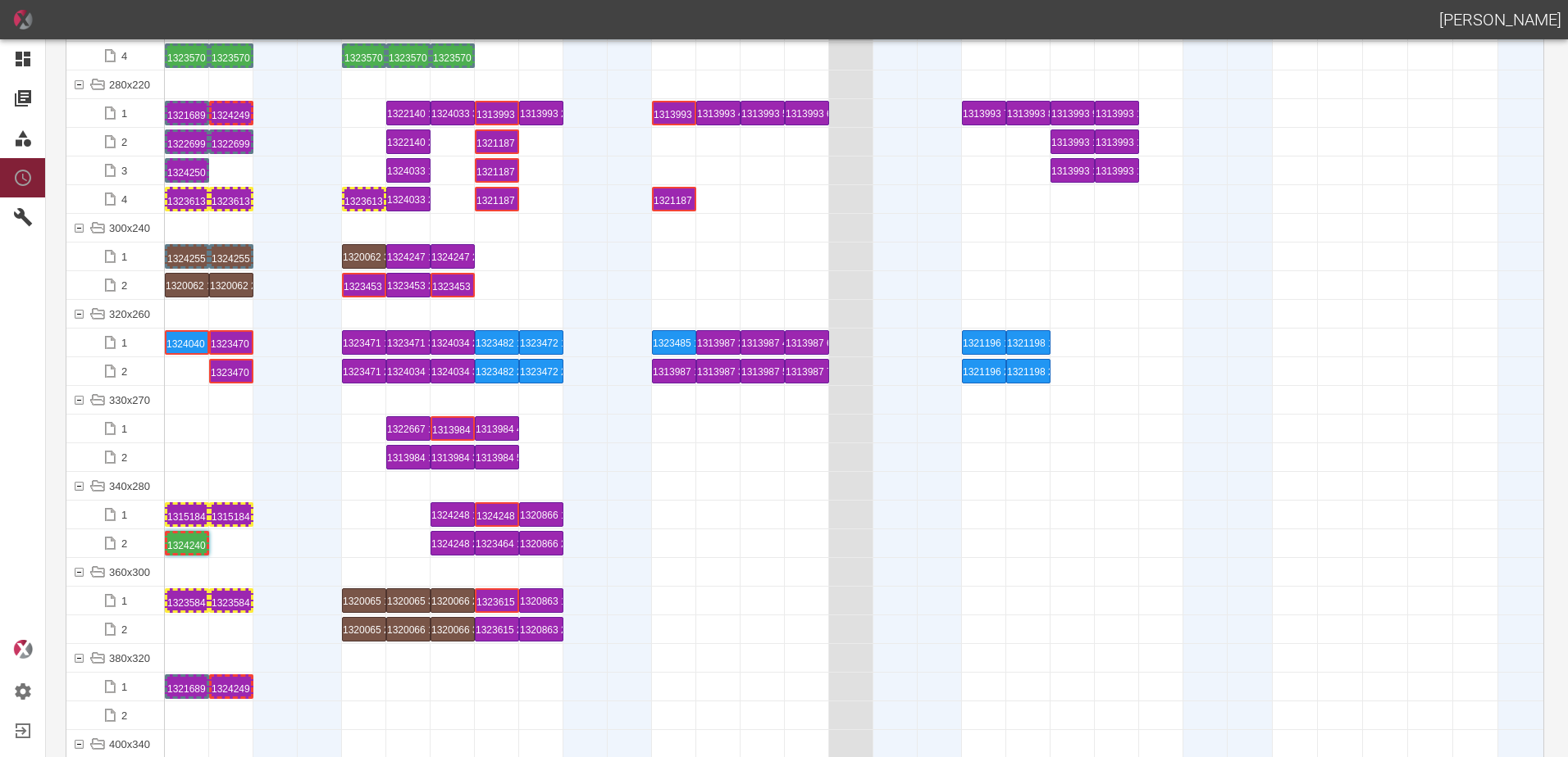
scroll to position [5164, 0]
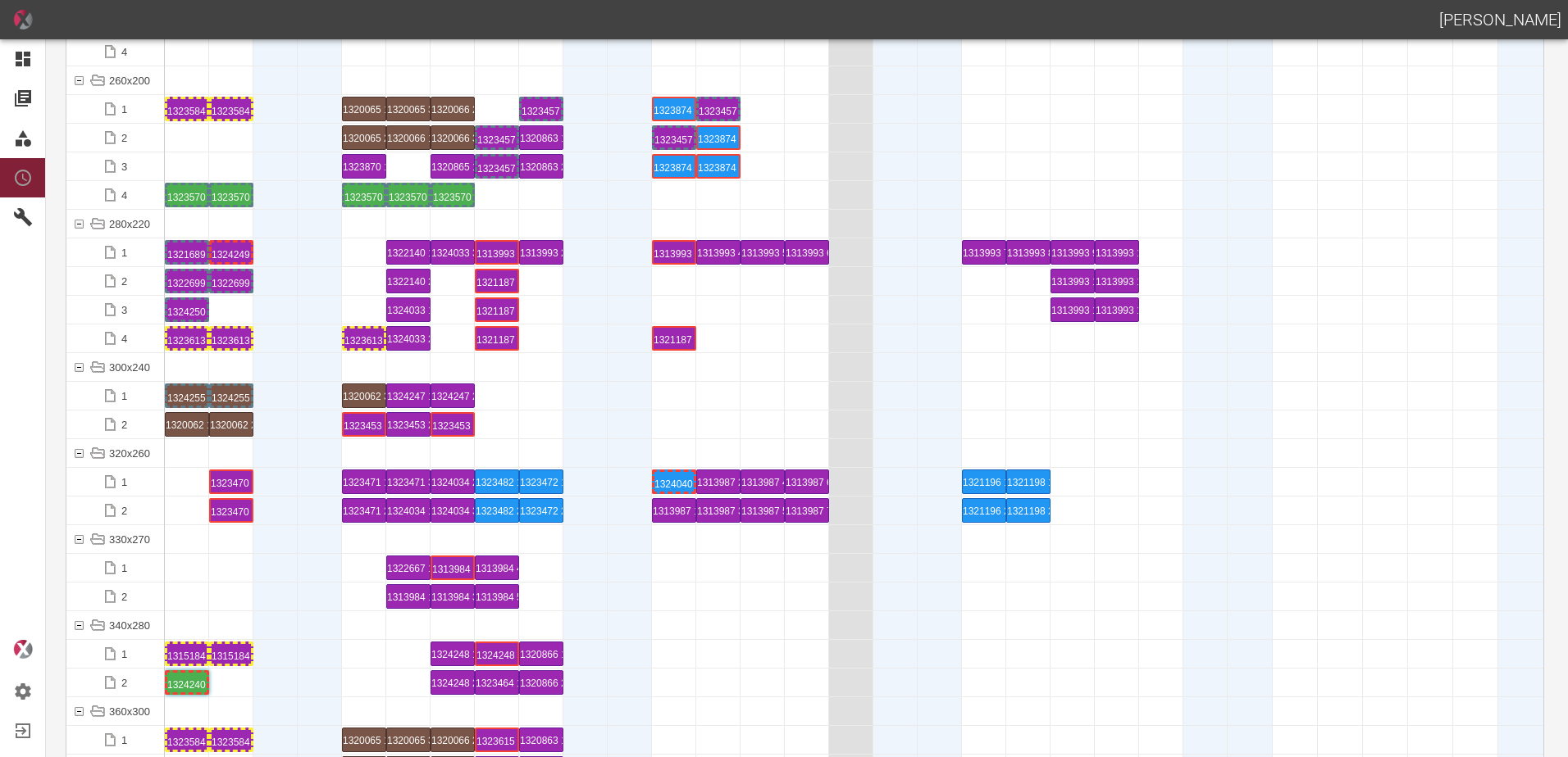
click at [679, 468] on div at bounding box center [854, 454] width 1378 height 29
click at [677, 479] on div "1324040 1 P5" at bounding box center [673, 482] width 39 height 20
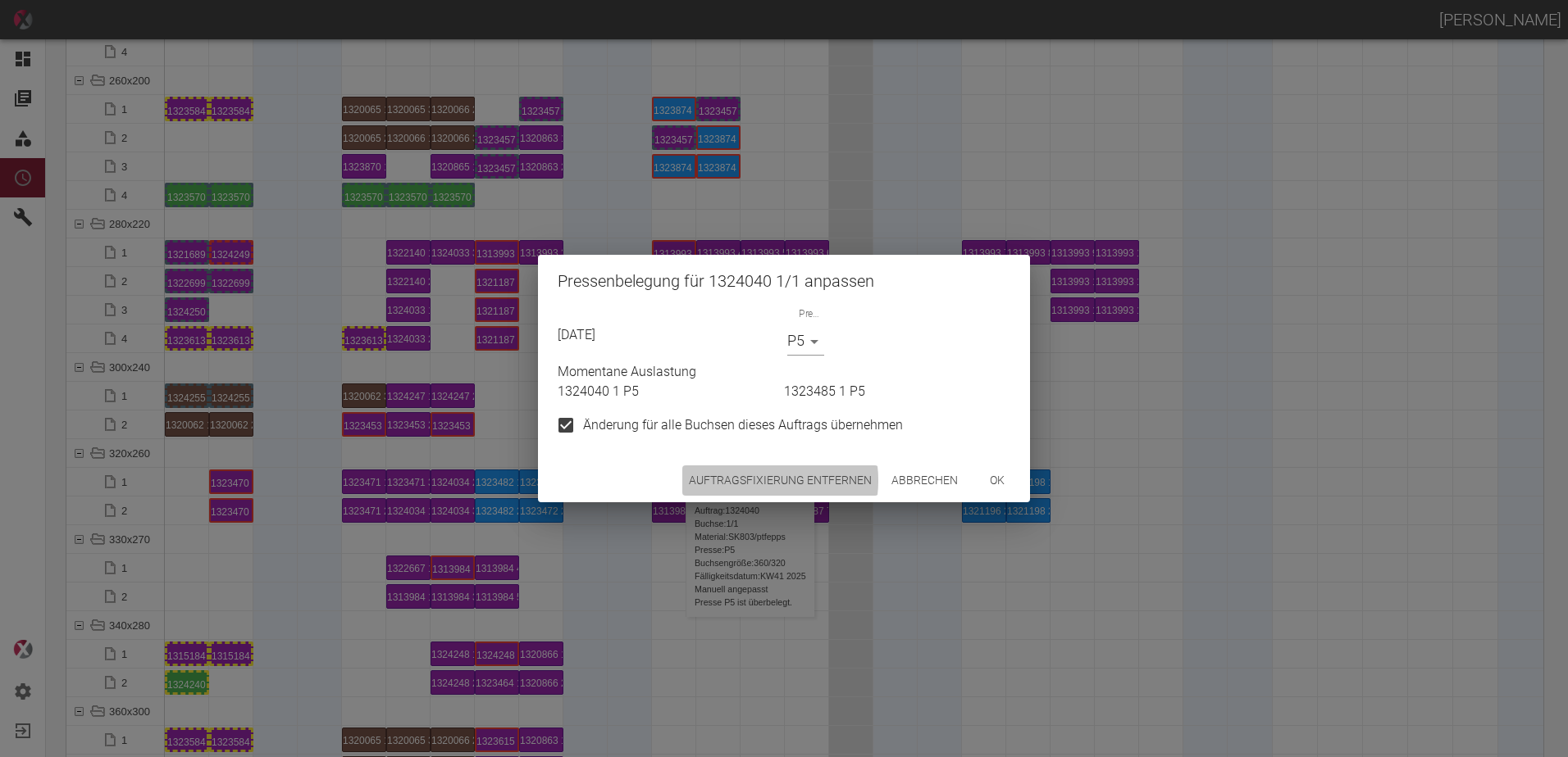
click at [757, 481] on button "Auftragsfixierung entfernen" at bounding box center [780, 481] width 196 height 30
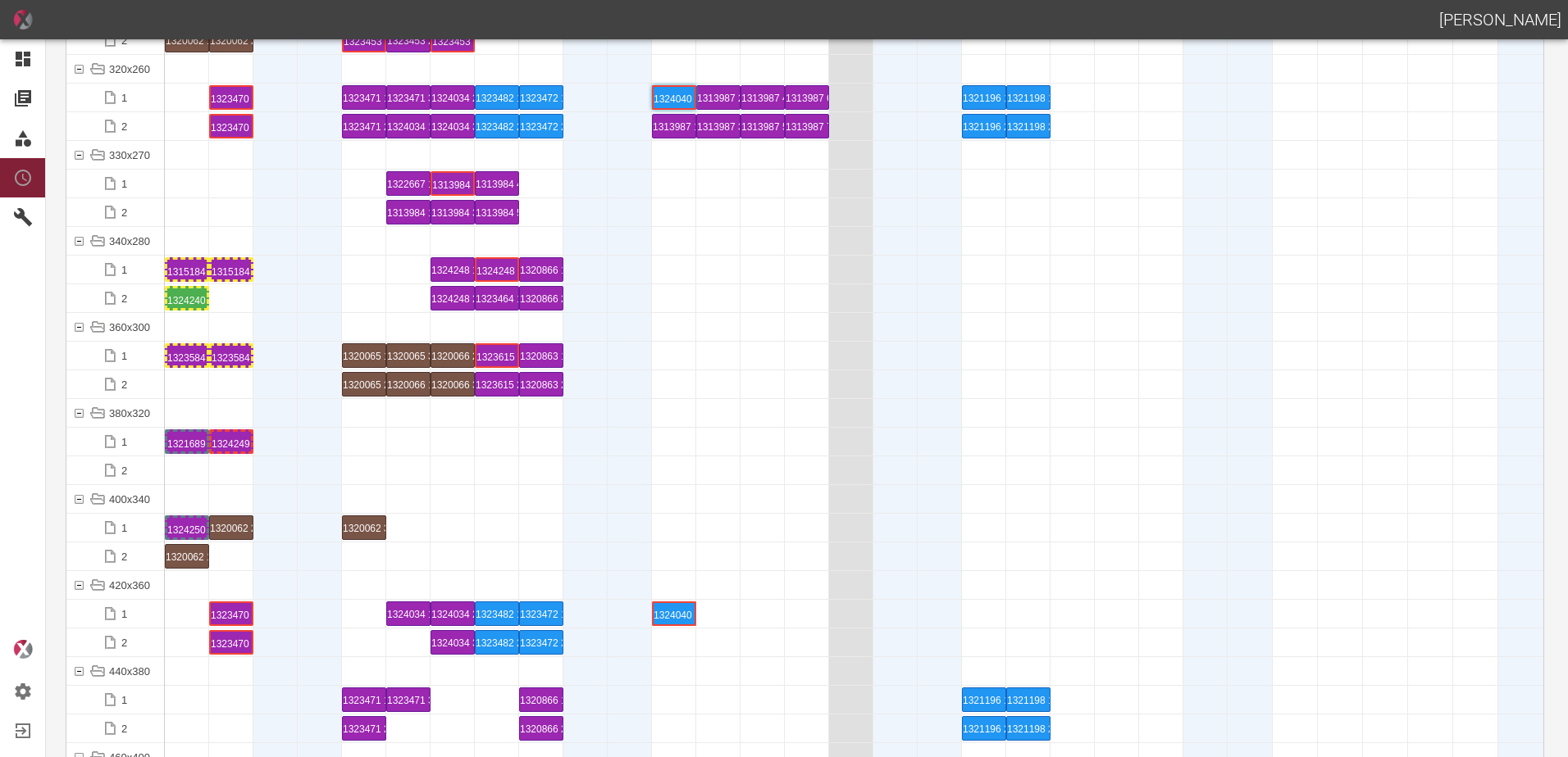
scroll to position [5574, 0]
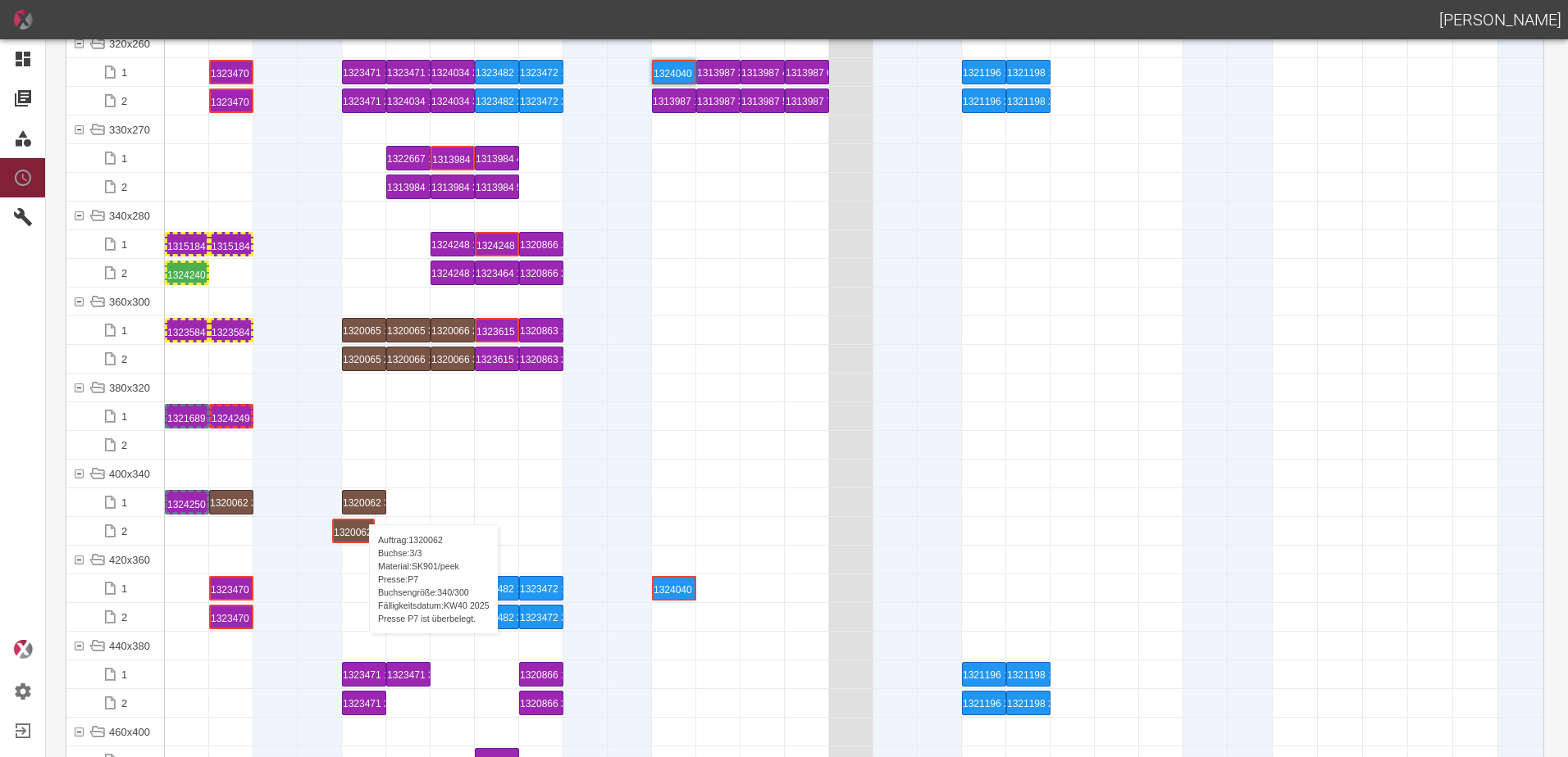
drag, startPoint x: 193, startPoint y: 537, endPoint x: 361, endPoint y: 509, distance: 170.3
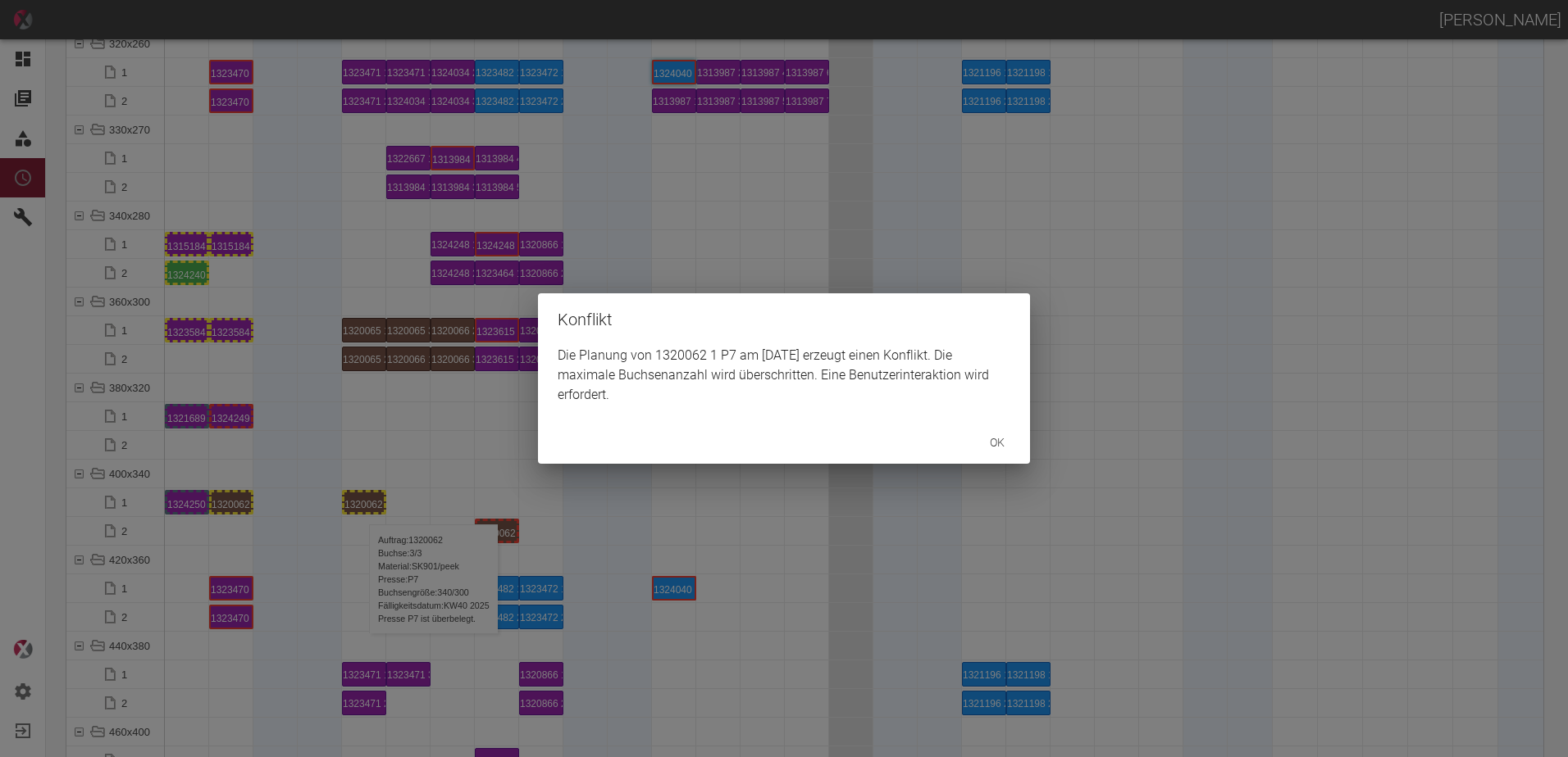
drag, startPoint x: 237, startPoint y: 503, endPoint x: 269, endPoint y: 507, distance: 32.2
click at [269, 507] on div "Konflikt Die Planung von 1320062 1 P7 am [DATE] erzeugt einen Konflikt. Die max…" at bounding box center [784, 378] width 1568 height 757
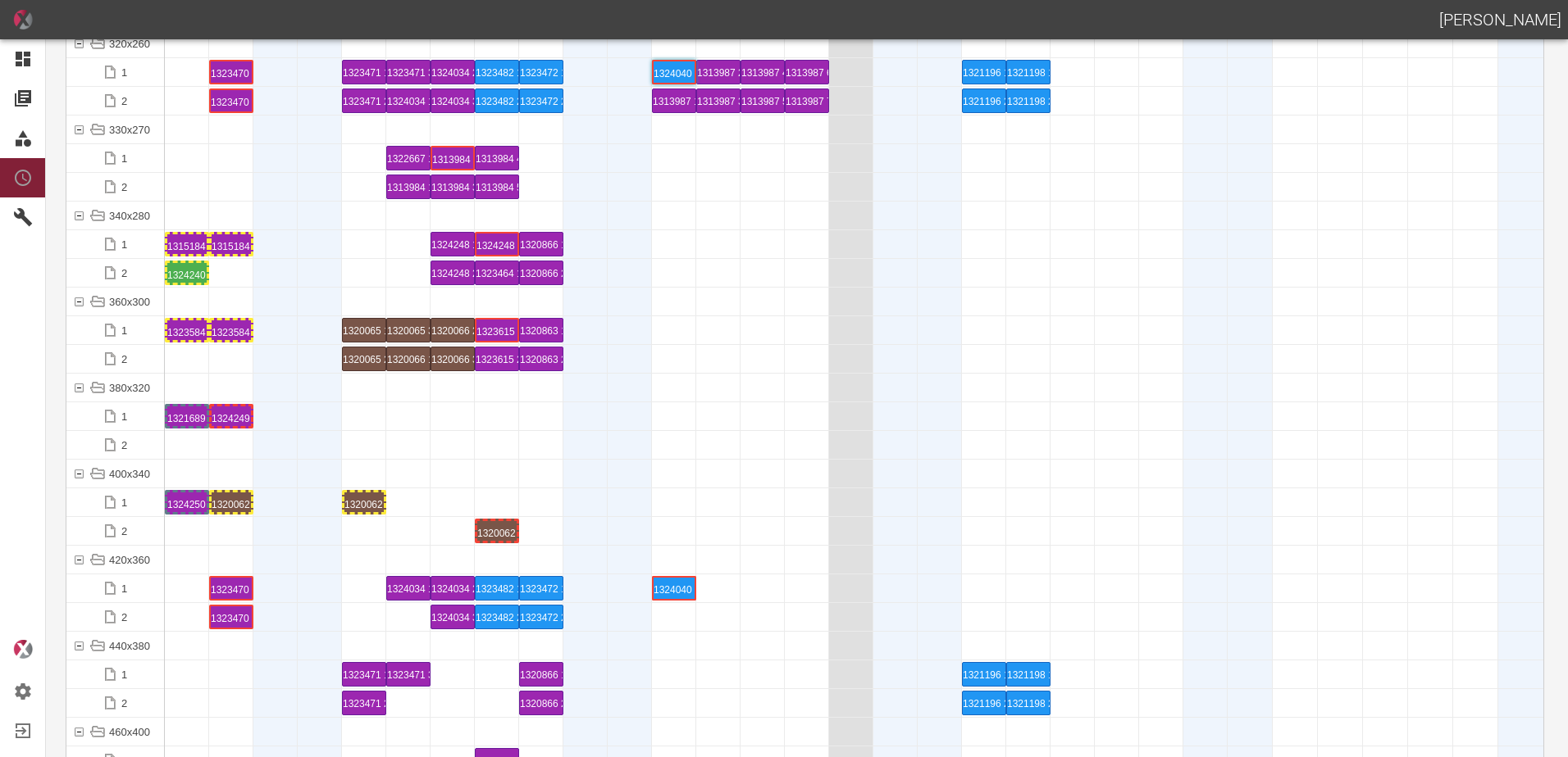
click at [252, 509] on div "Auftrag: 1320062 Buchse: 2/3 Material: SK901/peek Presse: P7 Buchsengröße: 340/…" at bounding box center [253, 502] width 7 height 20
drag, startPoint x: 233, startPoint y: 502, endPoint x: 419, endPoint y: 502, distance: 186.0
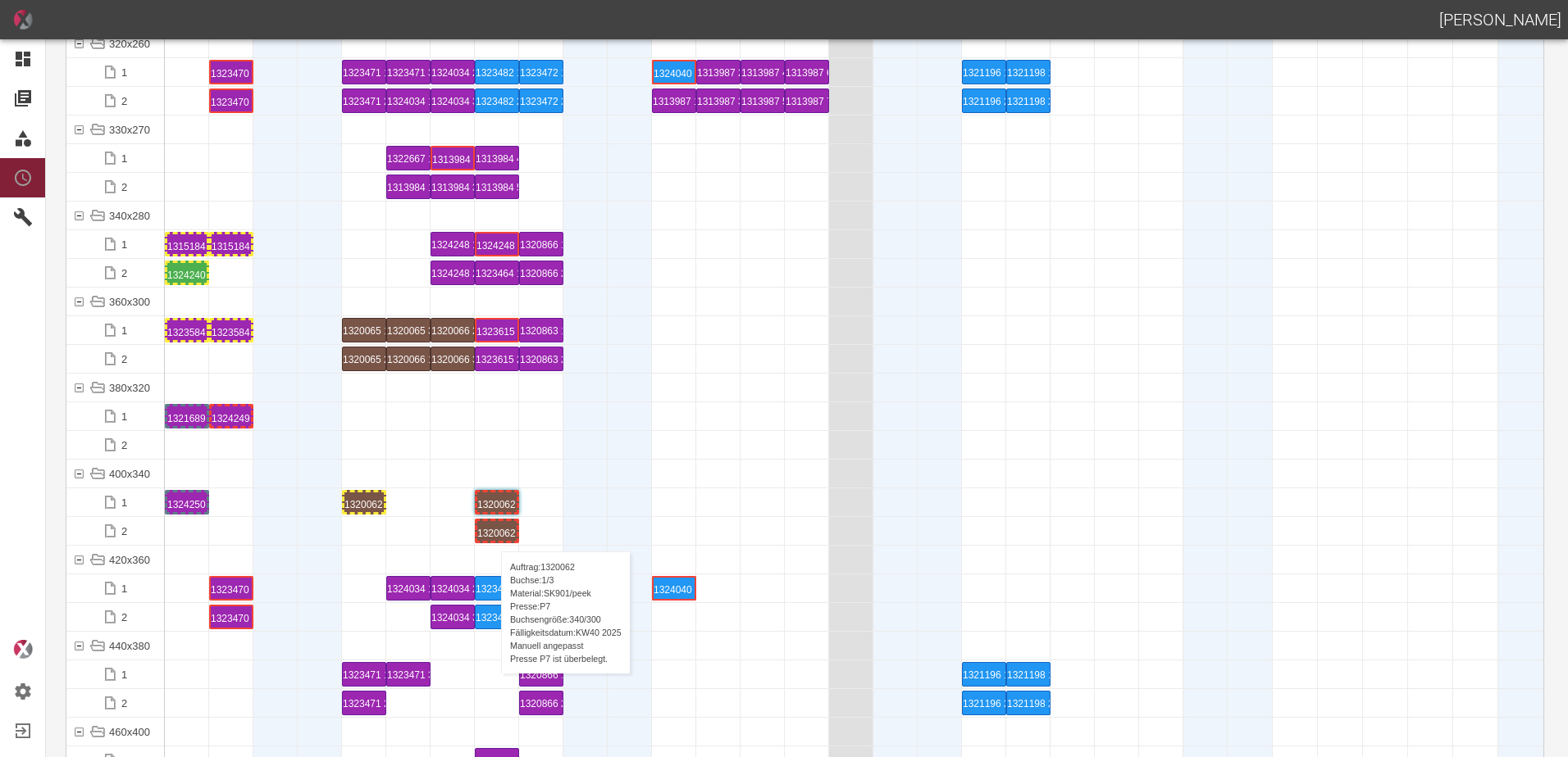
click at [493, 536] on div "1320062 1 P7" at bounding box center [496, 532] width 39 height 20
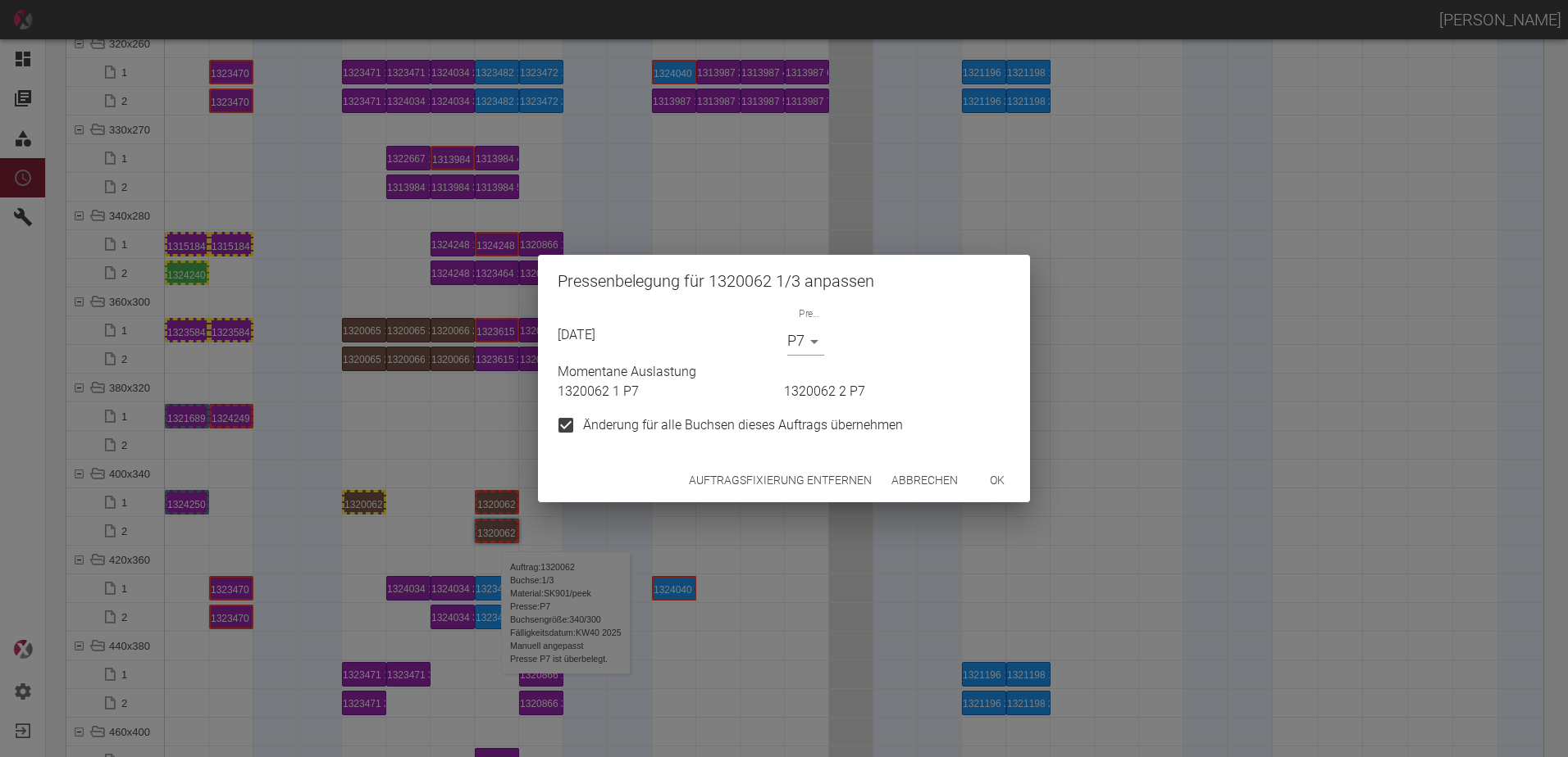
click at [795, 481] on button "Auftragsfixierung entfernen" at bounding box center [780, 481] width 196 height 30
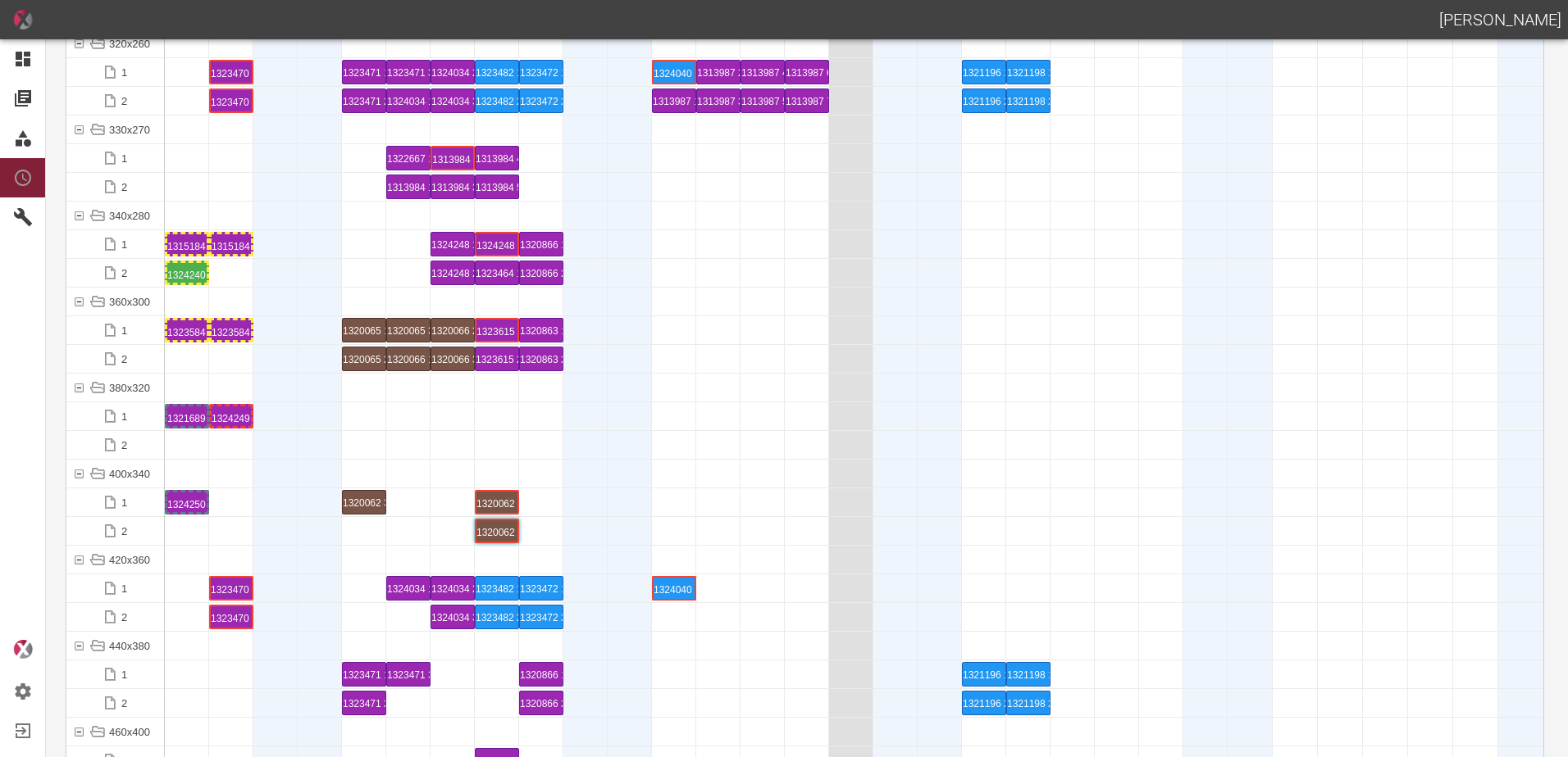
click at [230, 521] on div at bounding box center [231, 532] width 44 height 28
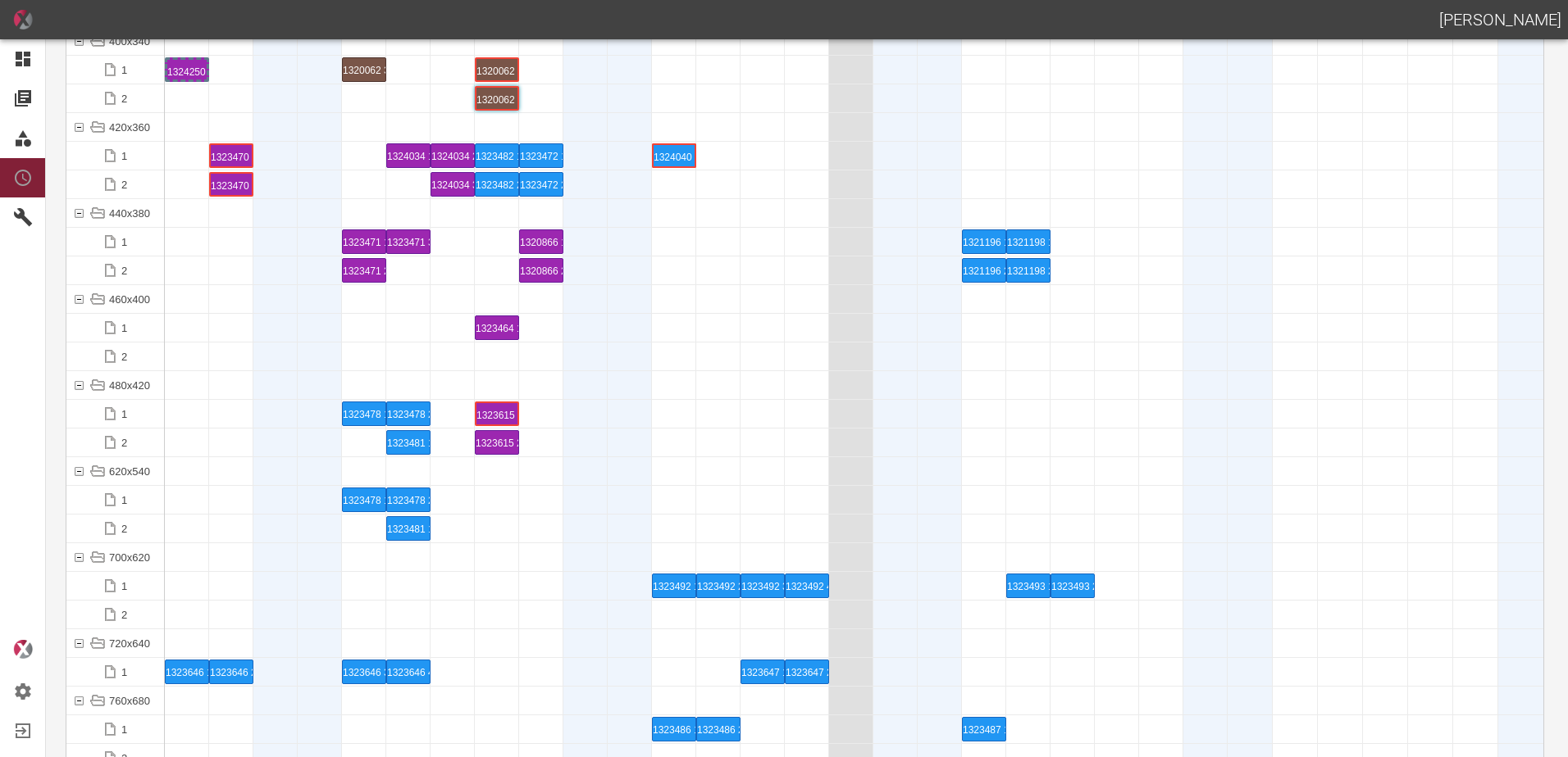
scroll to position [6312, 0]
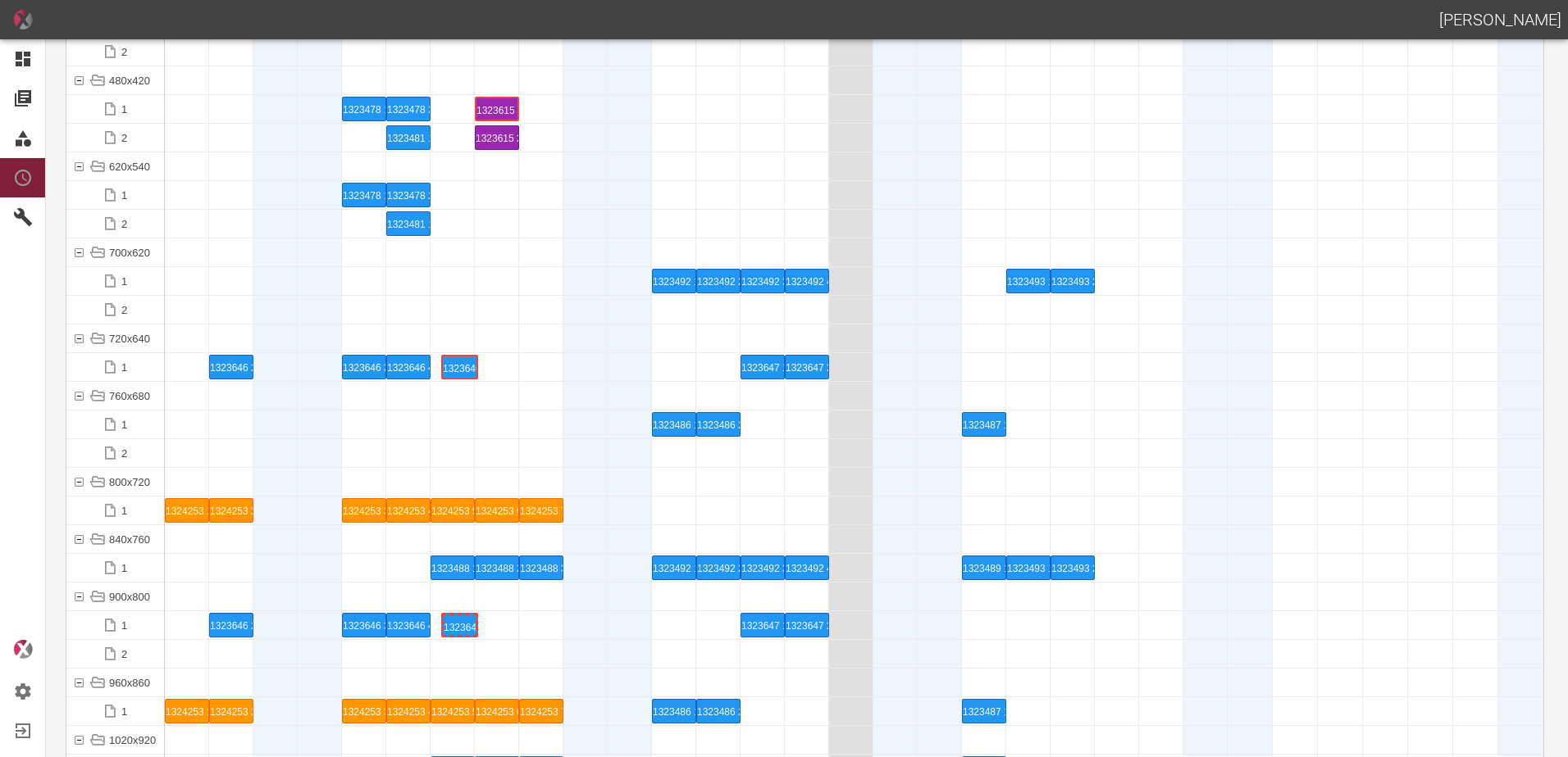
drag, startPoint x: 182, startPoint y: 370, endPoint x: 458, endPoint y: 358, distance: 276.3
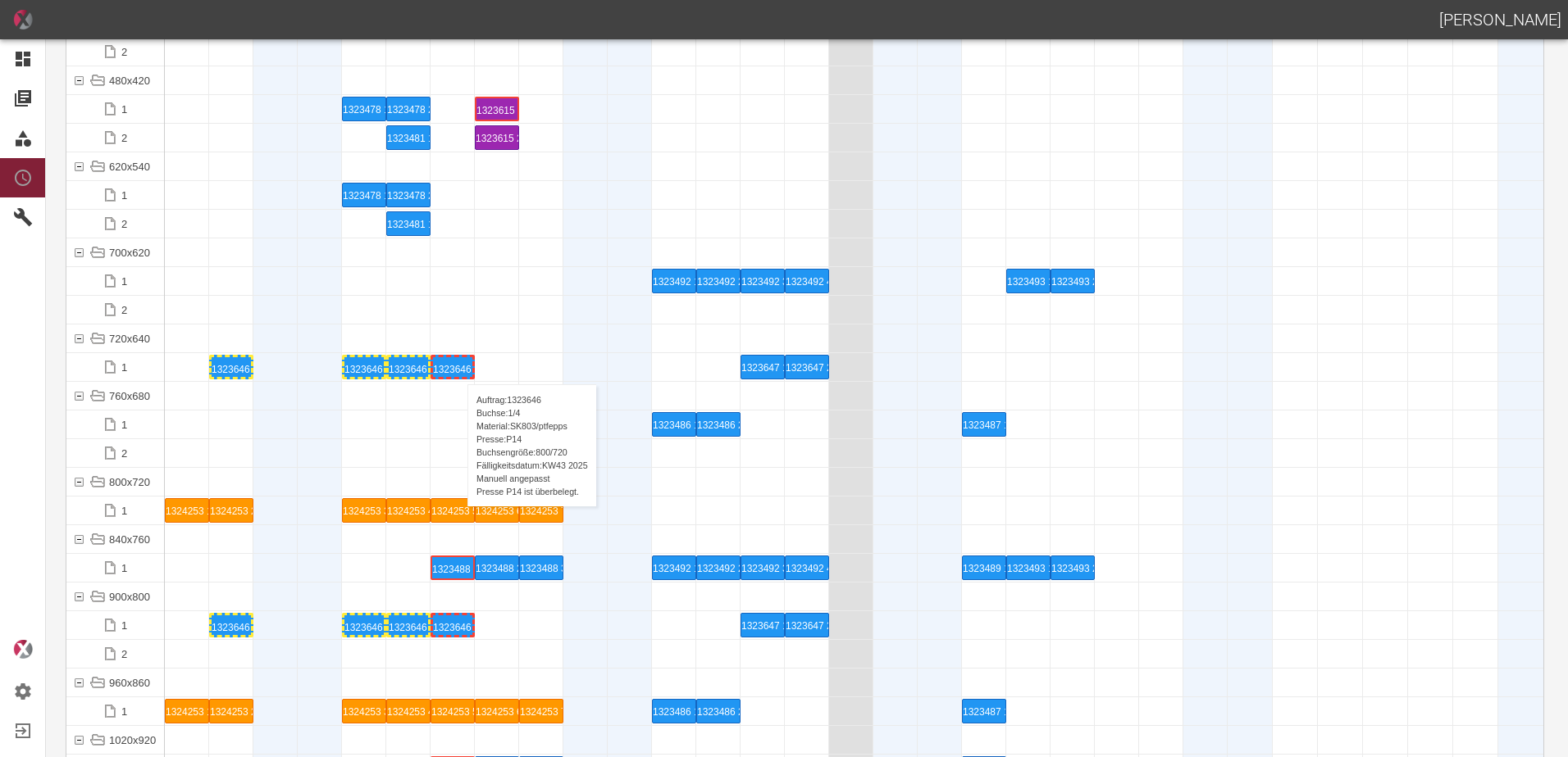
click at [461, 372] on div "1323646 1 P14" at bounding box center [452, 367] width 39 height 20
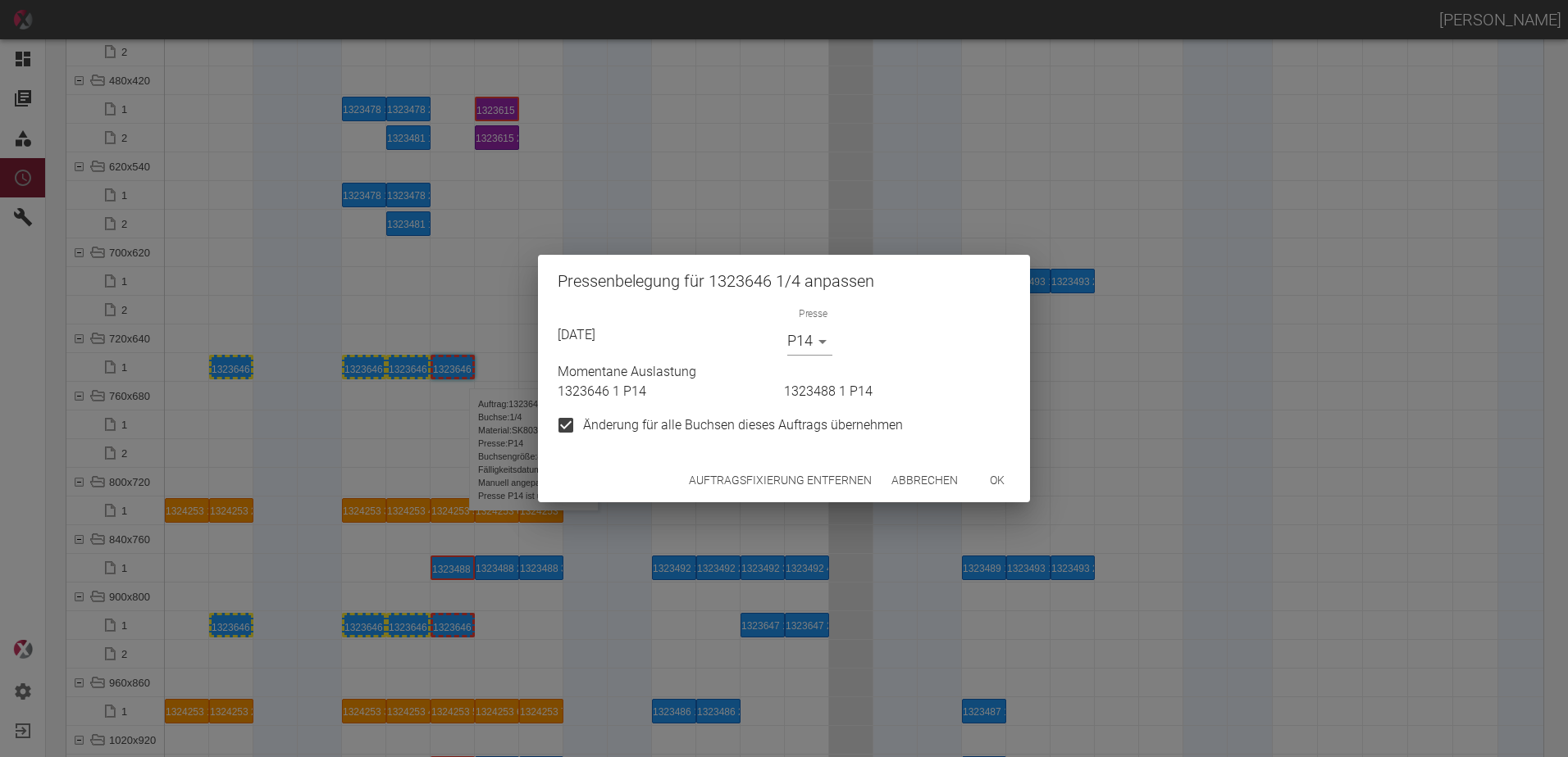
click at [833, 480] on button "Auftragsfixierung entfernen" at bounding box center [780, 481] width 196 height 30
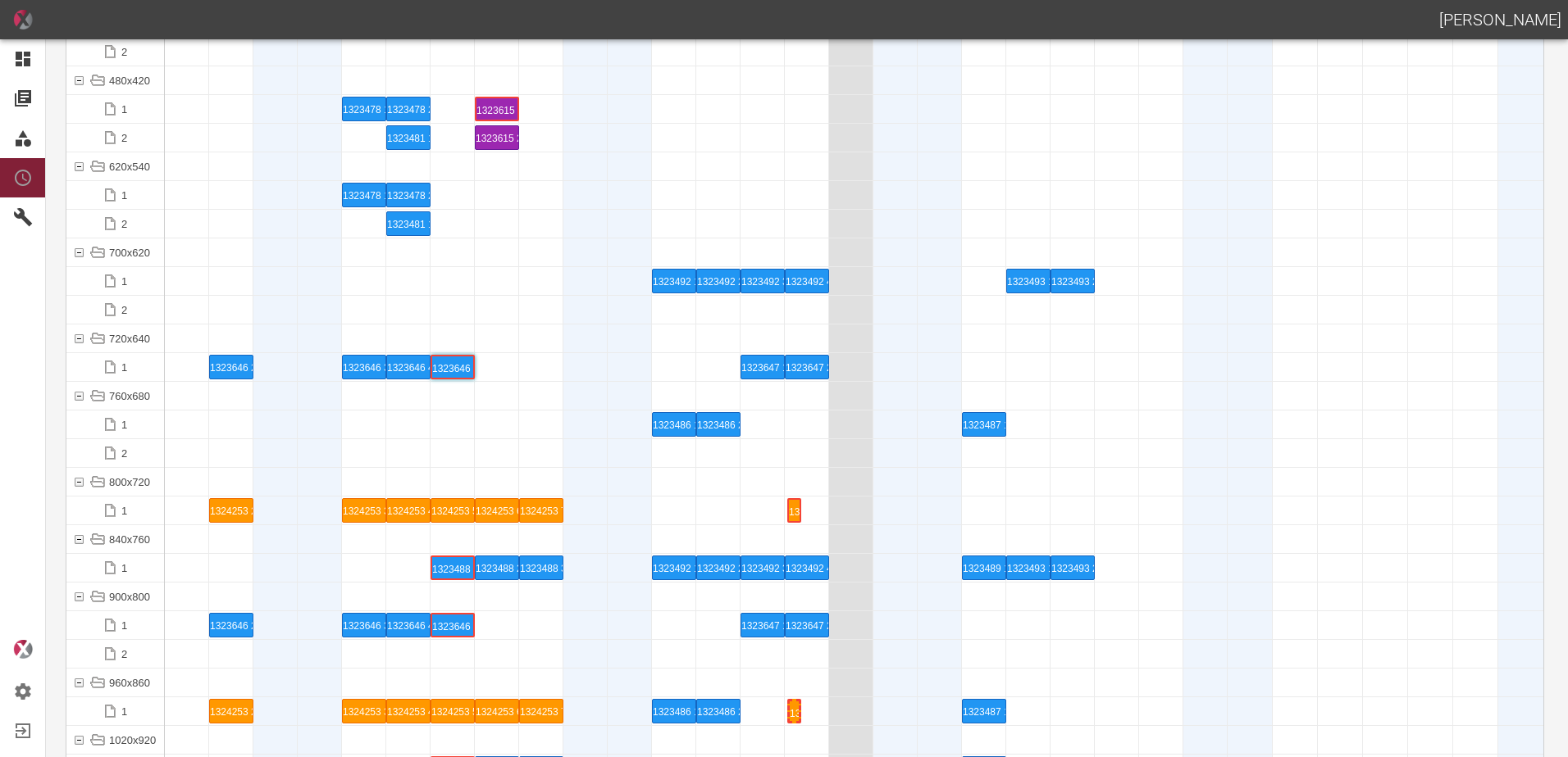
drag, startPoint x: 217, startPoint y: 511, endPoint x: 771, endPoint y: 505, distance: 554.0
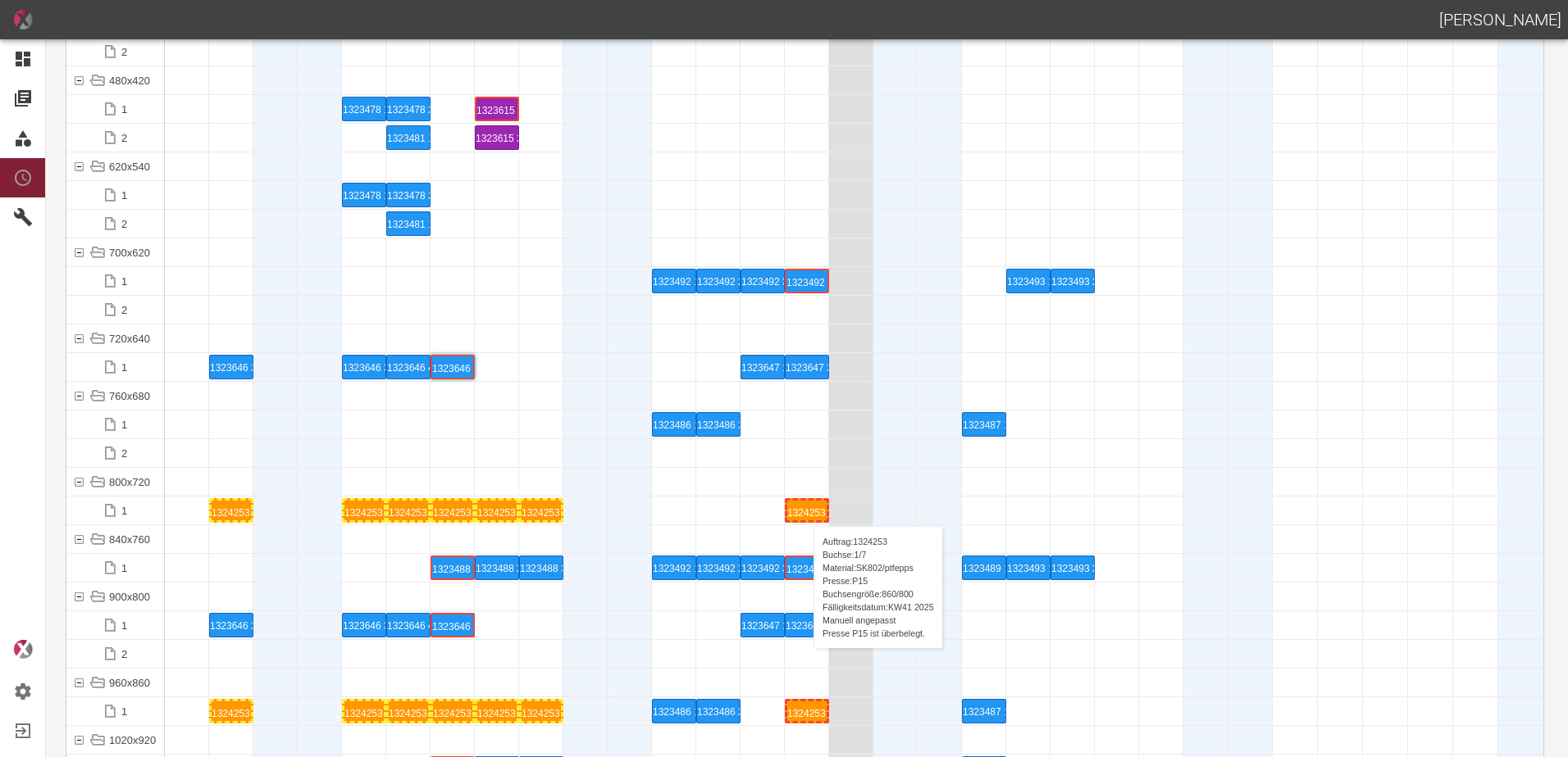
click at [805, 510] on div "1324253 1 P15" at bounding box center [806, 511] width 39 height 20
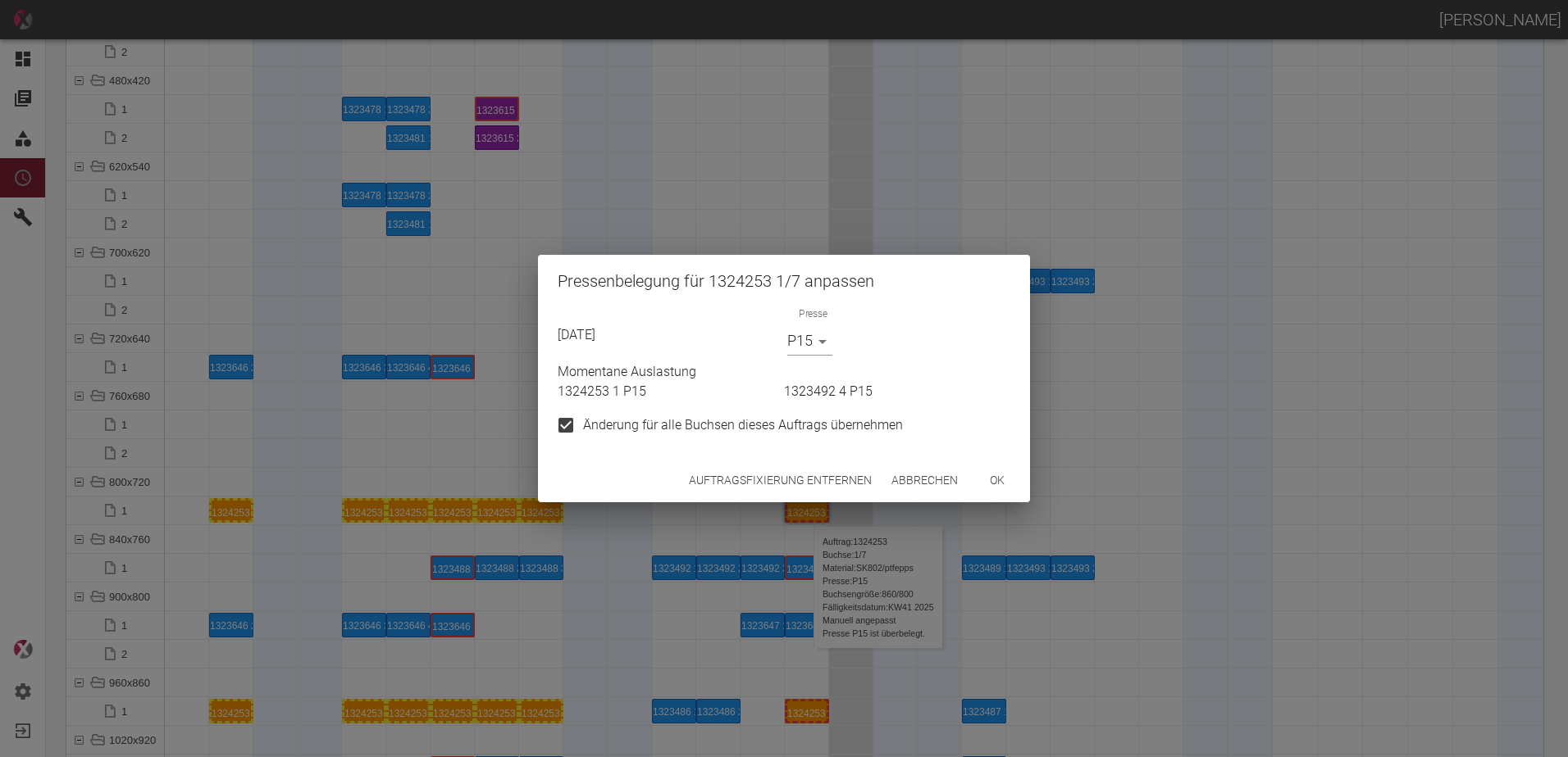
click at [736, 472] on button "Auftragsfixierung entfernen" at bounding box center [780, 481] width 196 height 30
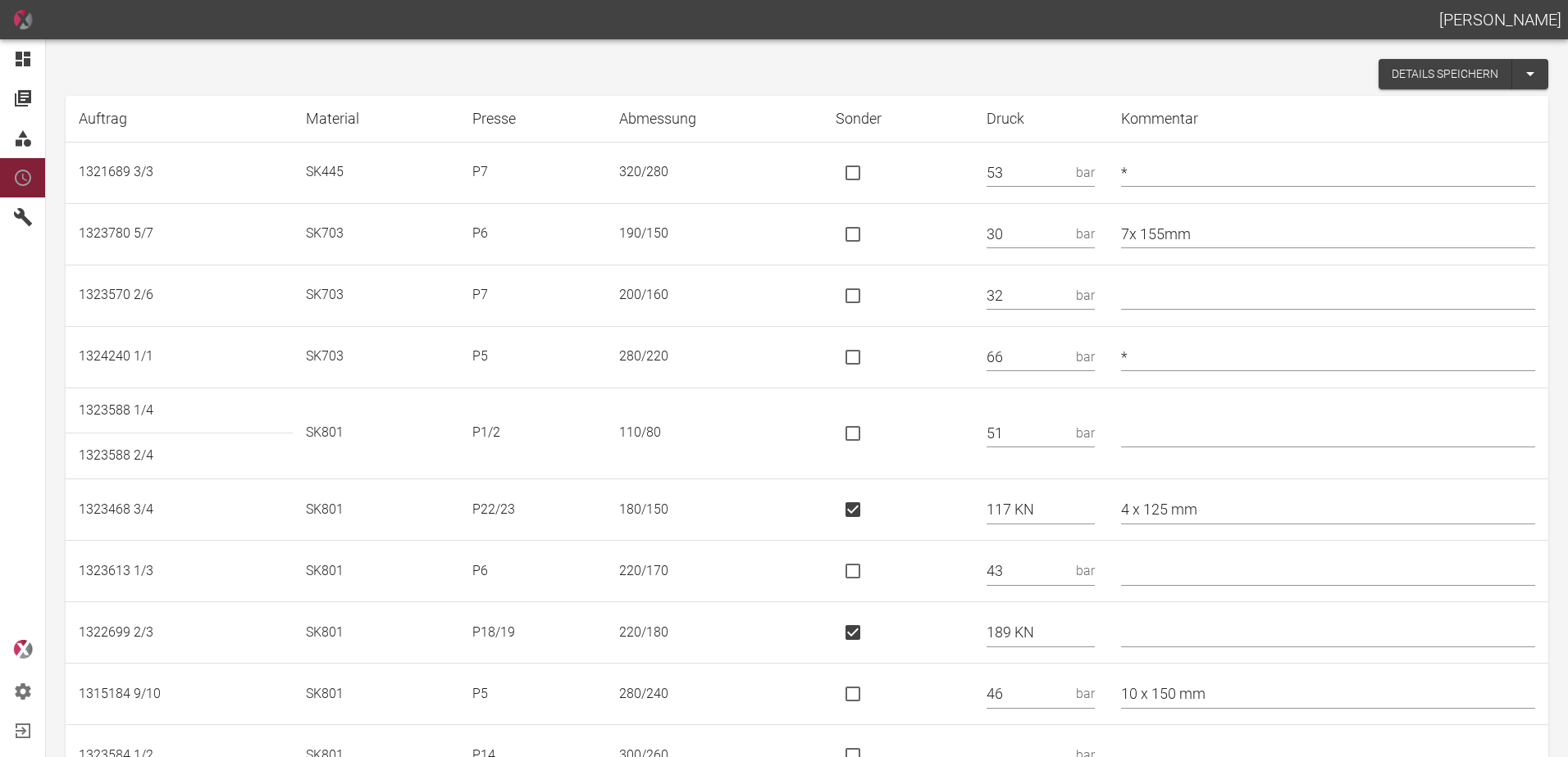
scroll to position [328, 0]
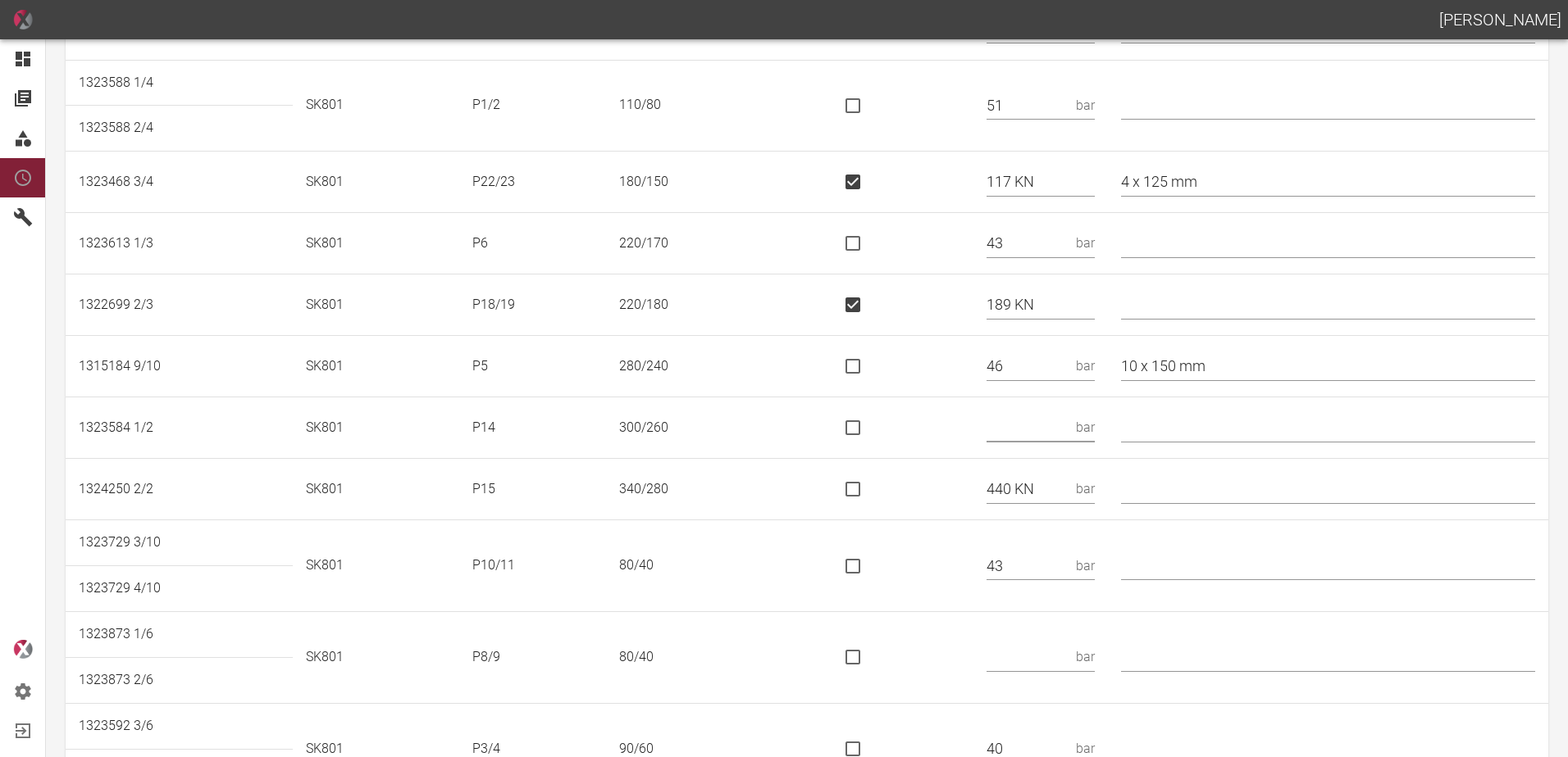
click at [1069, 431] on input "text" at bounding box center [1027, 428] width 83 height 29
type input "265 KN"
click at [870, 421] on input "is socket special" at bounding box center [853, 428] width 35 height 35
checkbox input "true"
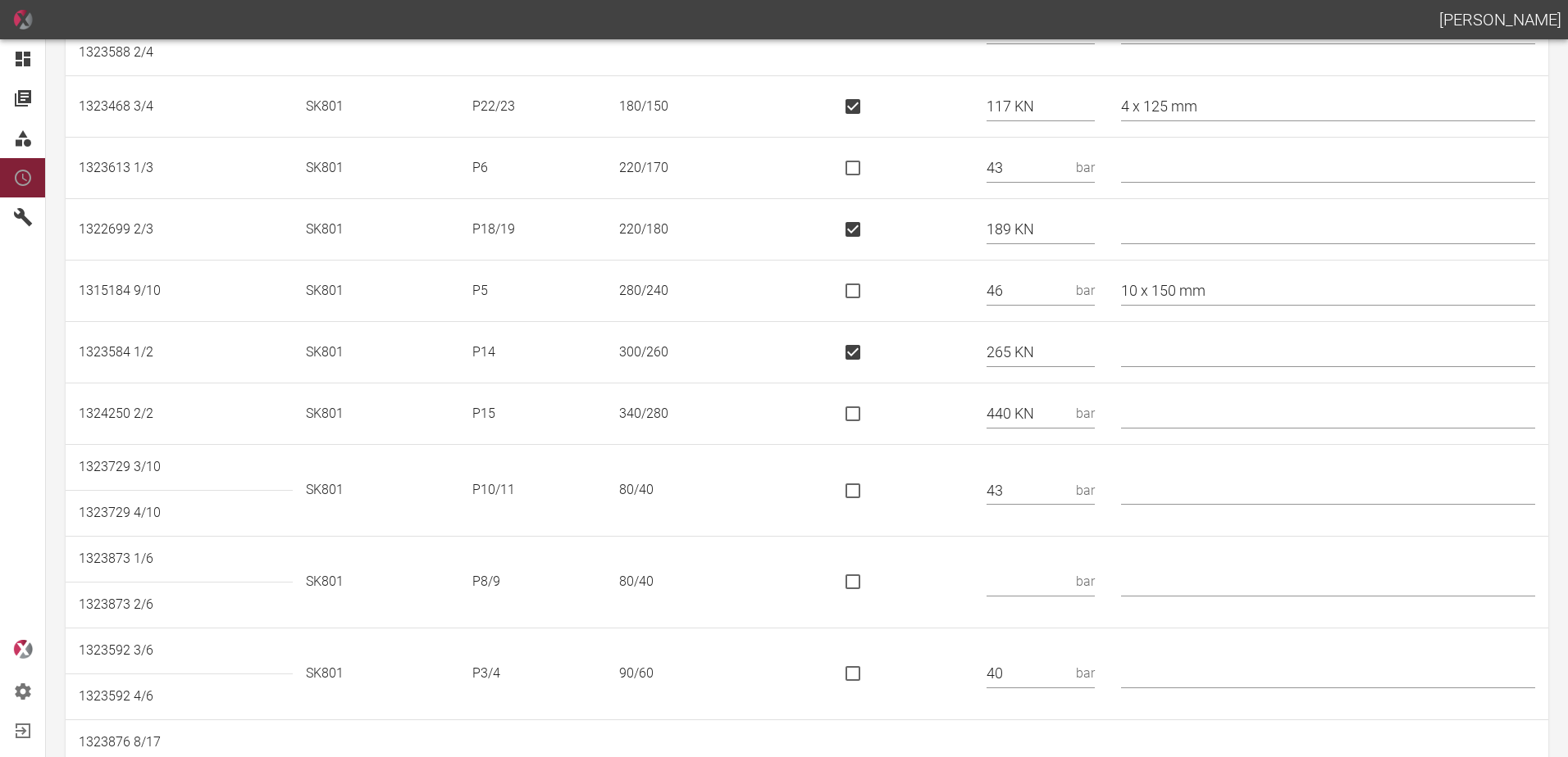
scroll to position [573, 0]
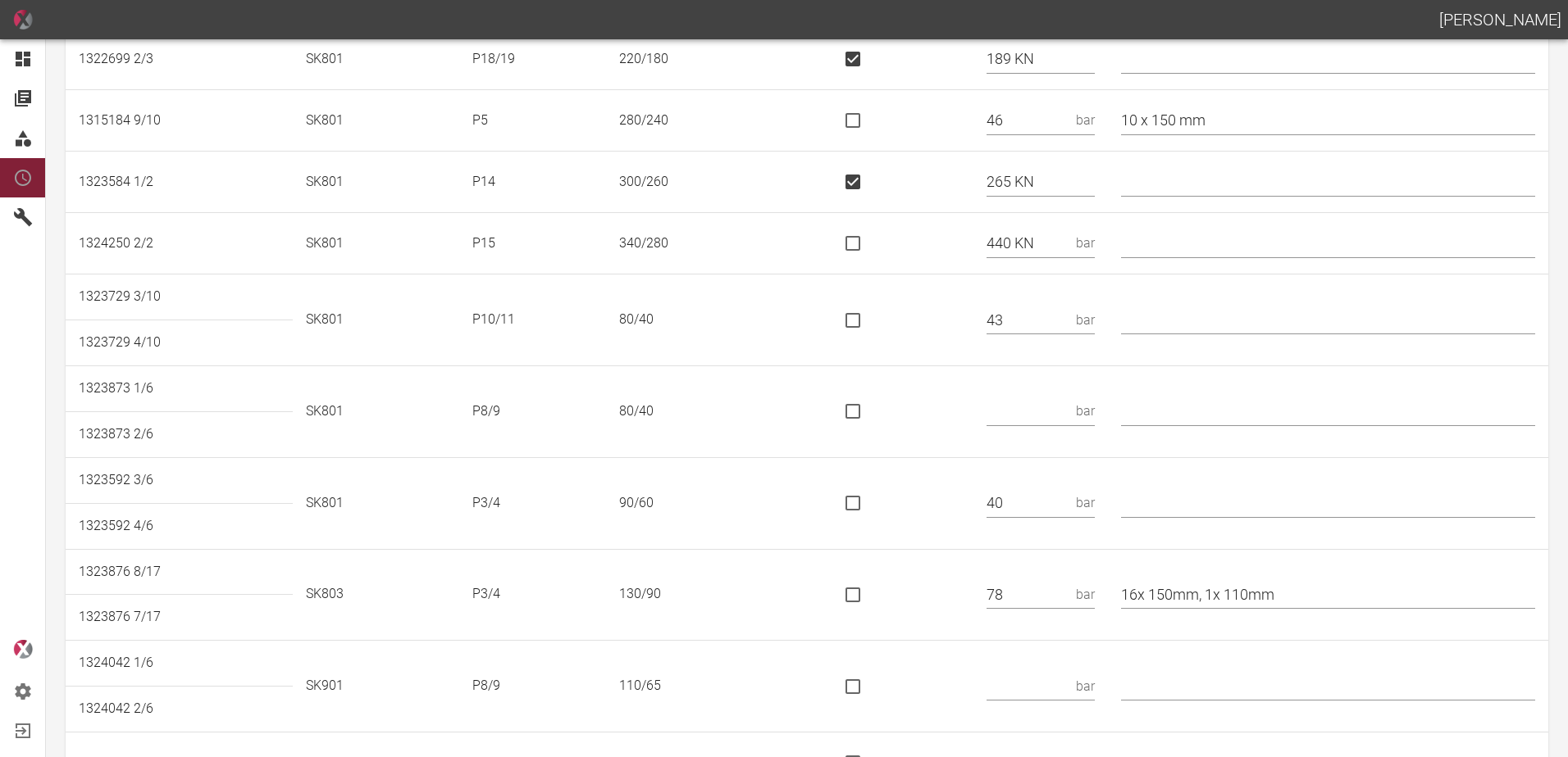
click at [1064, 412] on input "text" at bounding box center [1027, 412] width 83 height 29
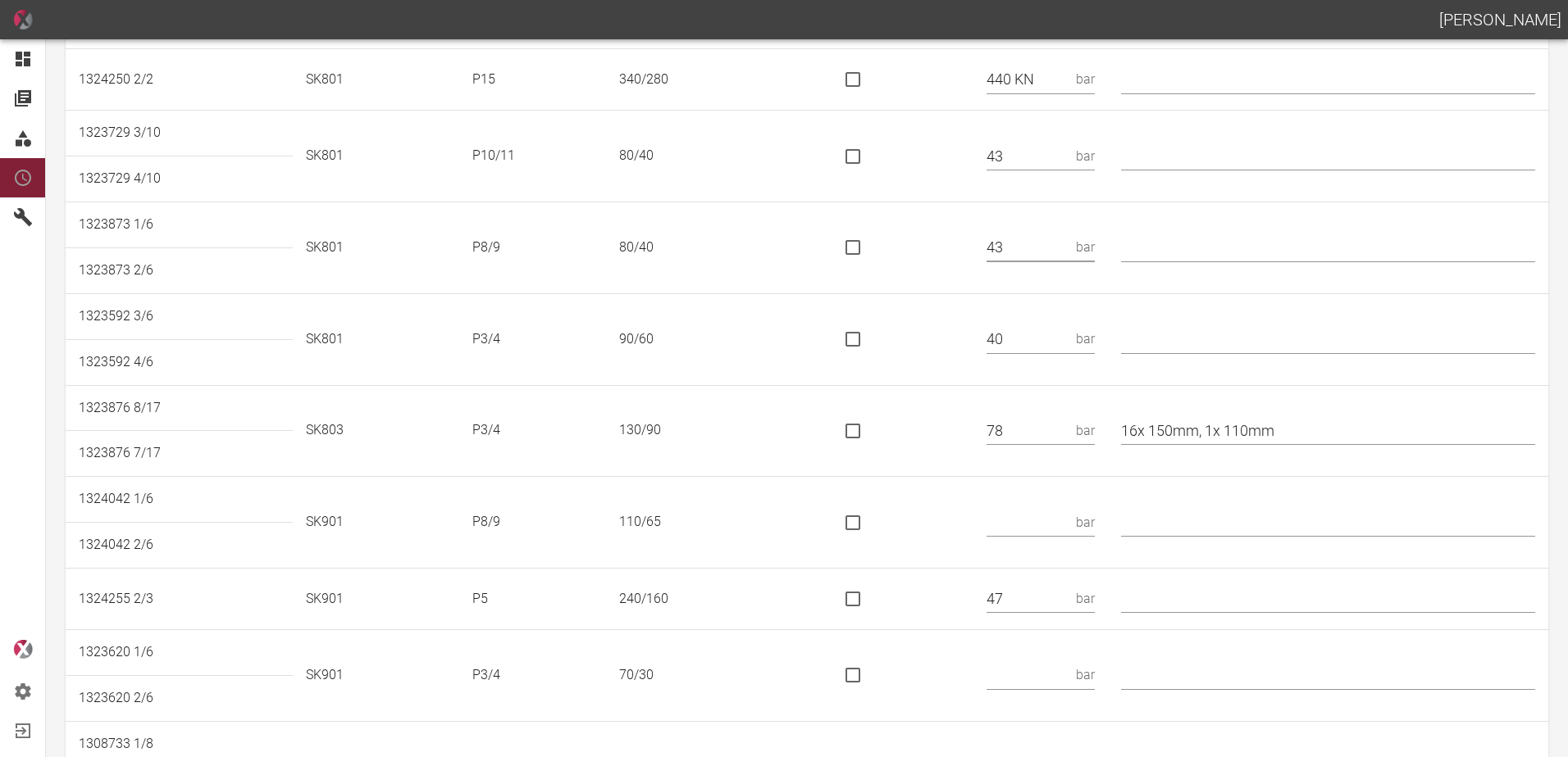
scroll to position [902, 0]
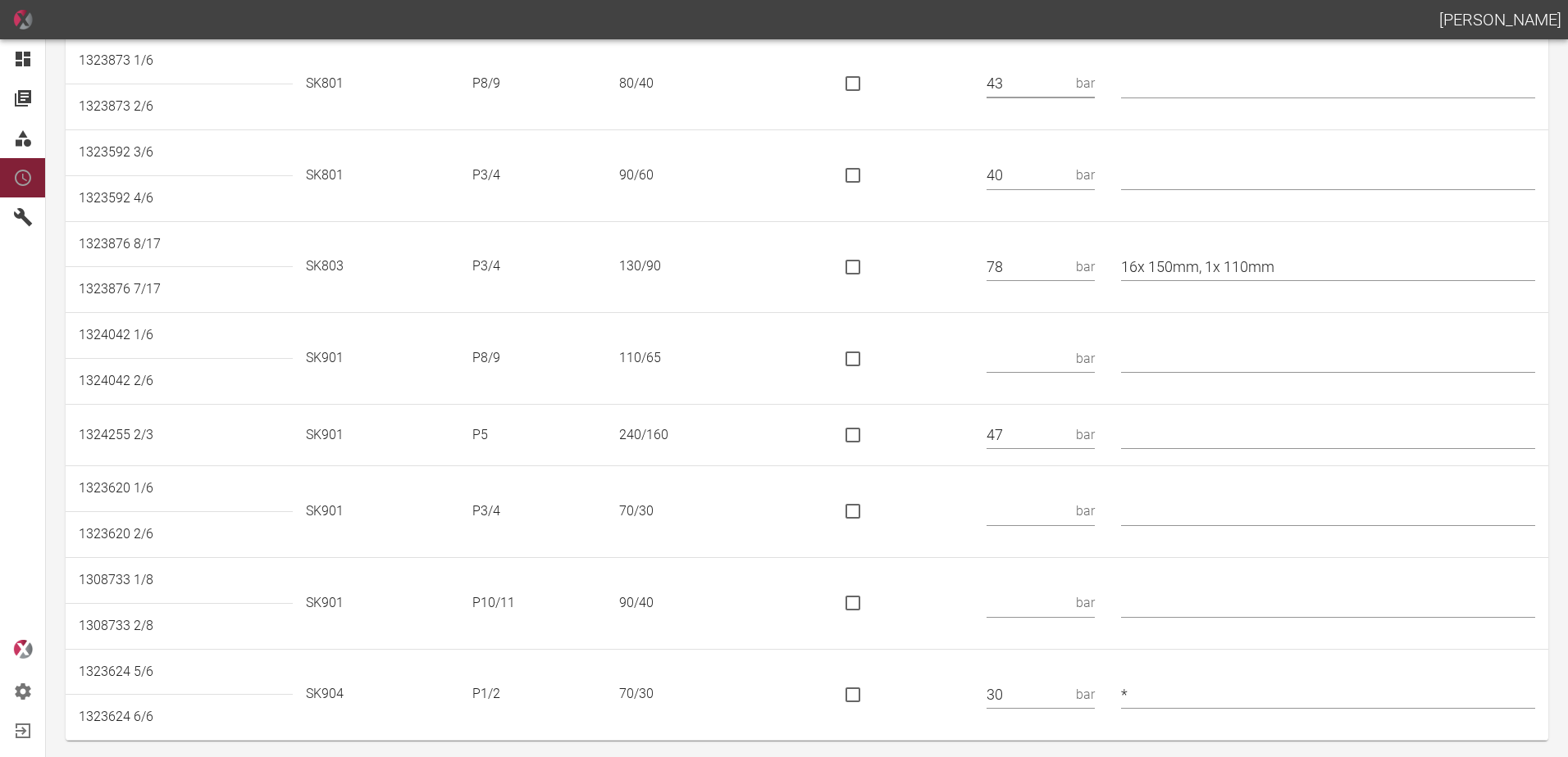
type input "43"
click at [1013, 348] on input "text" at bounding box center [1027, 358] width 83 height 29
type input "47"
click at [1054, 505] on input "text" at bounding box center [1027, 512] width 83 height 29
type input "30"
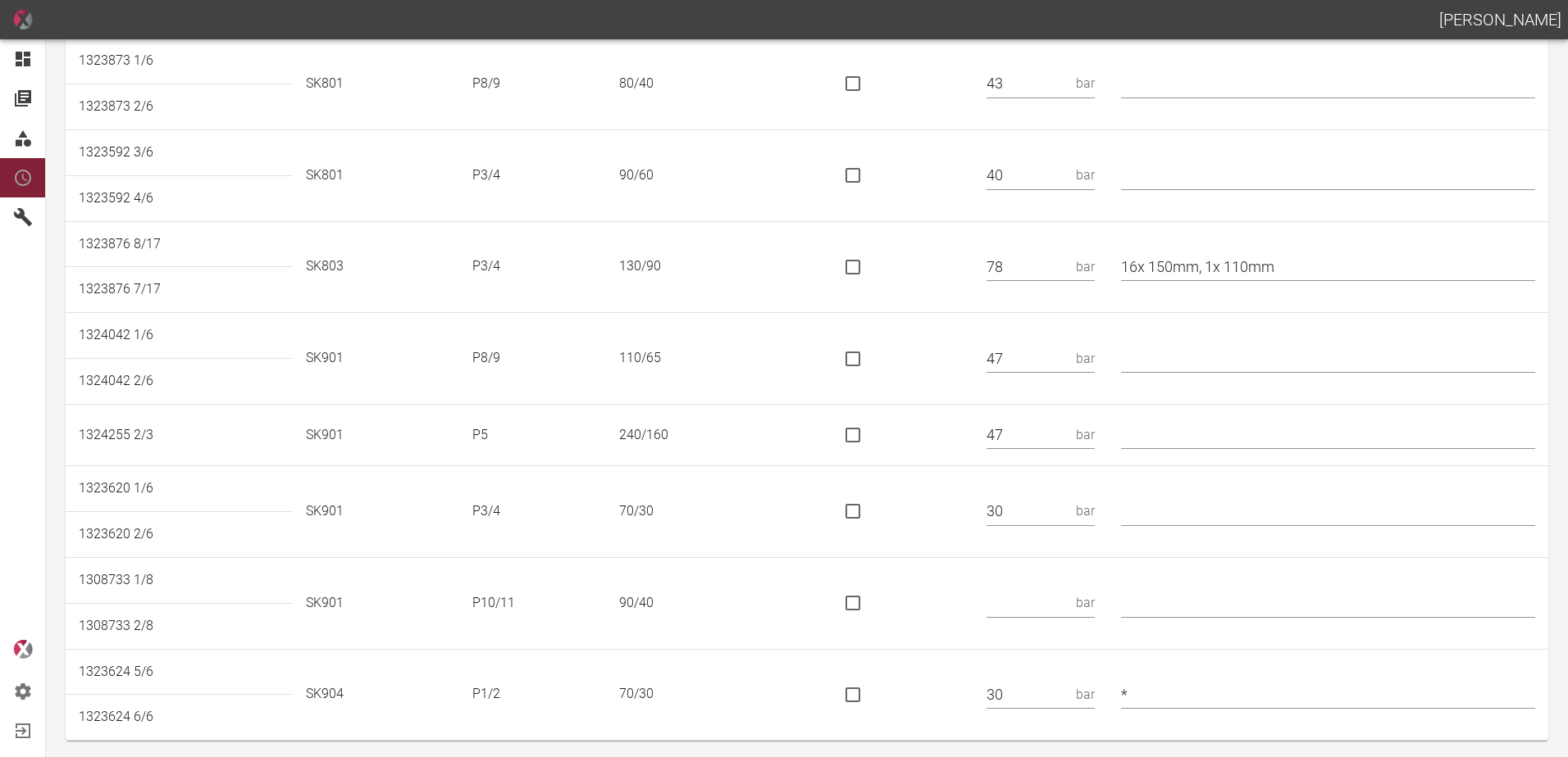
click at [1064, 602] on input "text" at bounding box center [1027, 603] width 83 height 29
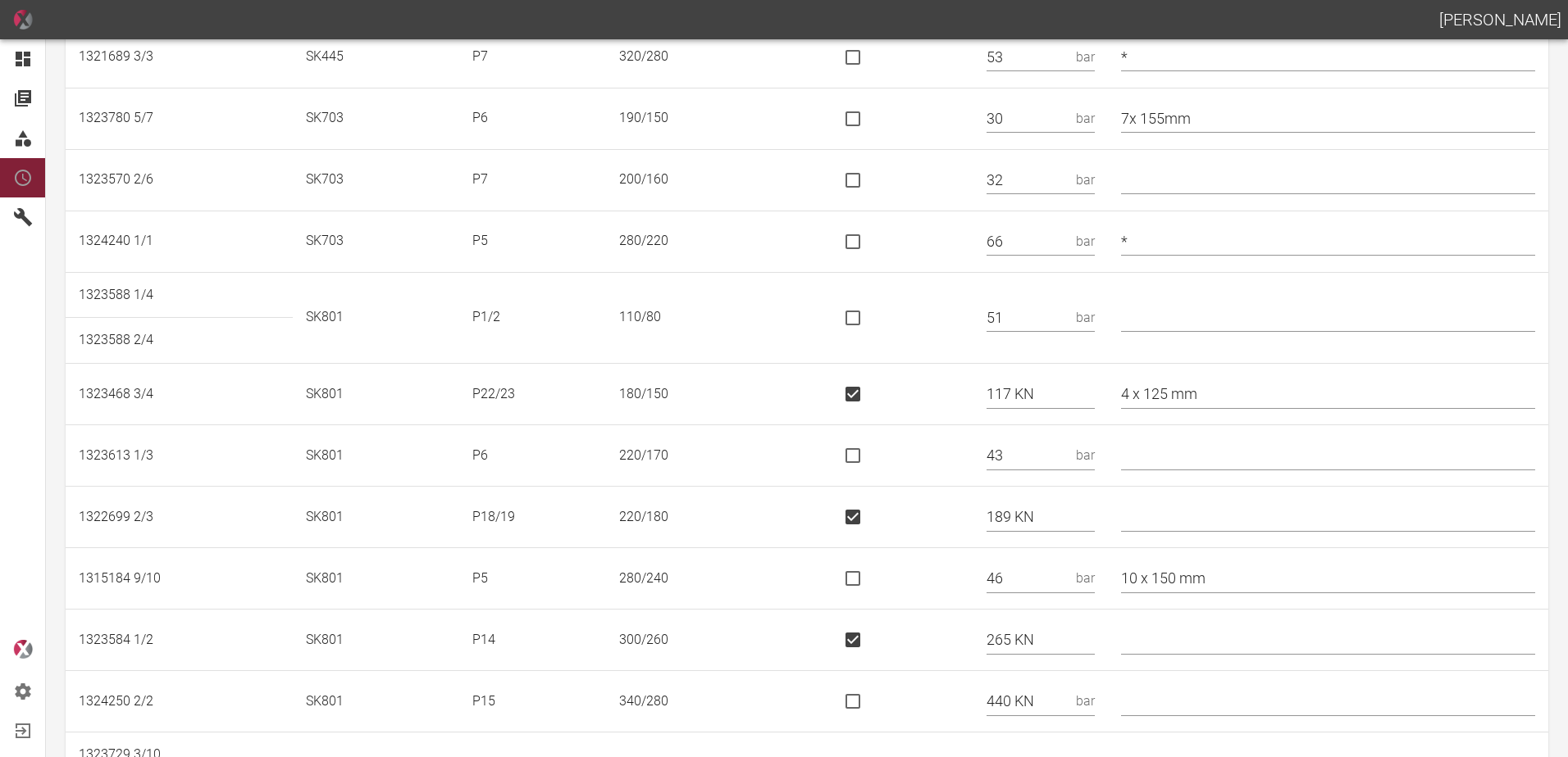
scroll to position [0, 0]
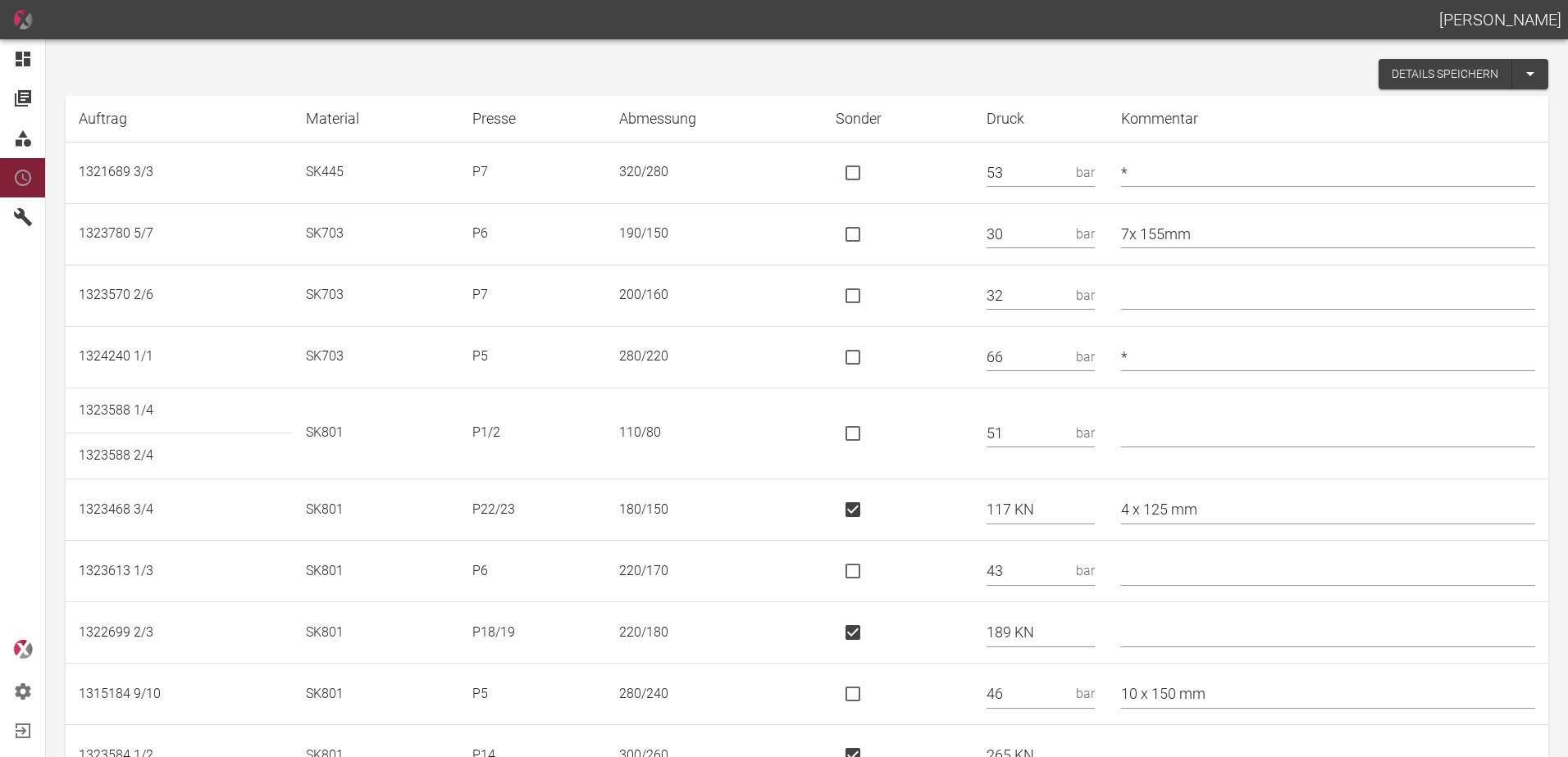
type input "38"
click at [1423, 66] on button "Details speichern" at bounding box center [1445, 74] width 134 height 30
